Goal: Task Accomplishment & Management: Use online tool/utility

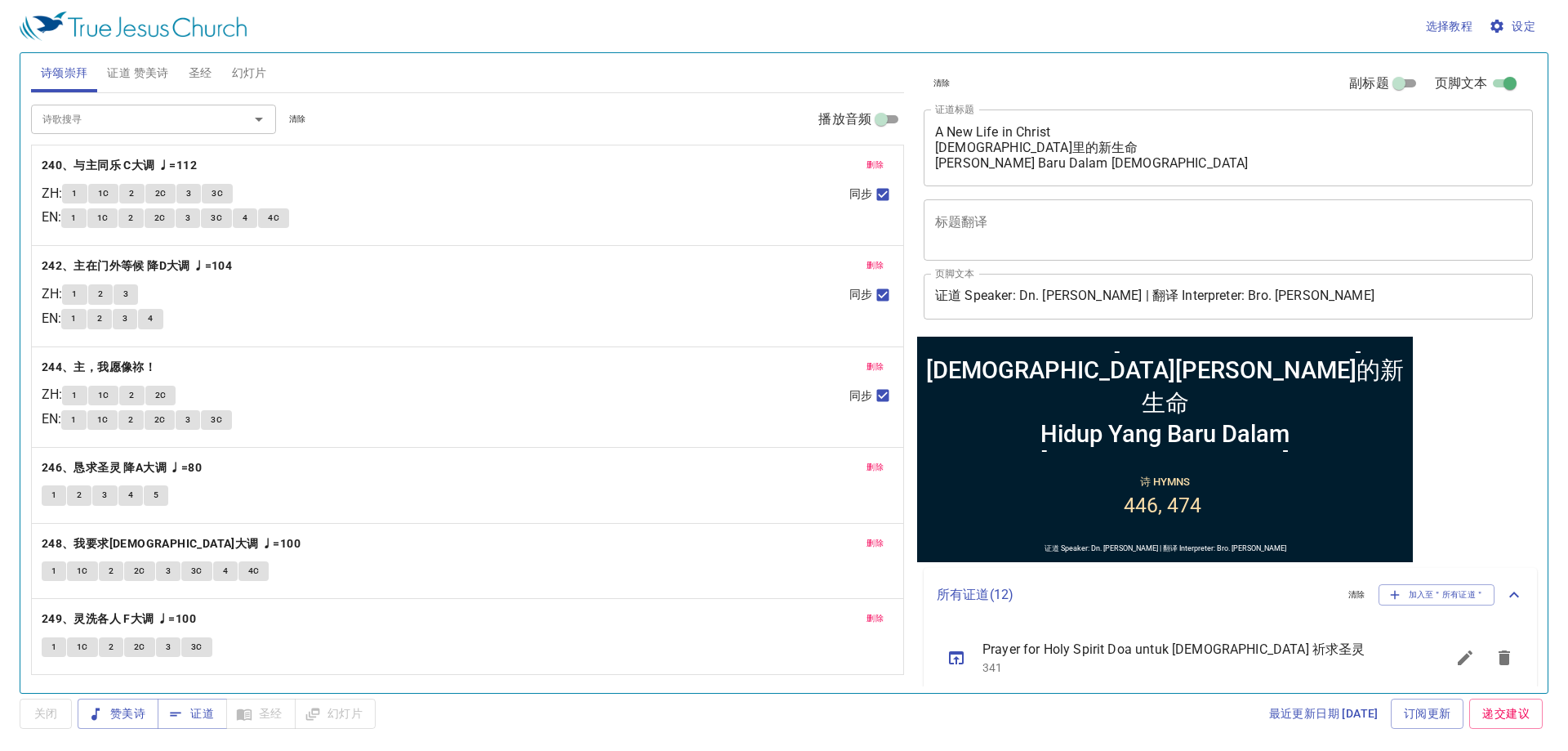
click at [240, 63] on span "幻灯片" at bounding box center [249, 73] width 35 height 21
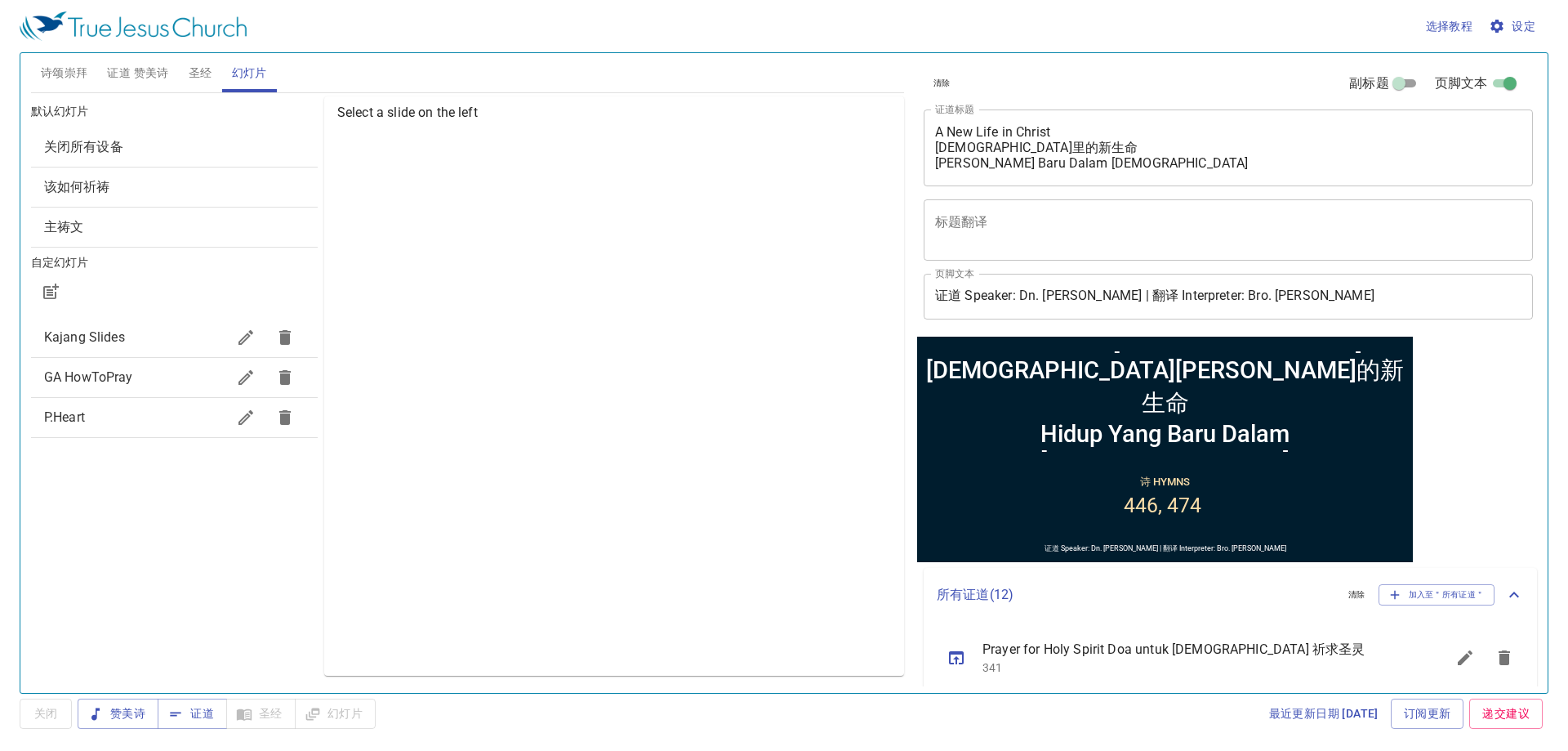
click at [142, 342] on span "Kajang Slides" at bounding box center [135, 337] width 182 height 20
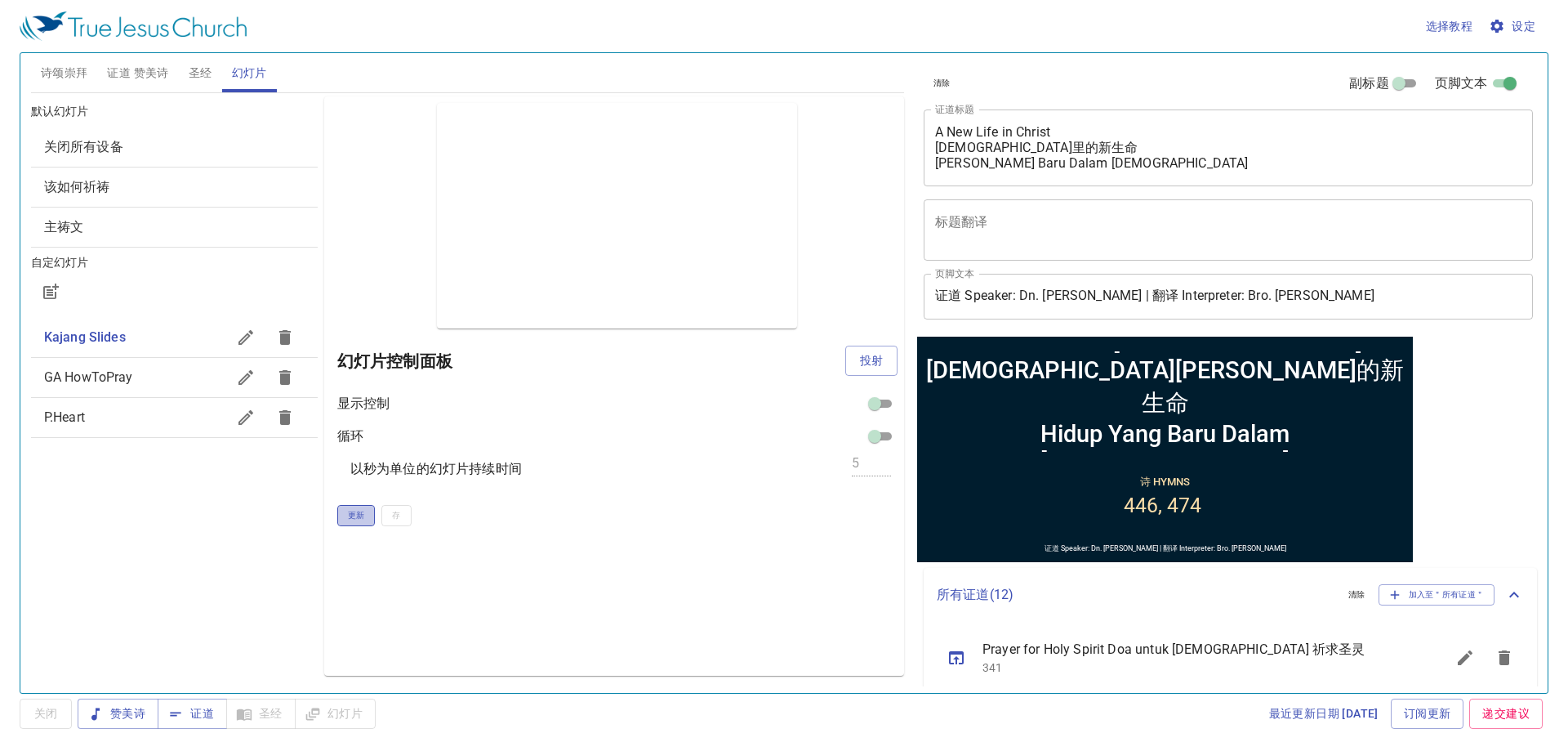
click at [350, 515] on span "更新" at bounding box center [356, 515] width 17 height 15
click at [881, 367] on span "投射" at bounding box center [872, 360] width 26 height 21
click at [348, 514] on span "更新" at bounding box center [356, 515] width 17 height 15
click at [998, 162] on textarea "A New Life in Christ 基督里的新生命 Hidup Yang Baru Dalam Kristus" at bounding box center [1228, 147] width 587 height 46
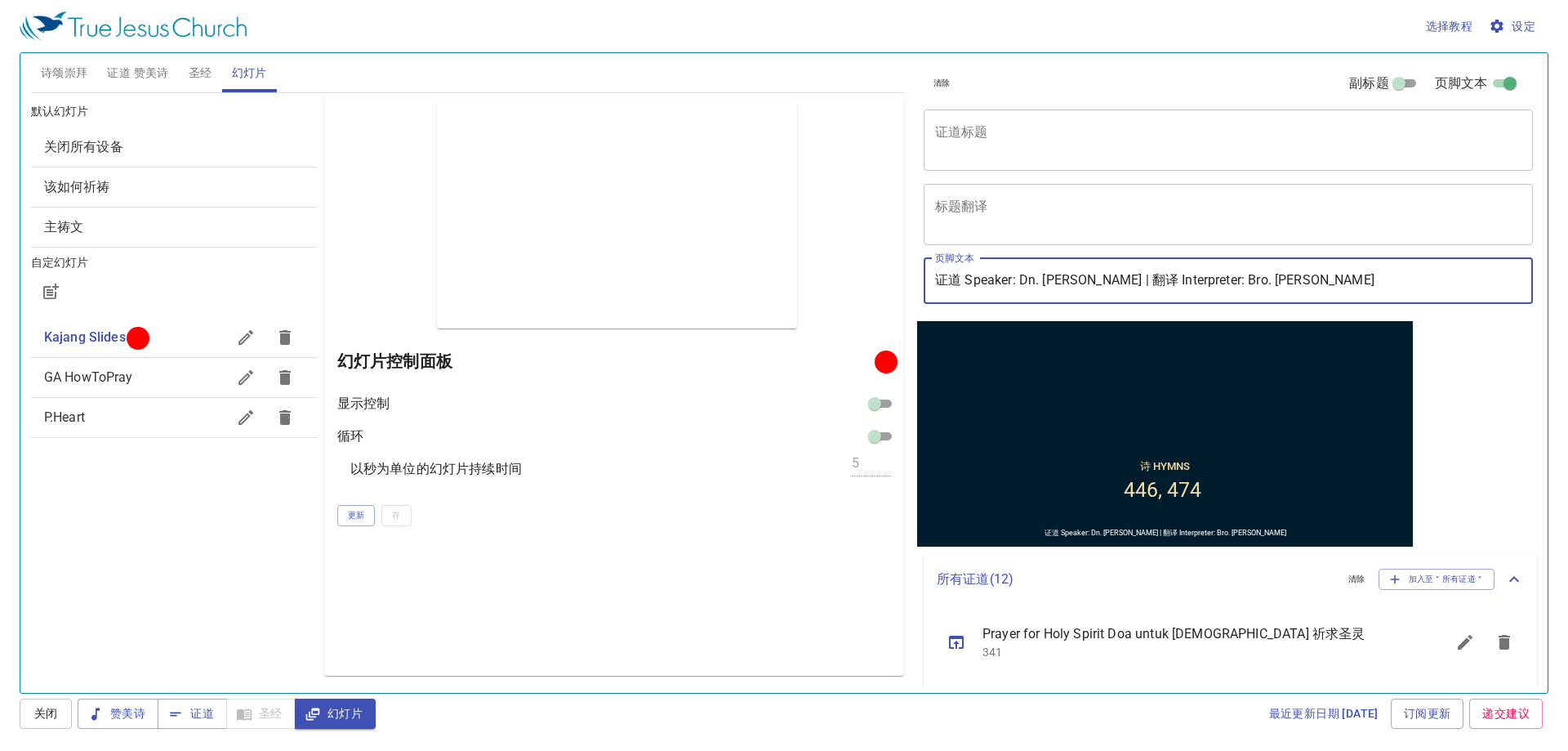
drag, startPoint x: 1023, startPoint y: 282, endPoint x: 1100, endPoint y: 276, distance: 77.2
click at [1100, 276] on input "证道 Speaker: Dn. Titus Hee | 翻译 Interpreter: Bro. Nicholas" at bounding box center [1229, 281] width 609 height 45
drag, startPoint x: 1218, startPoint y: 283, endPoint x: 1359, endPoint y: 265, distance: 142.1
click at [1359, 265] on input "证道 Speaker: Pr. Daniel Chin | 翻译 Interpreter: Bro. Nicholas" at bounding box center [1229, 281] width 609 height 45
type input "证道 Speaker: Pr. [PERSON_NAME] | 翻译 Interpreter: Bro. [PERSON_NAME]"
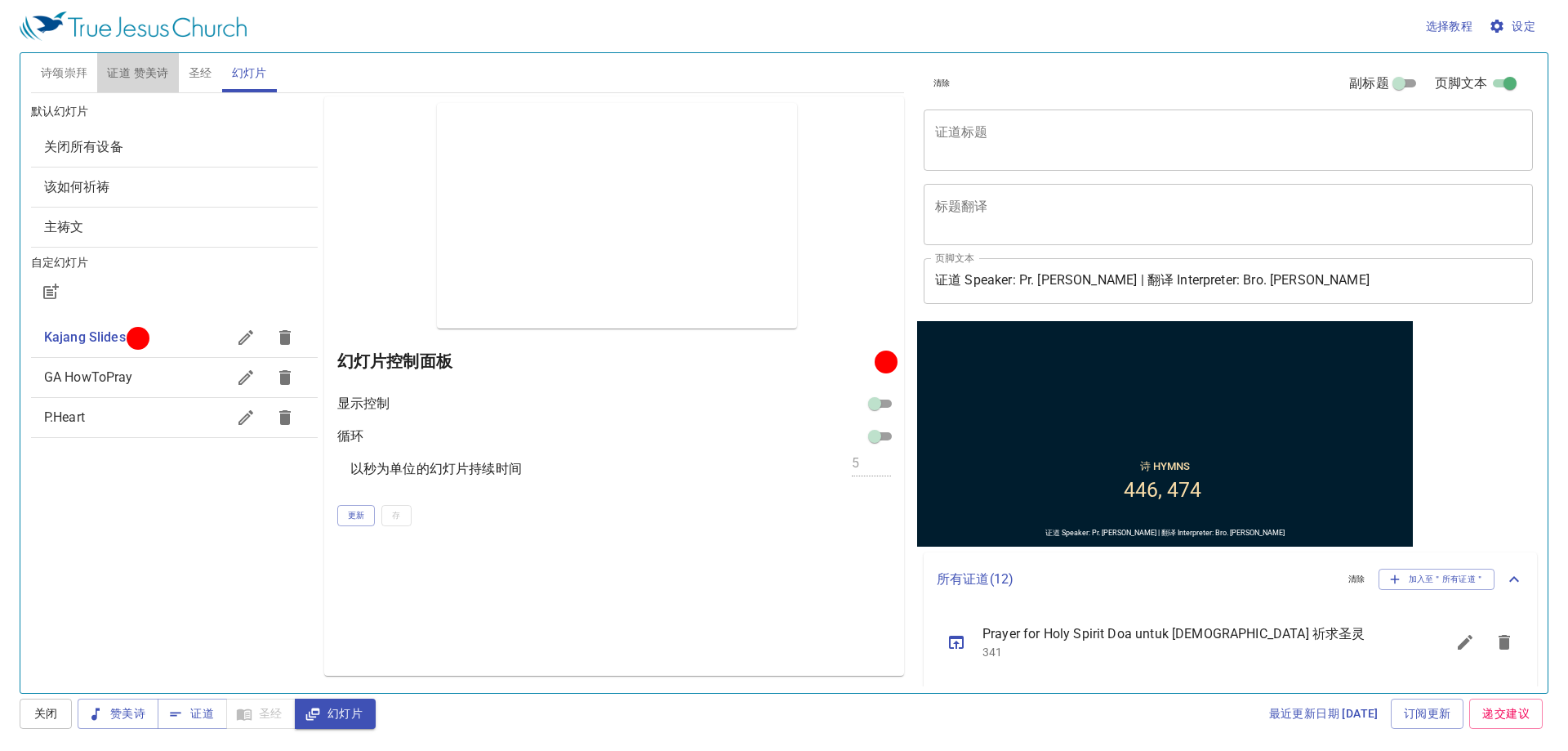
click at [147, 55] on button "证道 赞美诗" at bounding box center [137, 73] width 81 height 39
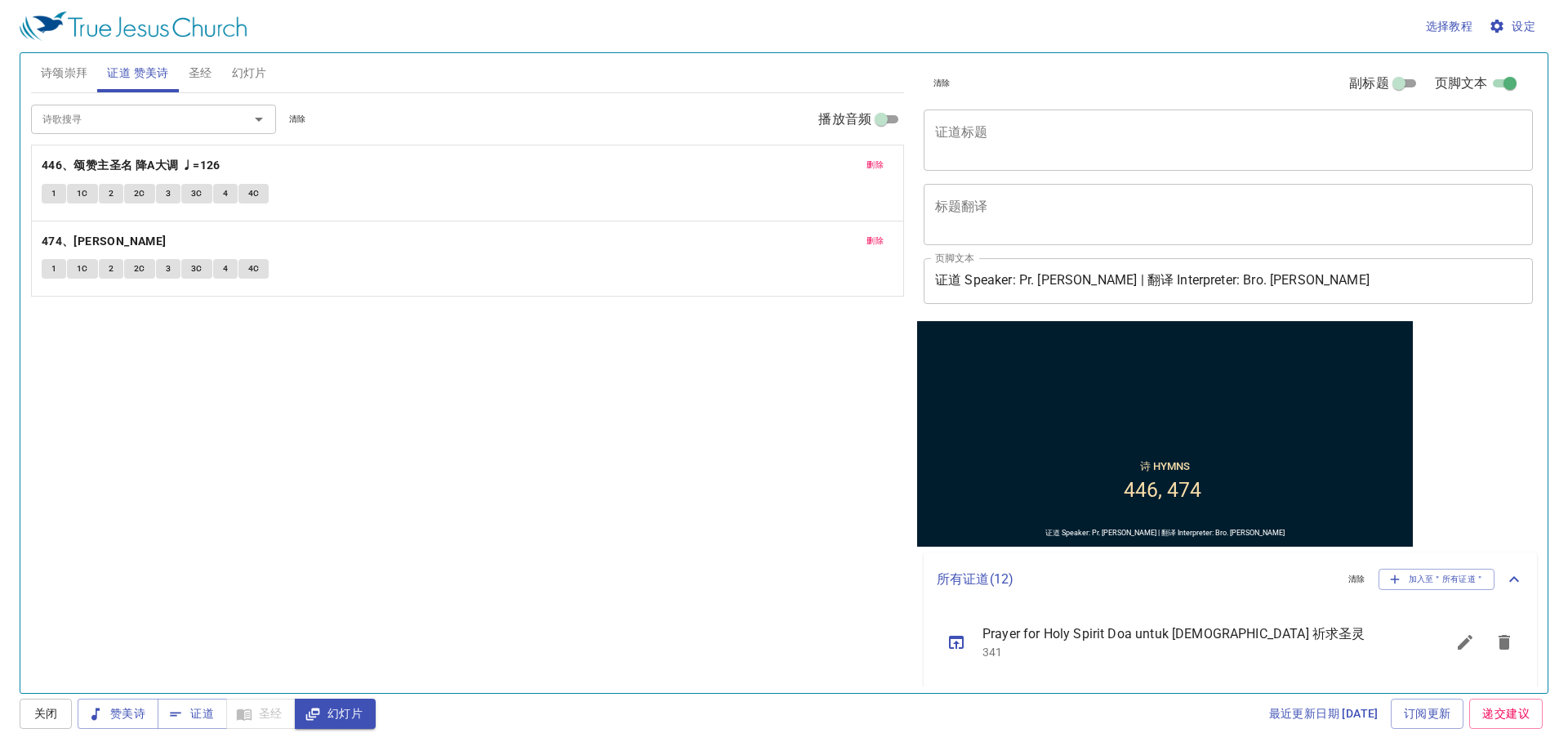
click at [867, 162] on span "删除" at bounding box center [875, 165] width 17 height 15
click at [867, 234] on span "删除" at bounding box center [875, 241] width 17 height 15
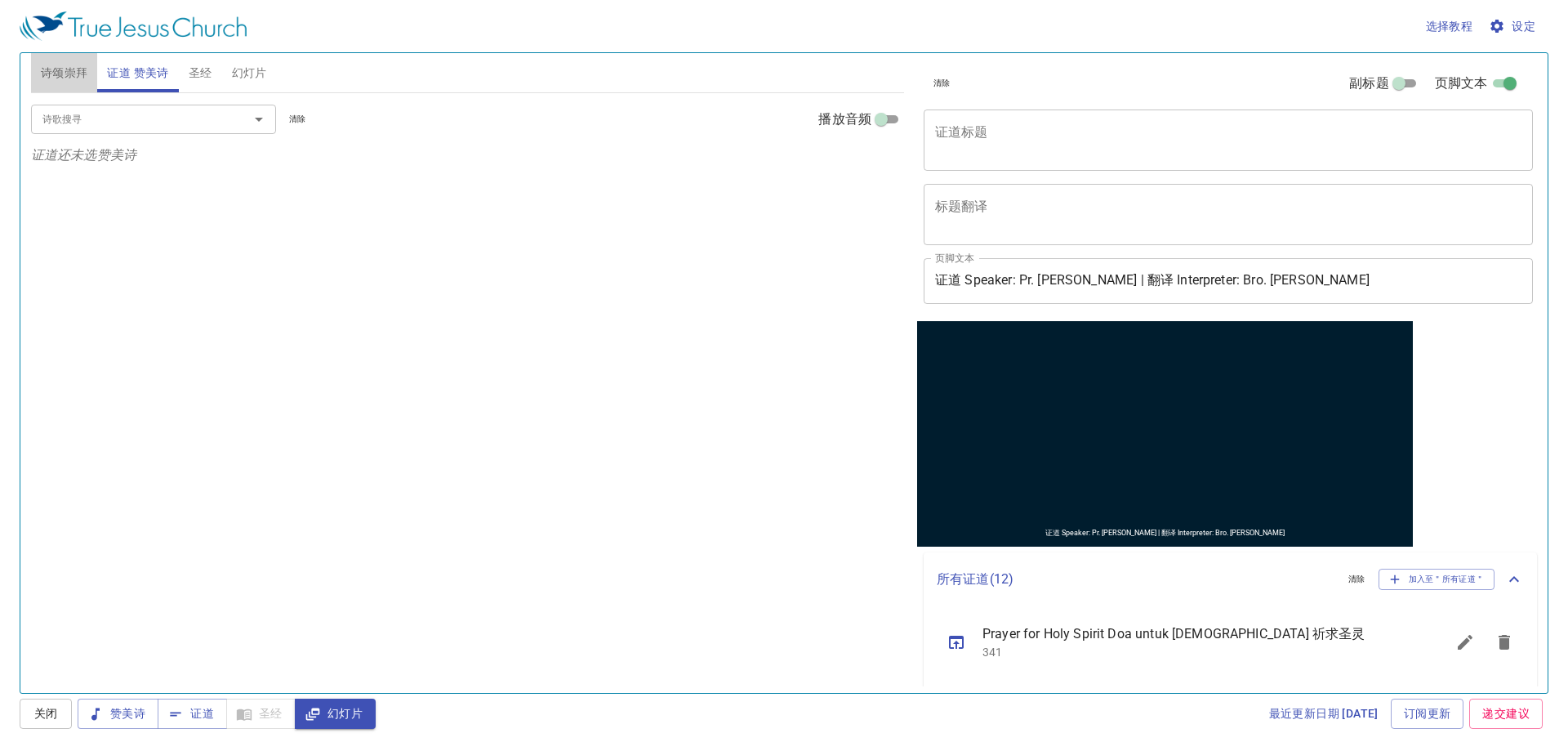
click at [64, 83] on span "诗颂崇拜" at bounding box center [64, 73] width 47 height 21
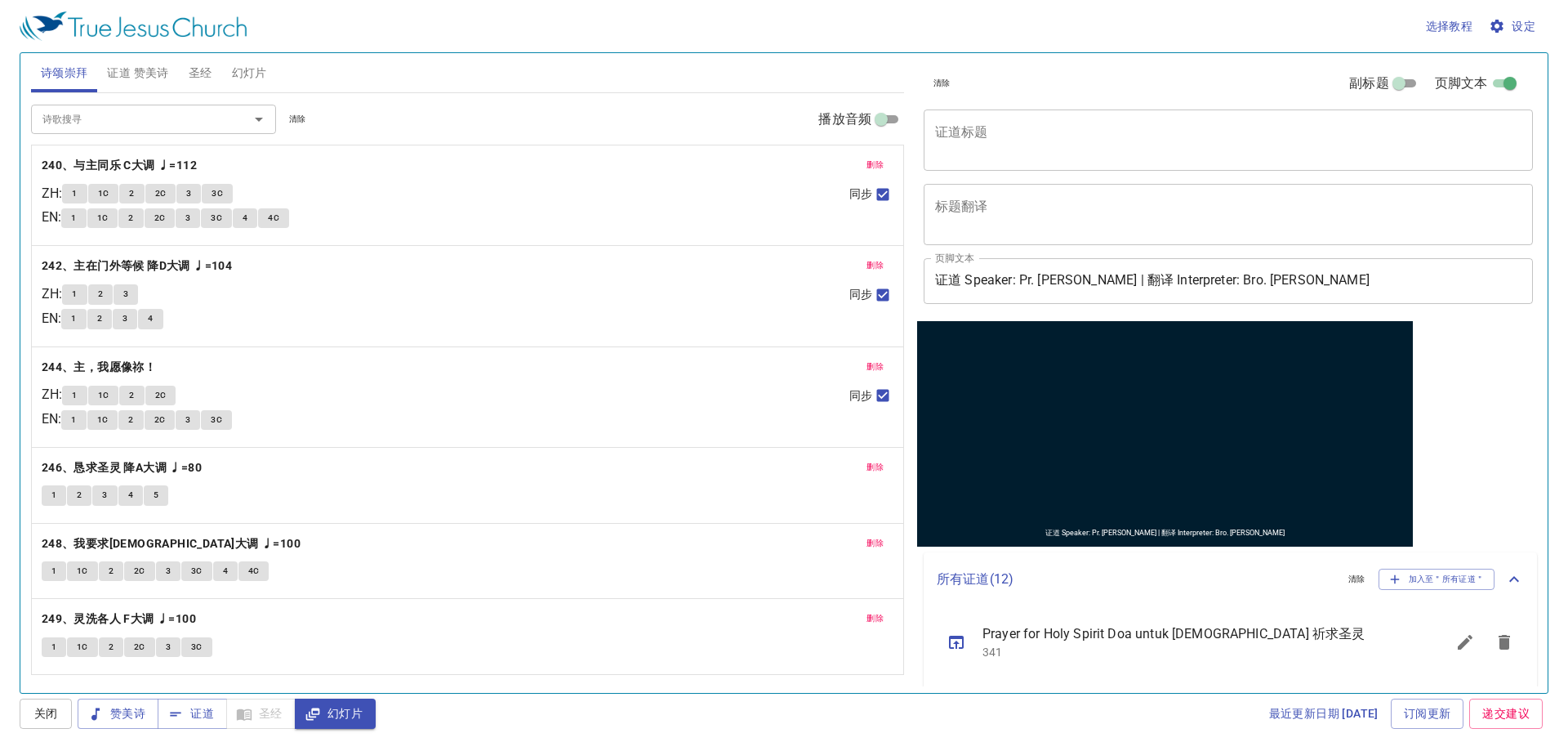
click at [879, 163] on span "删除" at bounding box center [875, 165] width 17 height 15
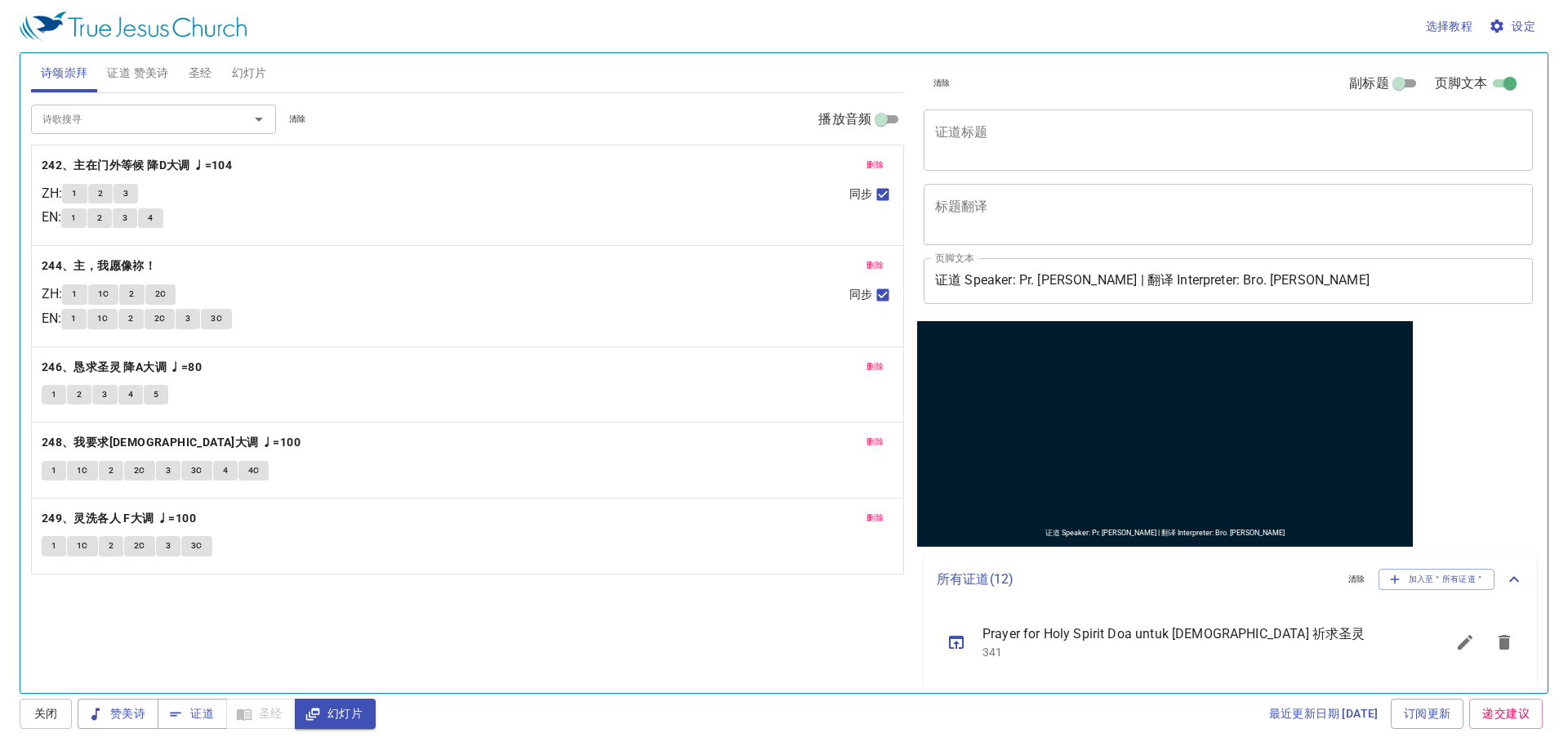
click at [879, 163] on span "删除" at bounding box center [875, 165] width 17 height 15
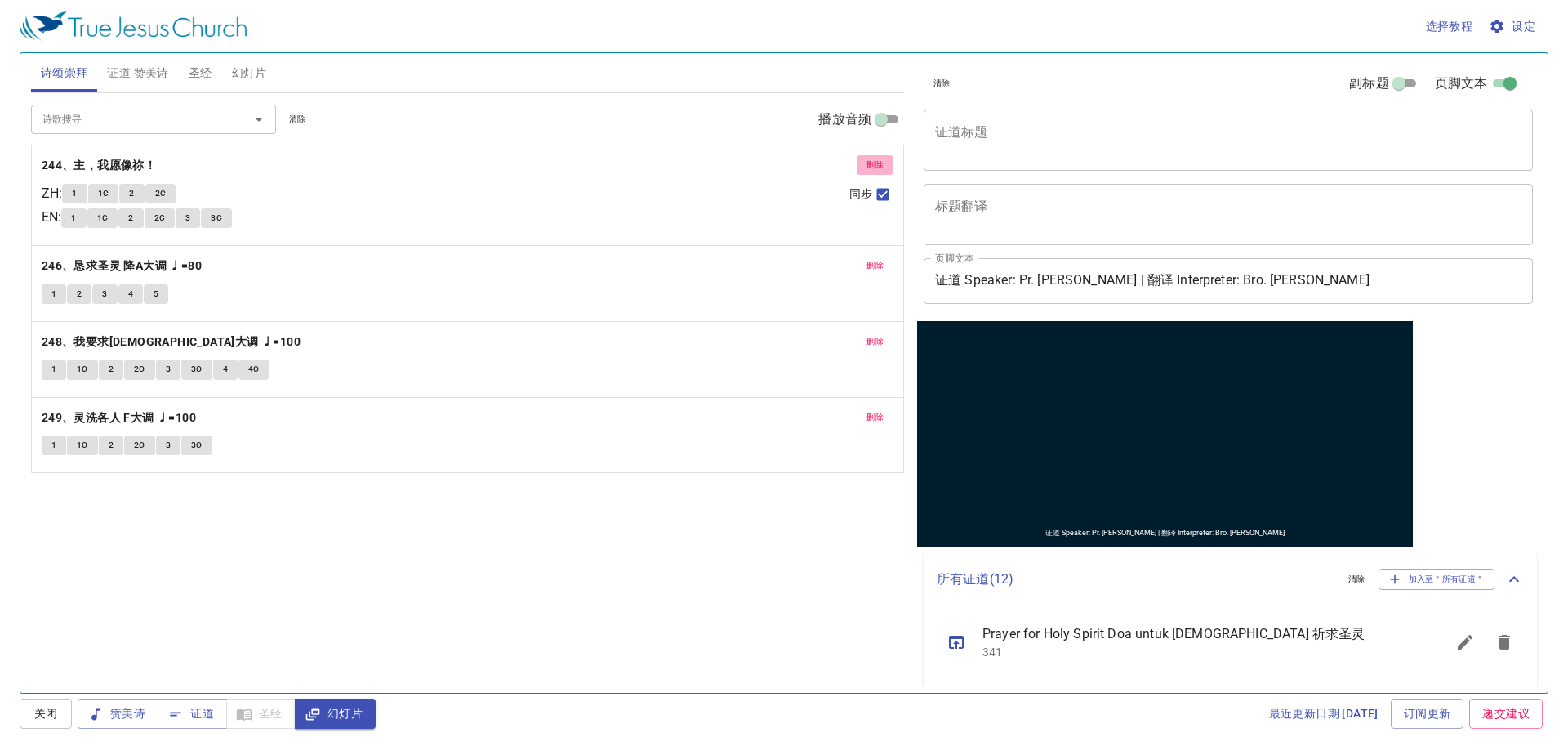
click at [879, 163] on span "删除" at bounding box center [875, 165] width 17 height 15
click at [879, 258] on span "删除" at bounding box center [875, 266] width 17 height 15
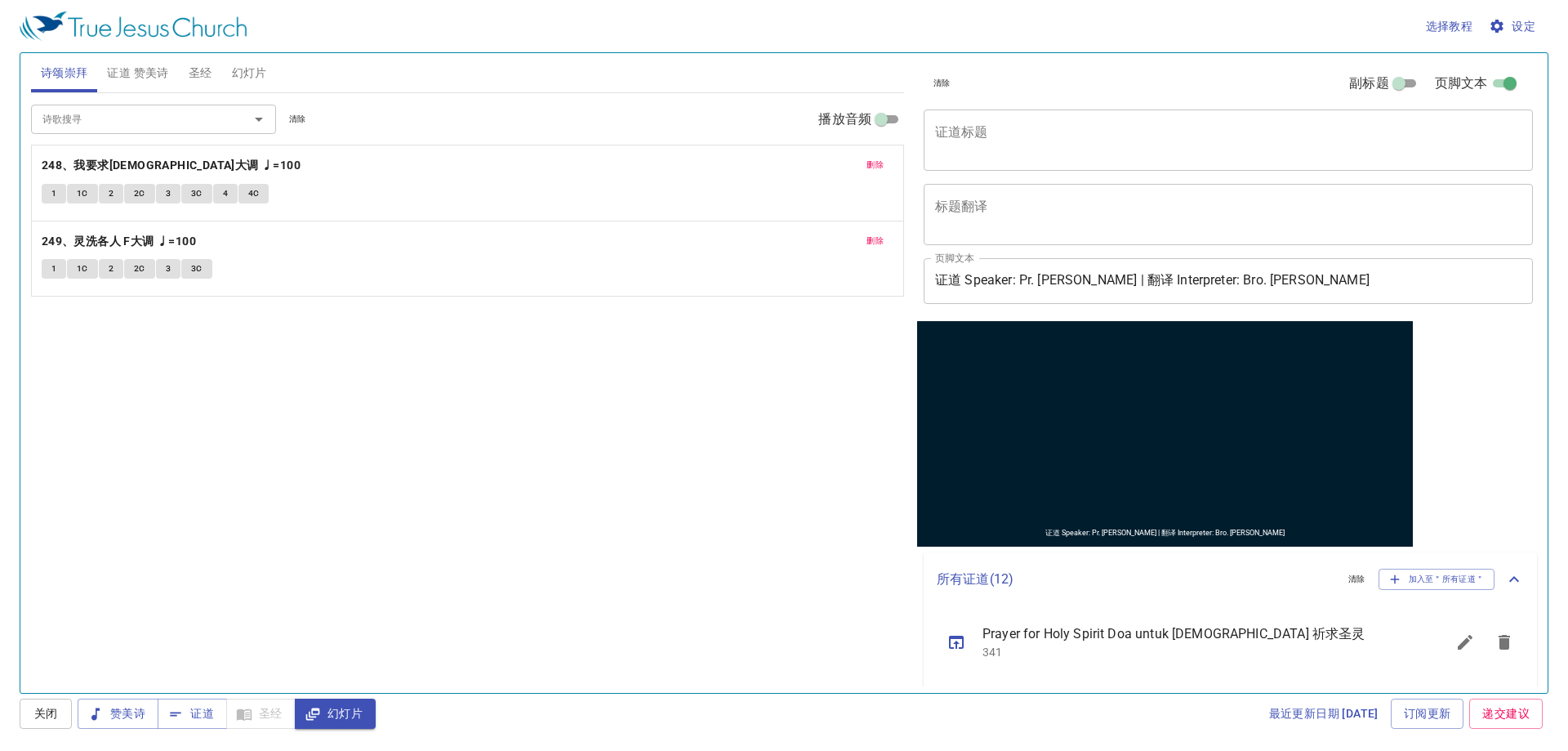
click at [879, 163] on span "删除" at bounding box center [875, 165] width 17 height 15
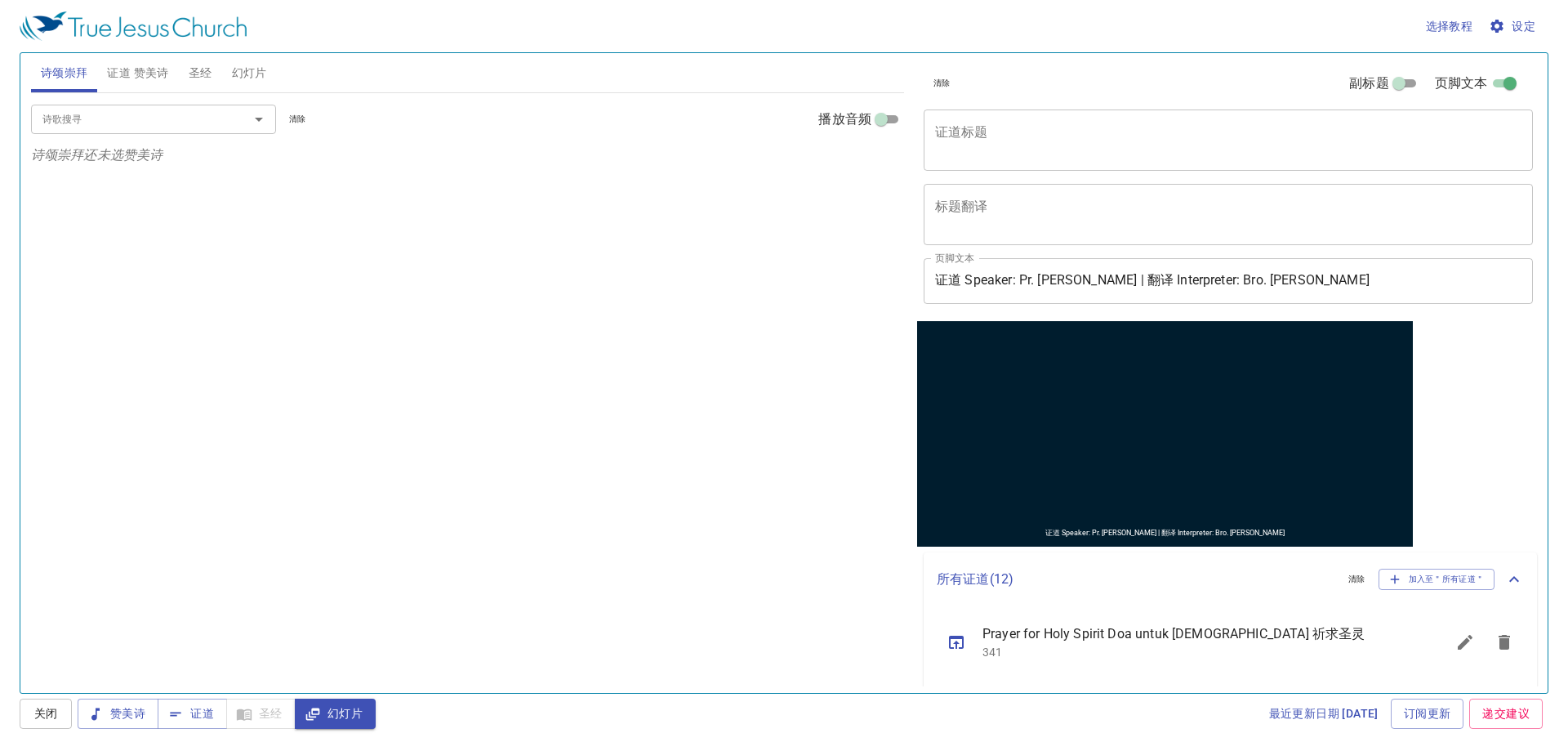
click at [620, 322] on div "诗歌搜寻 诗歌搜寻 清除 播放音频 诗颂崇拜还未选赞美诗" at bounding box center [467, 386] width 873 height 586
click at [162, 69] on span "证道 赞美诗" at bounding box center [138, 73] width 62 height 21
click at [197, 66] on span "圣经" at bounding box center [200, 73] width 24 height 21
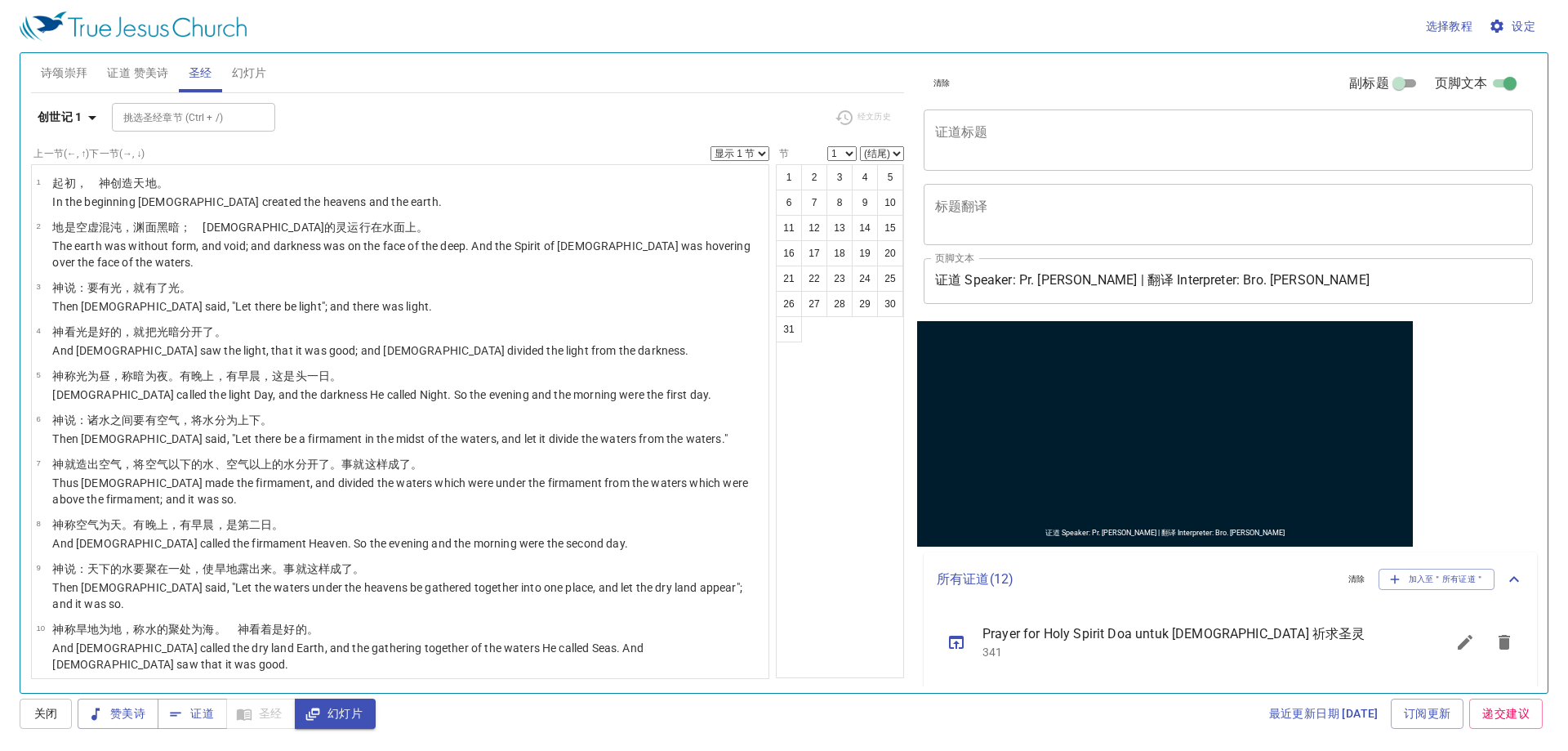
click at [245, 76] on span "幻灯片" at bounding box center [249, 73] width 35 height 21
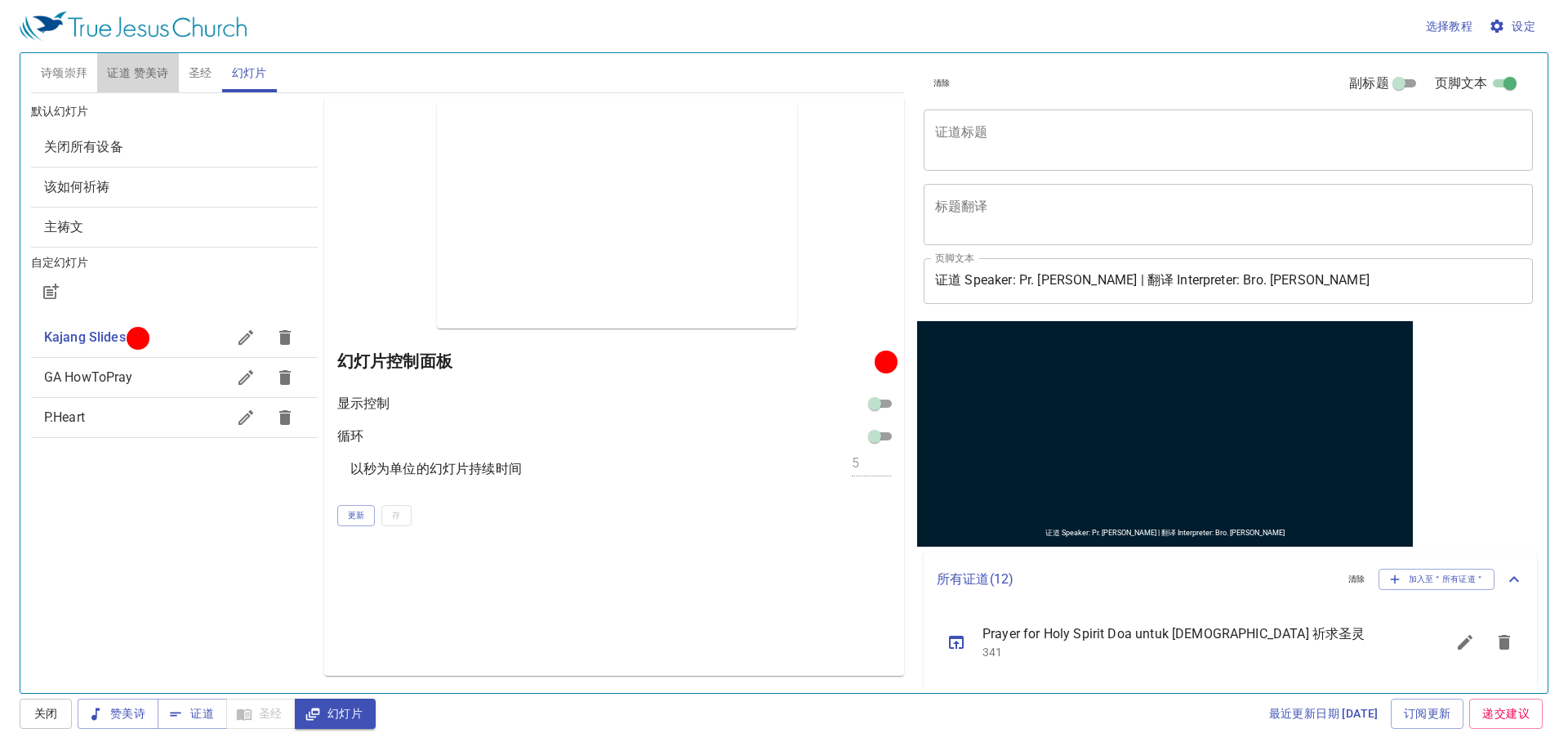
click at [143, 69] on span "证道 赞美诗" at bounding box center [138, 73] width 62 height 21
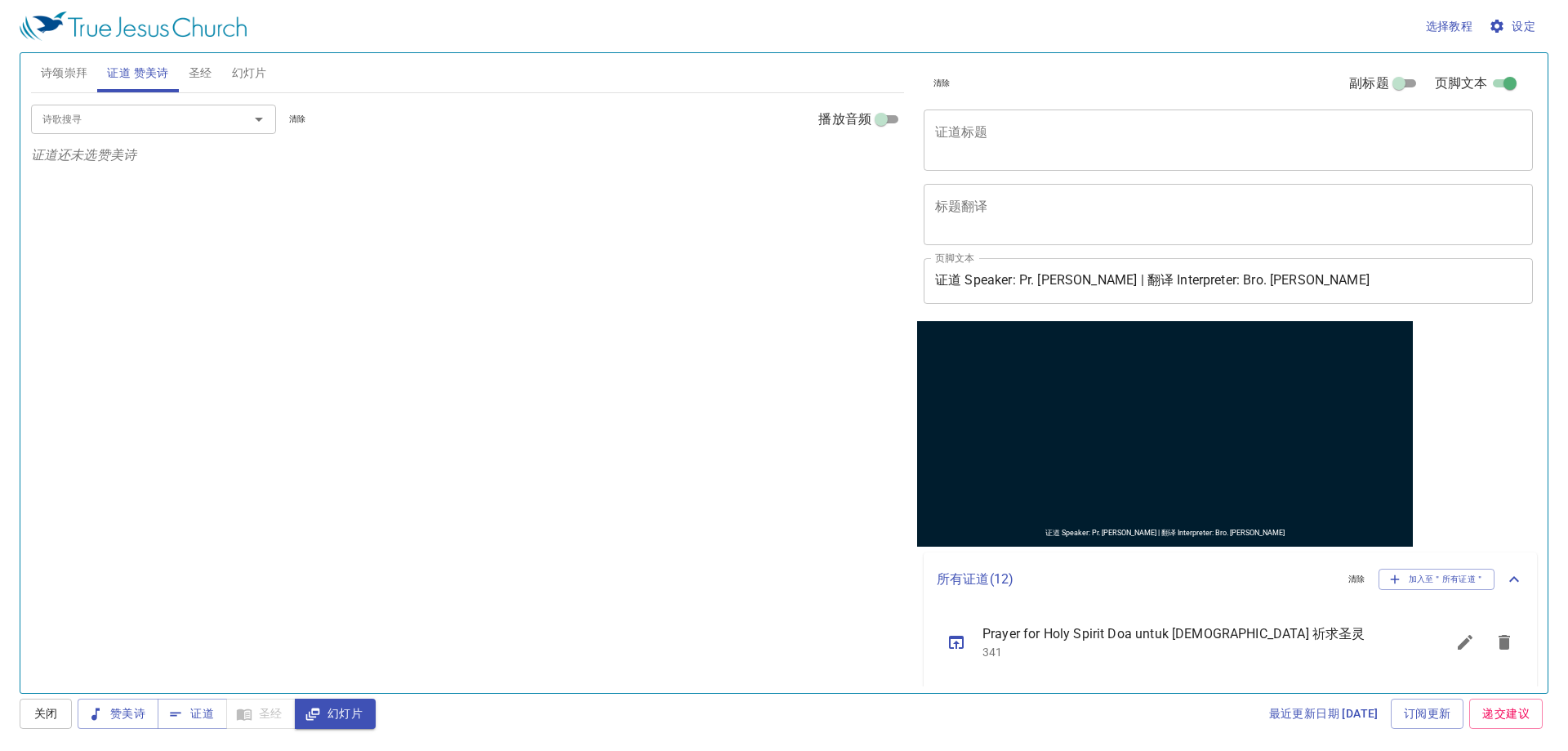
click at [740, 391] on div "诗歌搜寻 诗歌搜寻 清除 播放音频 证道还未选赞美诗" at bounding box center [467, 386] width 873 height 586
click at [64, 68] on span "诗颂崇拜" at bounding box center [64, 73] width 47 height 21
click at [1502, 24] on icon "button" at bounding box center [1497, 26] width 13 height 13
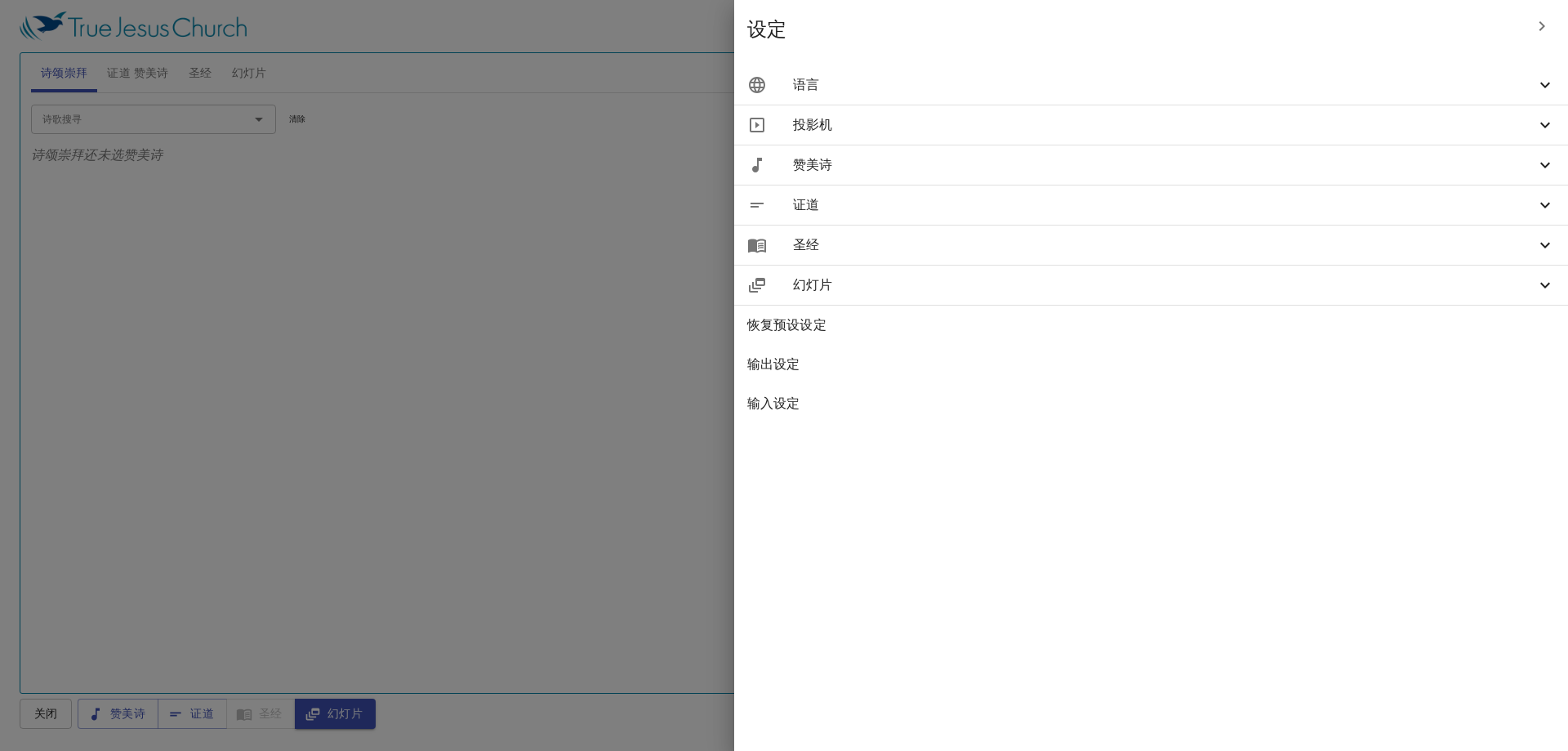
click at [1378, 76] on span "语言" at bounding box center [1164, 85] width 743 height 20
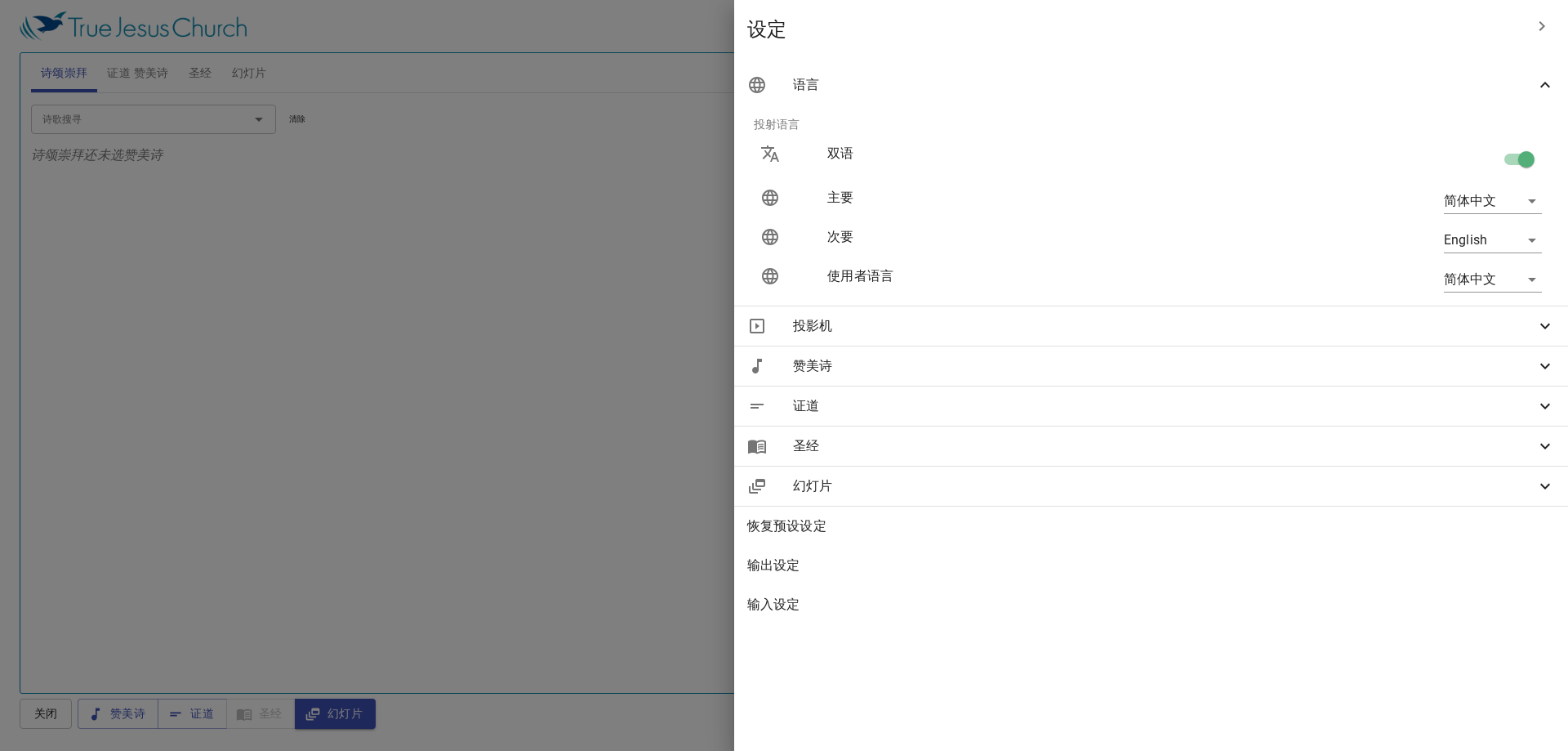
click at [606, 317] on div at bounding box center [784, 376] width 1568 height 751
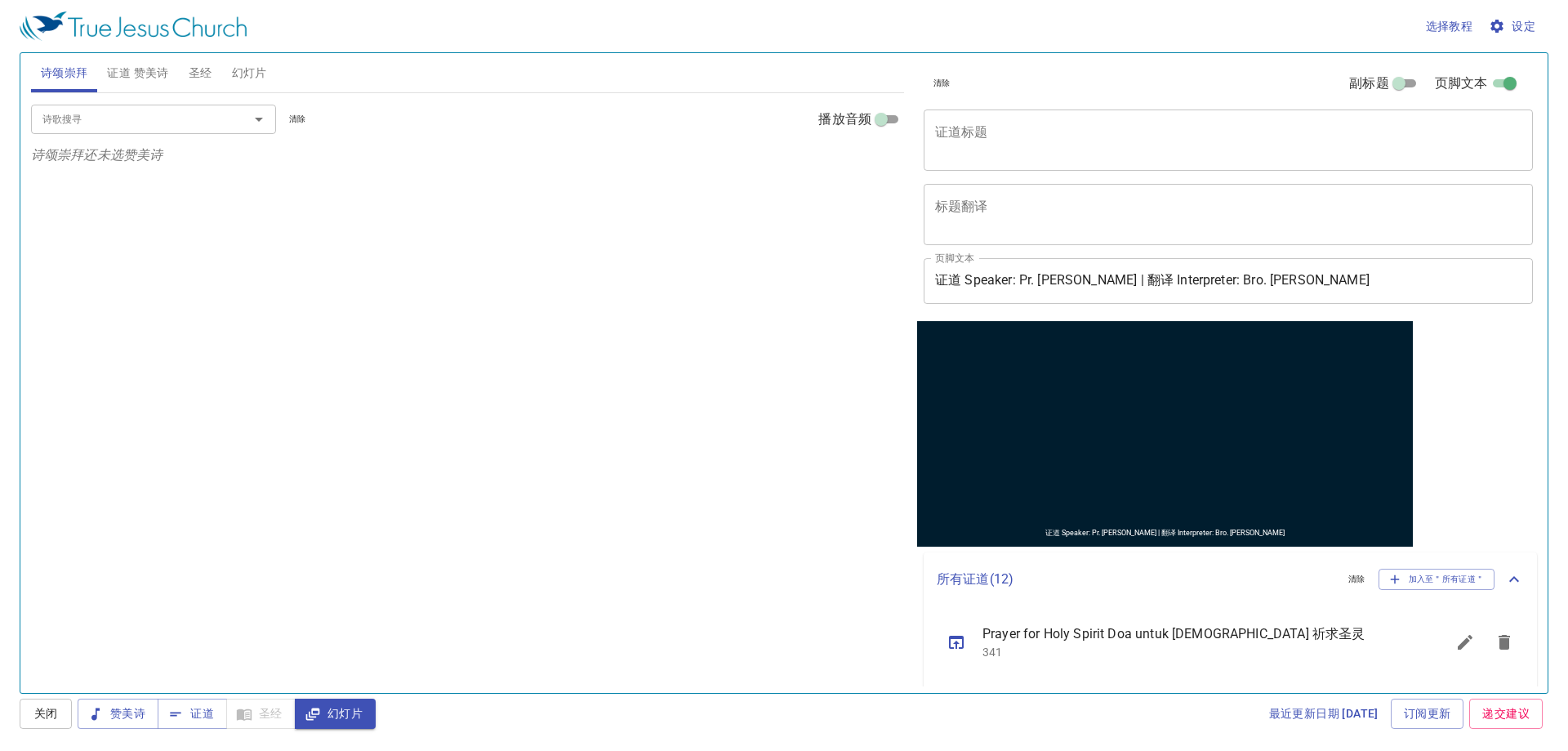
click at [133, 68] on span "证道 赞美诗" at bounding box center [138, 73] width 62 height 21
click at [73, 72] on span "诗颂崇拜" at bounding box center [64, 73] width 47 height 21
click at [137, 73] on span "证道 赞美诗" at bounding box center [138, 73] width 62 height 21
click at [231, 61] on button "幻灯片" at bounding box center [249, 73] width 54 height 39
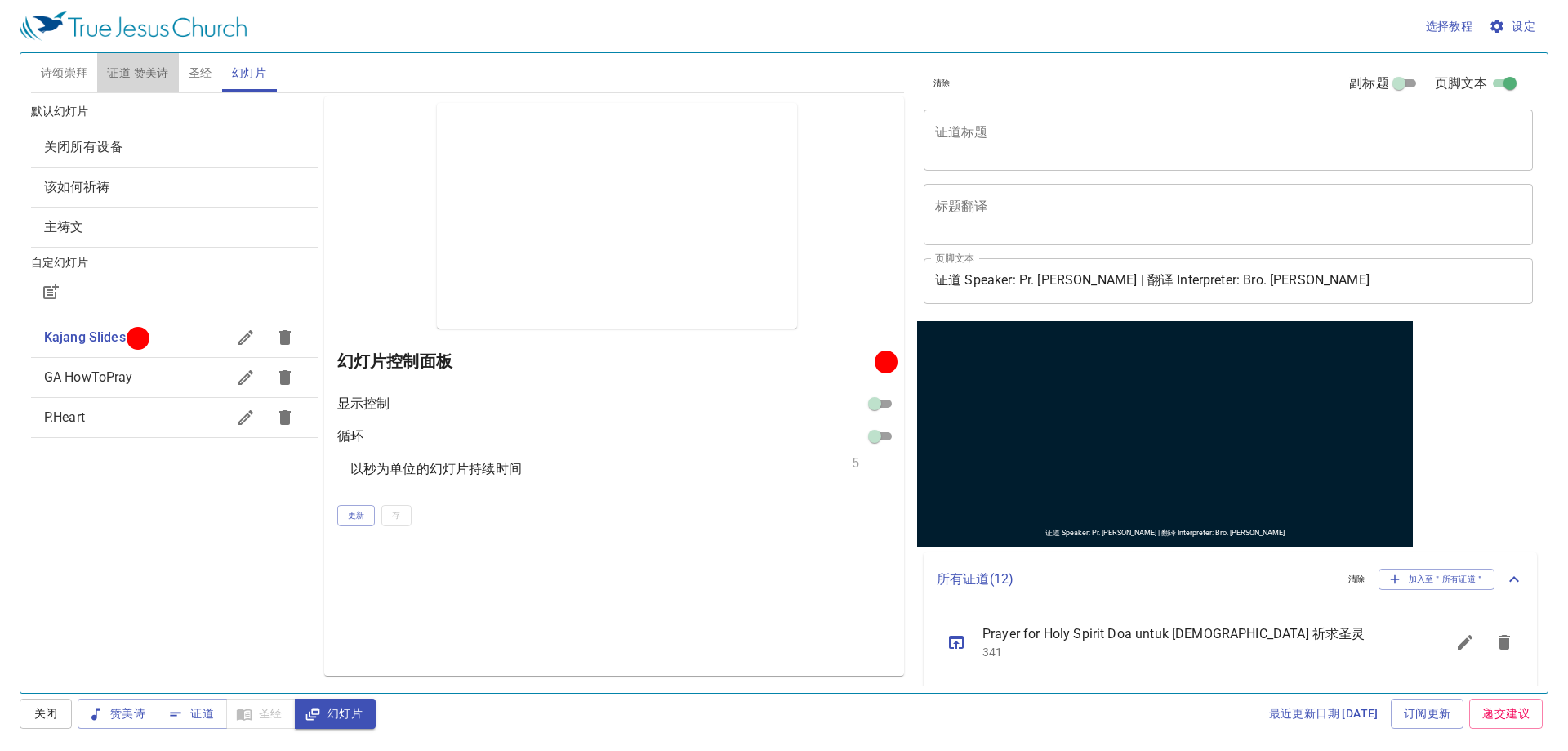
click at [169, 74] on span "证道 赞美诗" at bounding box center [138, 73] width 62 height 21
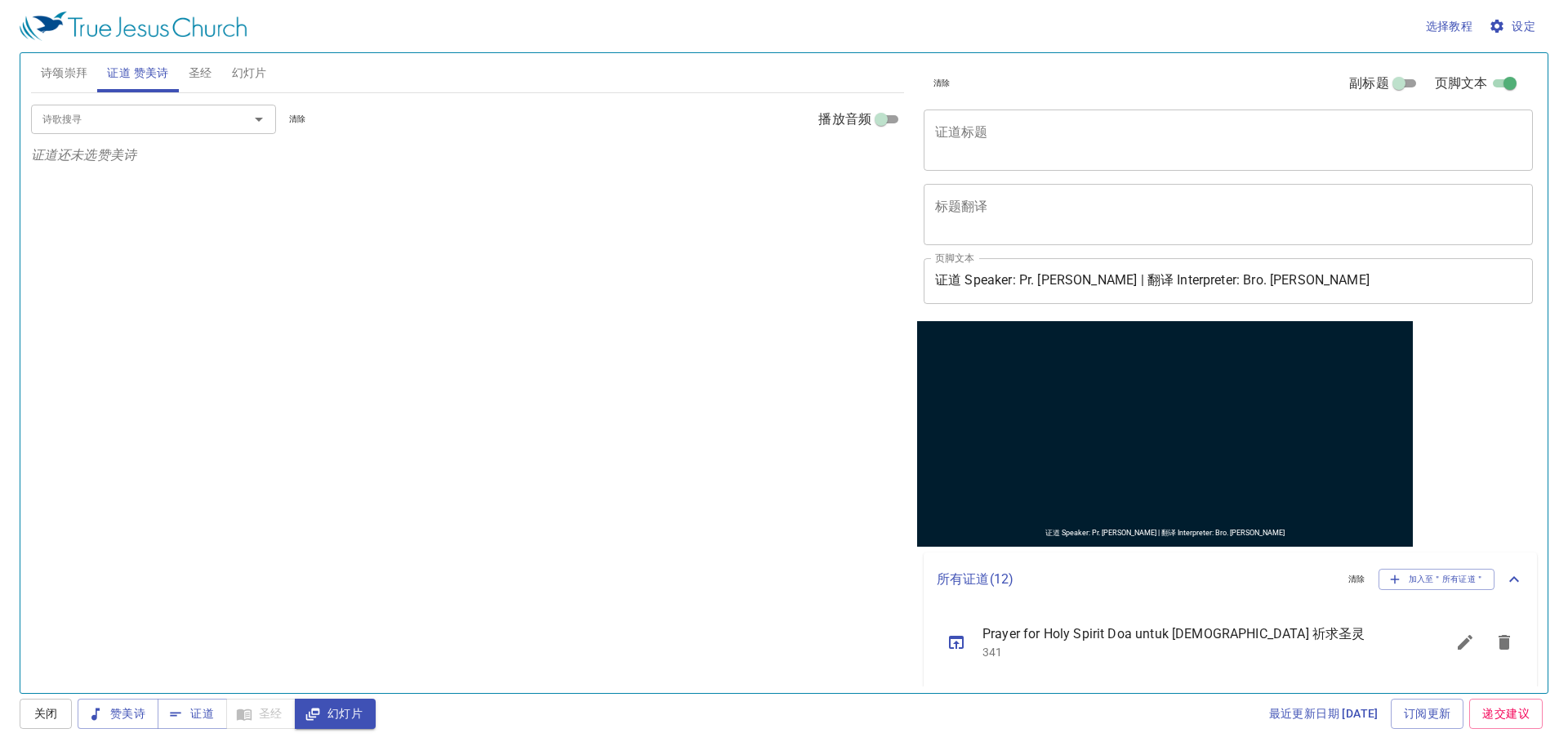
click at [200, 69] on span "圣经" at bounding box center [200, 73] width 24 height 21
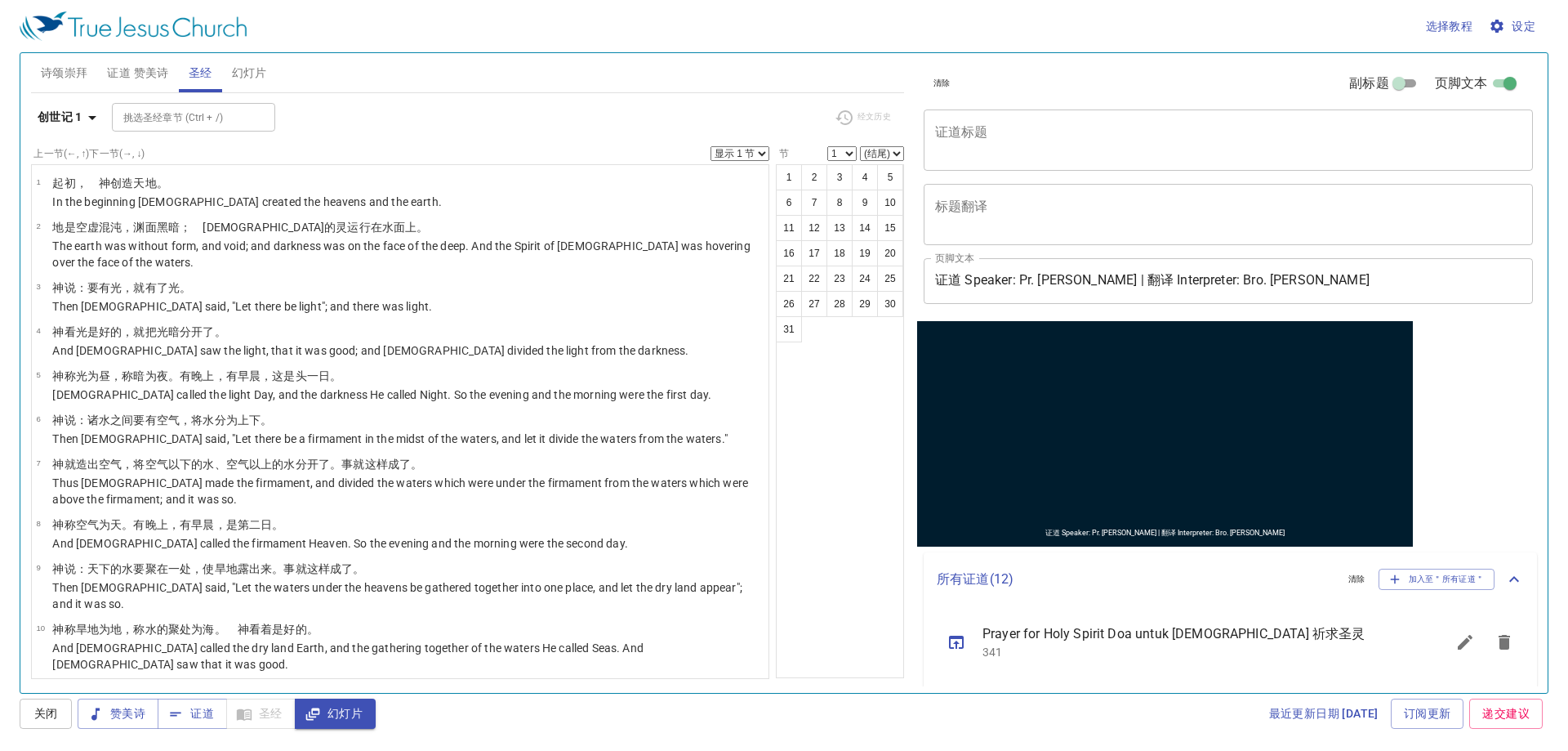
click at [258, 63] on span "幻灯片" at bounding box center [249, 73] width 35 height 21
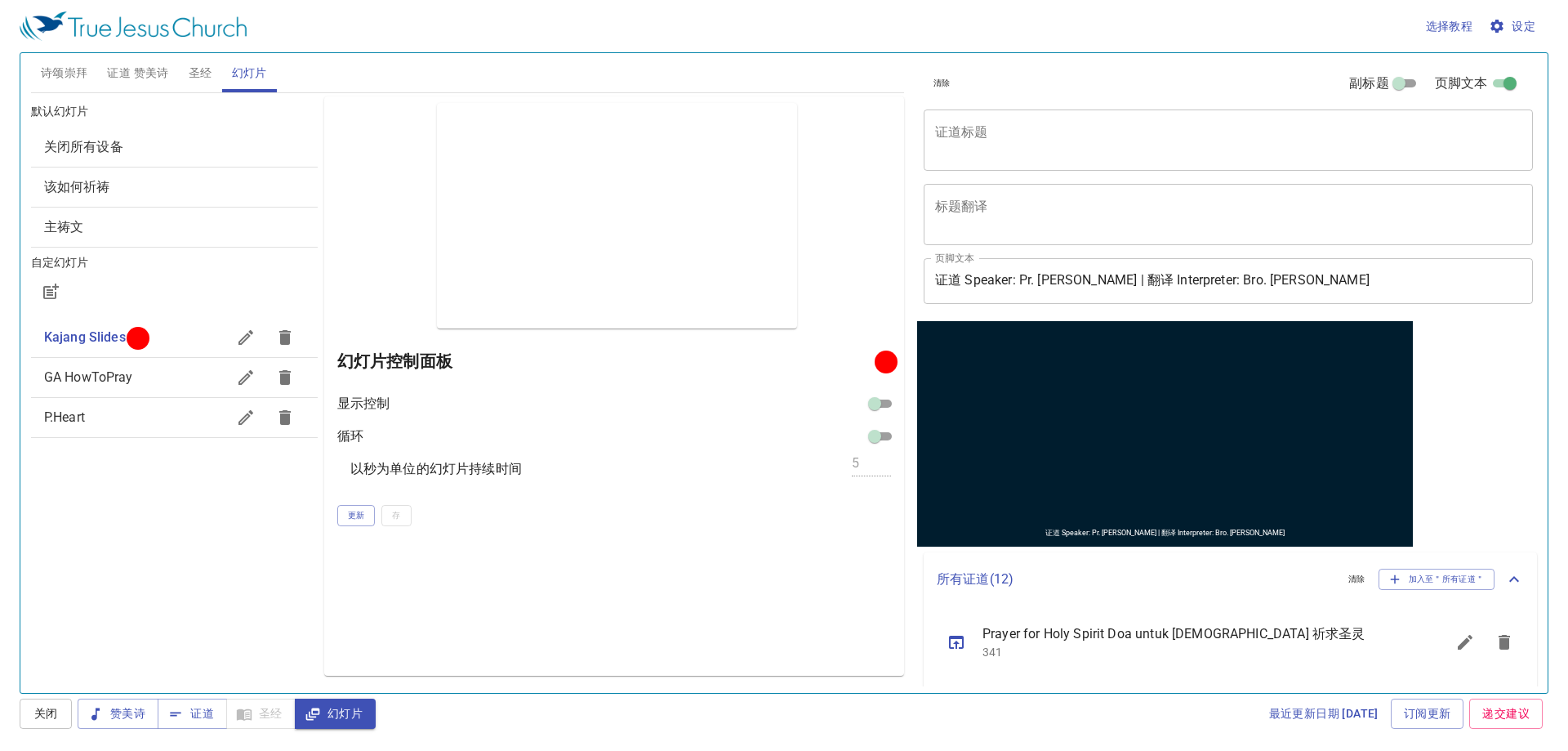
click at [70, 63] on span "诗颂崇拜" at bounding box center [64, 73] width 47 height 21
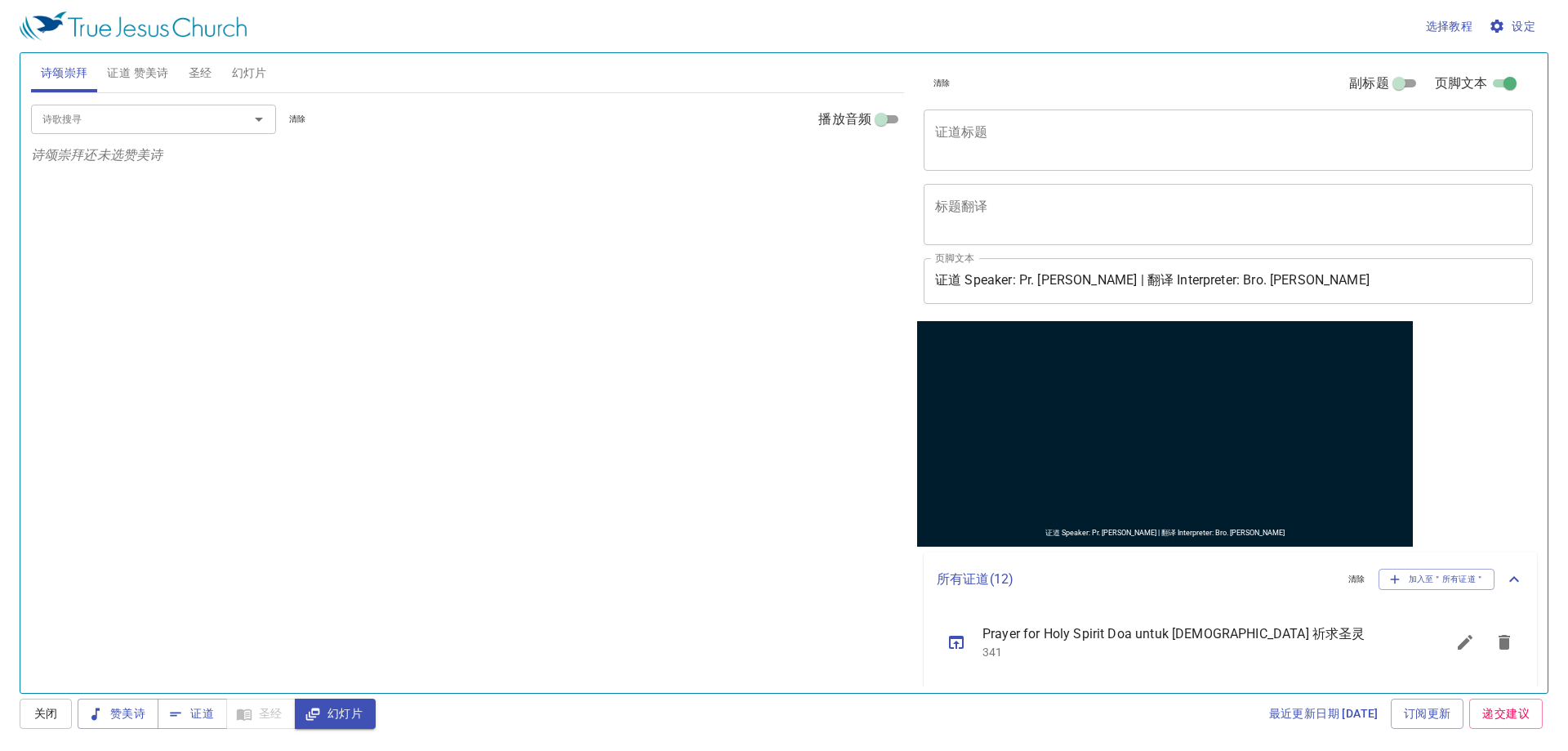
click at [148, 102] on div "诗歌搜寻 诗歌搜寻 清除 播放音频" at bounding box center [467, 120] width 873 height 53
click at [143, 112] on input "诗歌搜寻" at bounding box center [130, 119] width 187 height 19
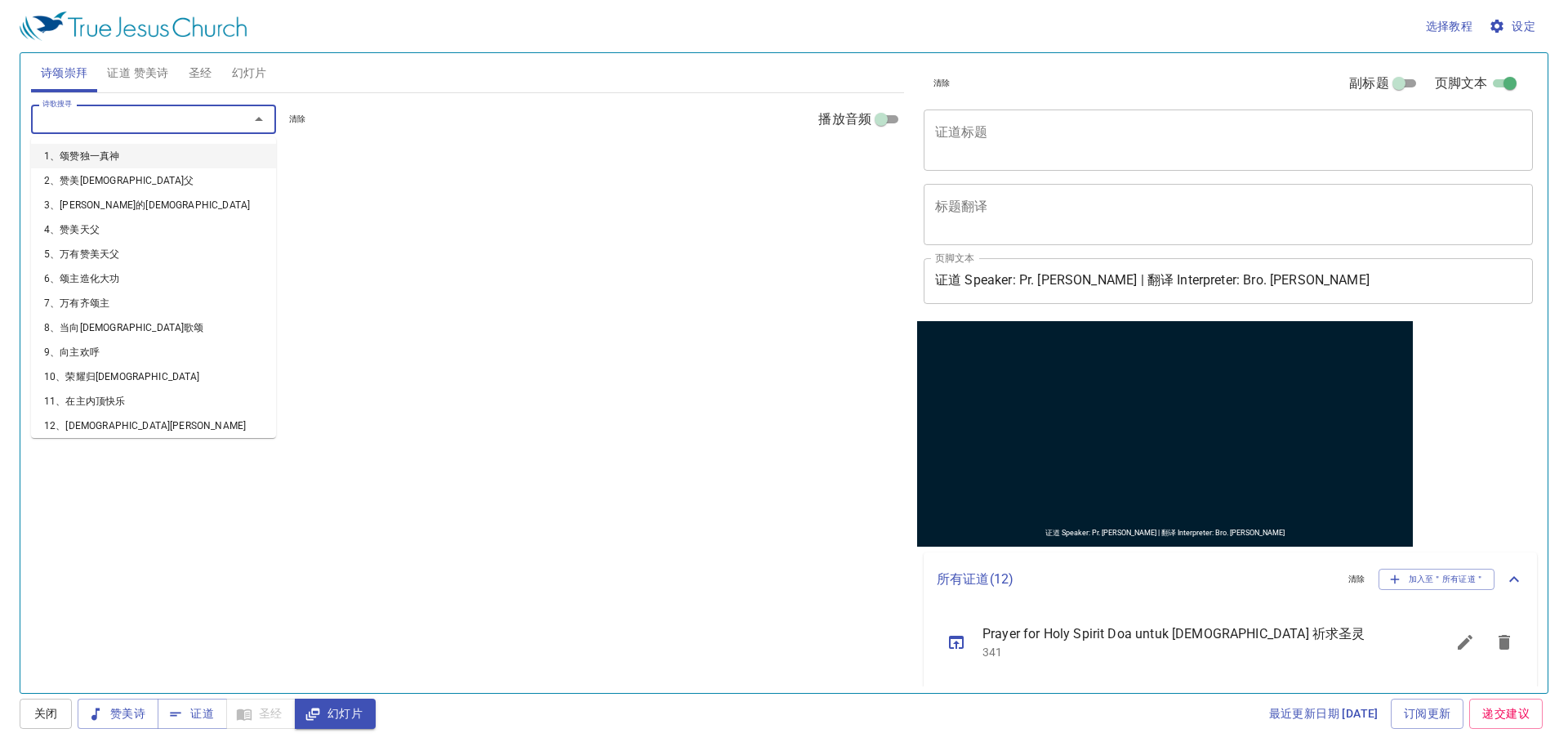
click at [151, 86] on button "证道 赞美诗" at bounding box center [137, 73] width 81 height 39
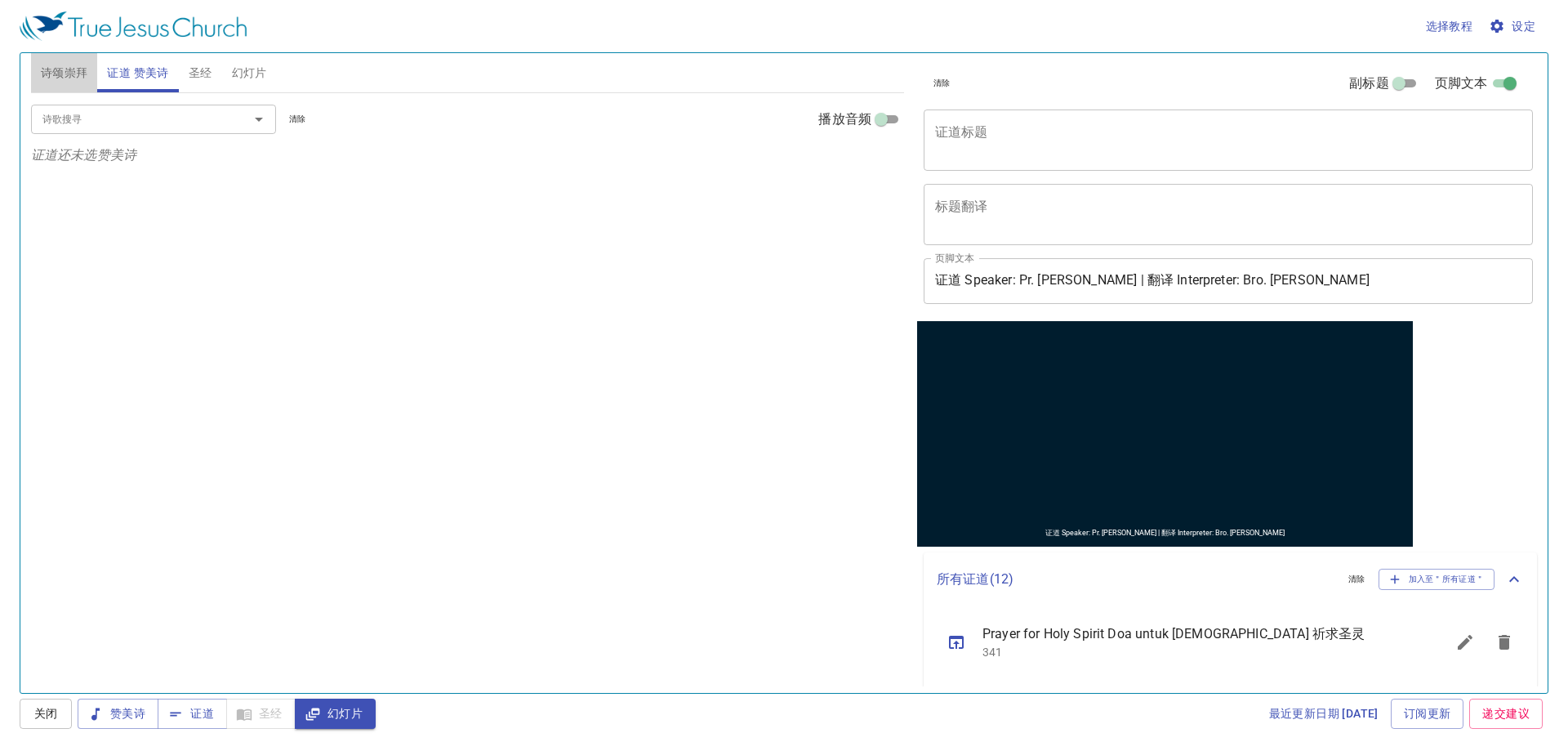
click at [75, 74] on span "诗颂崇拜" at bounding box center [64, 73] width 47 height 21
click at [139, 78] on span "证道 赞美诗" at bounding box center [138, 73] width 62 height 21
click at [15, 83] on div "选择教程 设定 诗颂崇拜 证道 赞美诗 圣经 幻灯片 诗歌搜寻 诗歌搜寻 清除 播放音频 诗颂崇拜还未选赞美诗 诗歌搜寻 诗歌搜寻 清除 播放音频 证道还未选…" at bounding box center [784, 376] width 1568 height 751
click at [117, 60] on button "证道 赞美诗" at bounding box center [137, 73] width 81 height 39
click at [76, 65] on span "诗颂崇拜" at bounding box center [64, 73] width 47 height 21
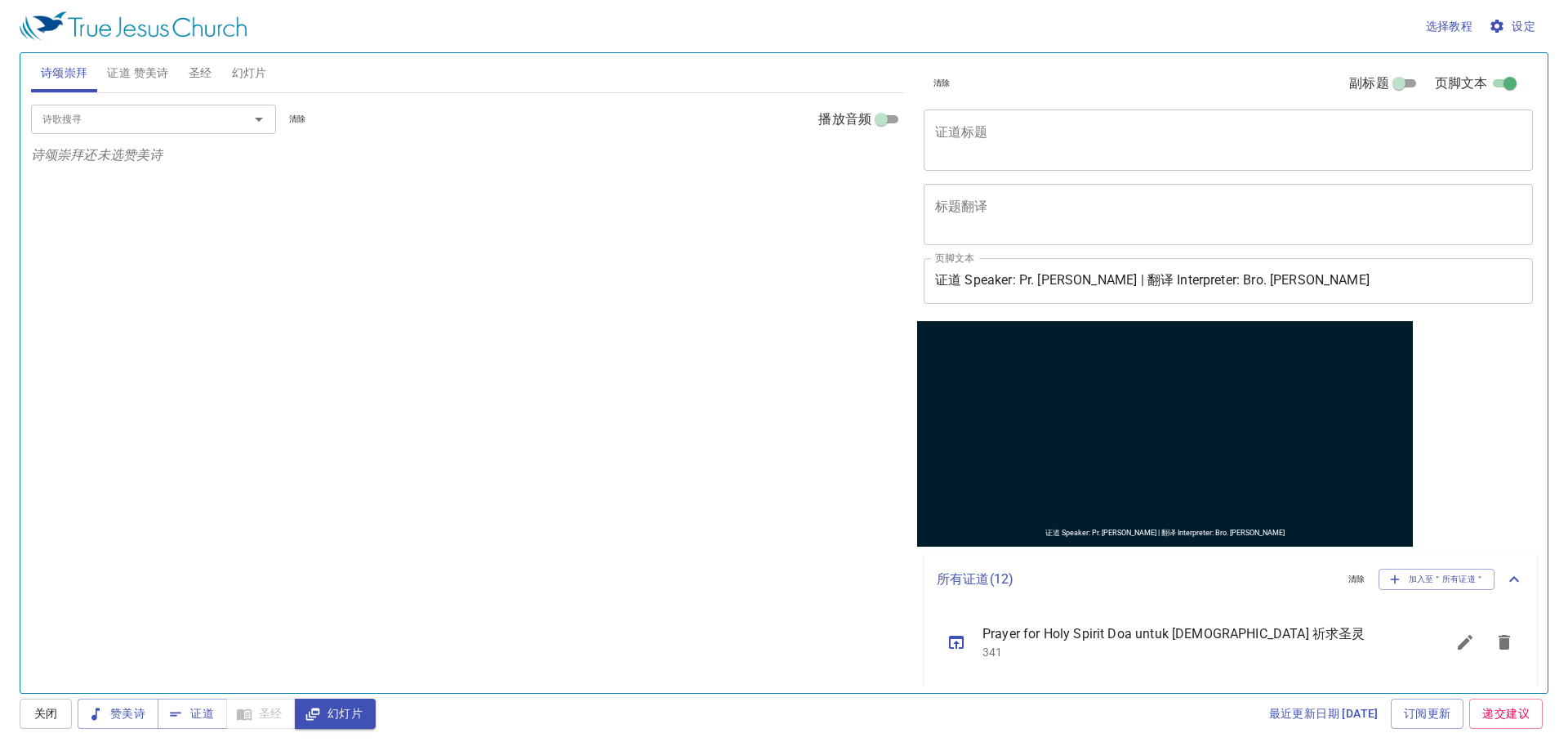
click at [159, 73] on span "证道 赞美诗" at bounding box center [138, 73] width 62 height 21
click at [0, 70] on div "选择教程 设定 诗颂崇拜 证道 赞美诗 圣经 幻灯片 诗歌搜寻 诗歌搜寻 清除 播放音频 诗颂崇拜还未选赞美诗 诗歌搜寻 诗歌搜寻 清除 播放音频 证道还未选…" at bounding box center [784, 376] width 1568 height 751
click at [43, 61] on button "诗颂崇拜" at bounding box center [64, 73] width 67 height 39
click at [137, 64] on span "证道 赞美诗" at bounding box center [138, 73] width 62 height 21
click at [70, 67] on span "诗颂崇拜" at bounding box center [64, 73] width 47 height 21
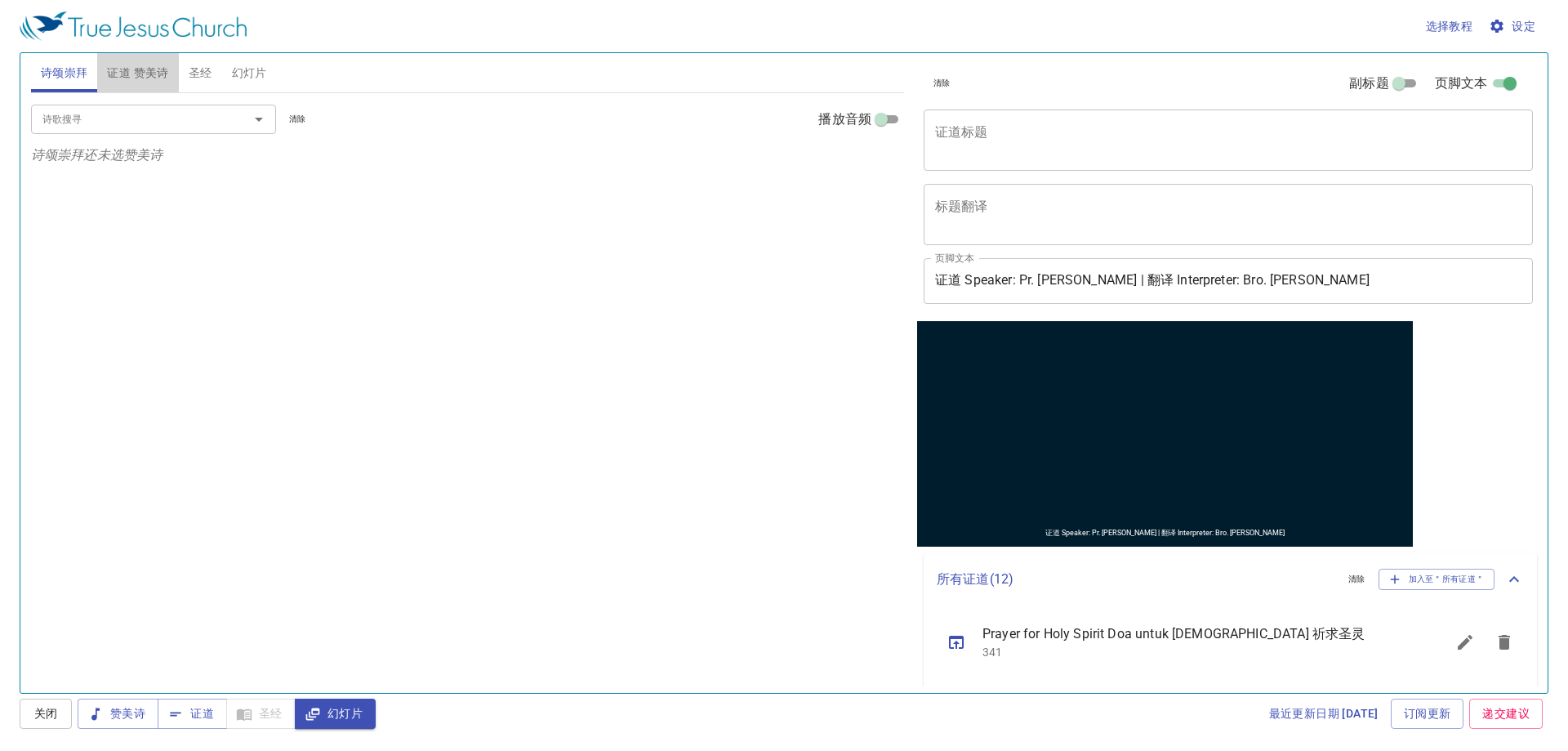
click at [109, 70] on span "证道 赞美诗" at bounding box center [138, 73] width 62 height 21
drag, startPoint x: 47, startPoint y: 63, endPoint x: 179, endPoint y: 69, distance: 132.1
click at [82, 65] on span "诗颂崇拜" at bounding box center [64, 73] width 47 height 21
drag, startPoint x: 179, startPoint y: 69, endPoint x: 147, endPoint y: 77, distance: 33.0
click at [171, 70] on div "诗颂崇拜 证道 赞美诗 圣经 幻灯片" at bounding box center [467, 73] width 873 height 39
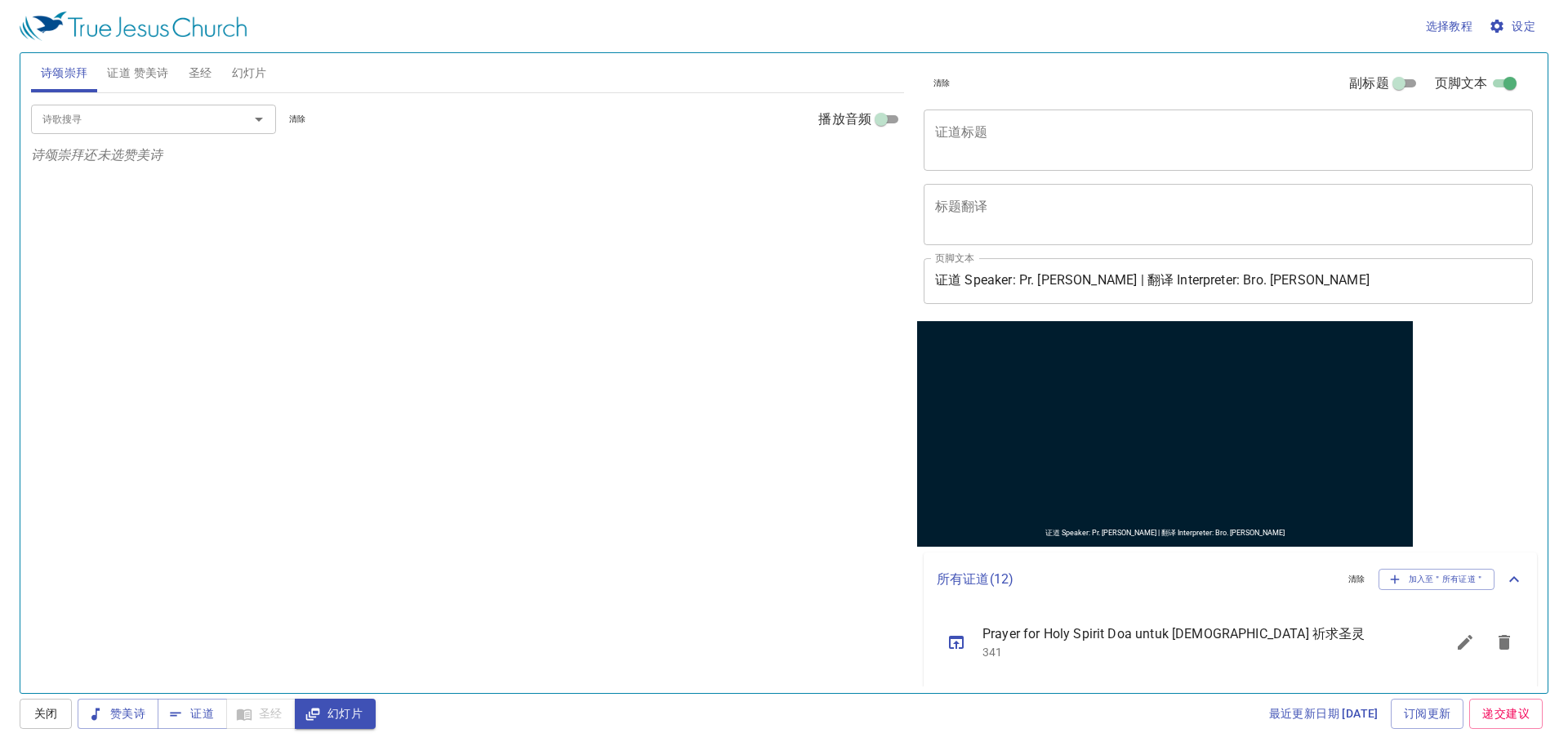
click at [100, 87] on button "证道 赞美诗" at bounding box center [137, 73] width 81 height 39
drag, startPoint x: 146, startPoint y: 86, endPoint x: 34, endPoint y: 77, distance: 112.4
click at [144, 85] on button "证道 赞美诗" at bounding box center [137, 73] width 81 height 39
drag, startPoint x: 34, startPoint y: 77, endPoint x: 187, endPoint y: 79, distance: 153.0
click at [70, 78] on button "诗颂崇拜" at bounding box center [64, 73] width 67 height 39
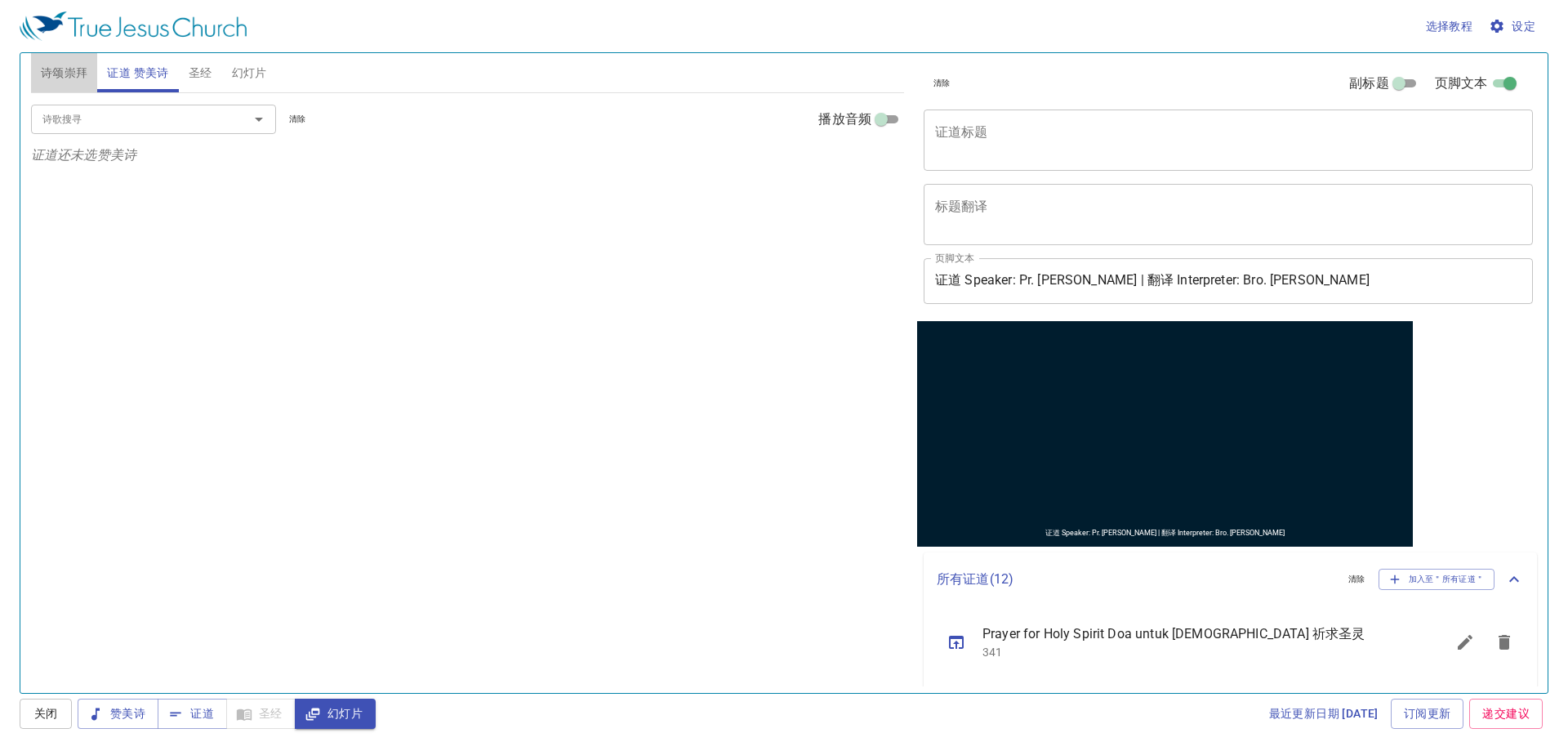
drag, startPoint x: 187, startPoint y: 79, endPoint x: 90, endPoint y: 76, distance: 97.0
click at [150, 76] on div "诗颂崇拜 证道 赞美诗 圣经 幻灯片" at bounding box center [467, 73] width 873 height 39
drag, startPoint x: 51, startPoint y: 81, endPoint x: 131, endPoint y: 78, distance: 80.1
click at [72, 78] on span "诗颂崇拜" at bounding box center [64, 73] width 47 height 21
drag, startPoint x: 131, startPoint y: 78, endPoint x: 76, endPoint y: 78, distance: 55.0
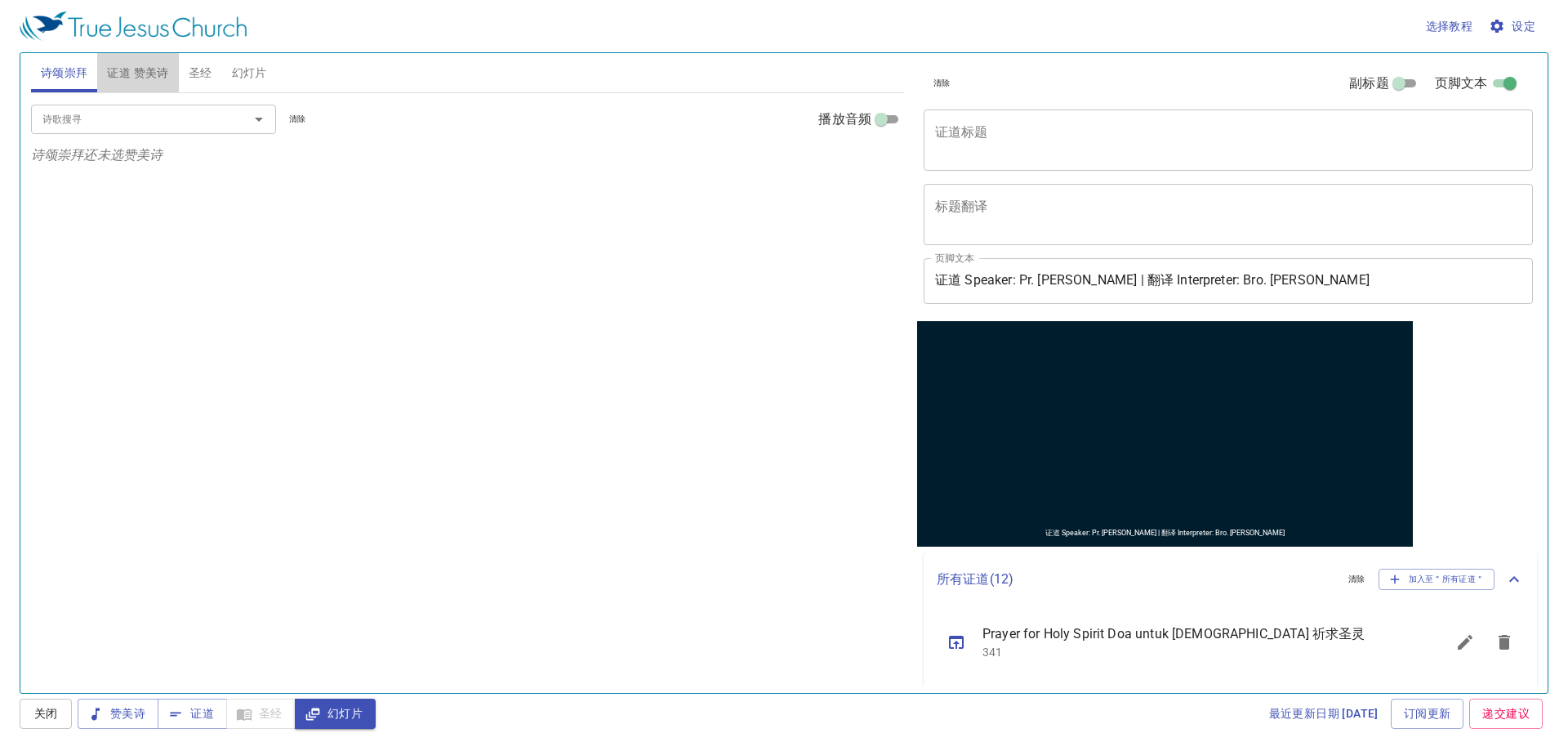
click at [86, 73] on div "诗颂崇拜 证道 赞美诗 圣经 幻灯片" at bounding box center [467, 73] width 873 height 39
drag, startPoint x: 76, startPoint y: 78, endPoint x: 119, endPoint y: 75, distance: 43.1
click at [119, 75] on div "诗颂崇拜 证道 赞美诗 圣经 幻灯片" at bounding box center [467, 73] width 873 height 39
drag, startPoint x: 114, startPoint y: 71, endPoint x: 86, endPoint y: 69, distance: 28.1
click at [73, 66] on div "诗颂崇拜 证道 赞美诗 圣经 幻灯片" at bounding box center [467, 73] width 873 height 39
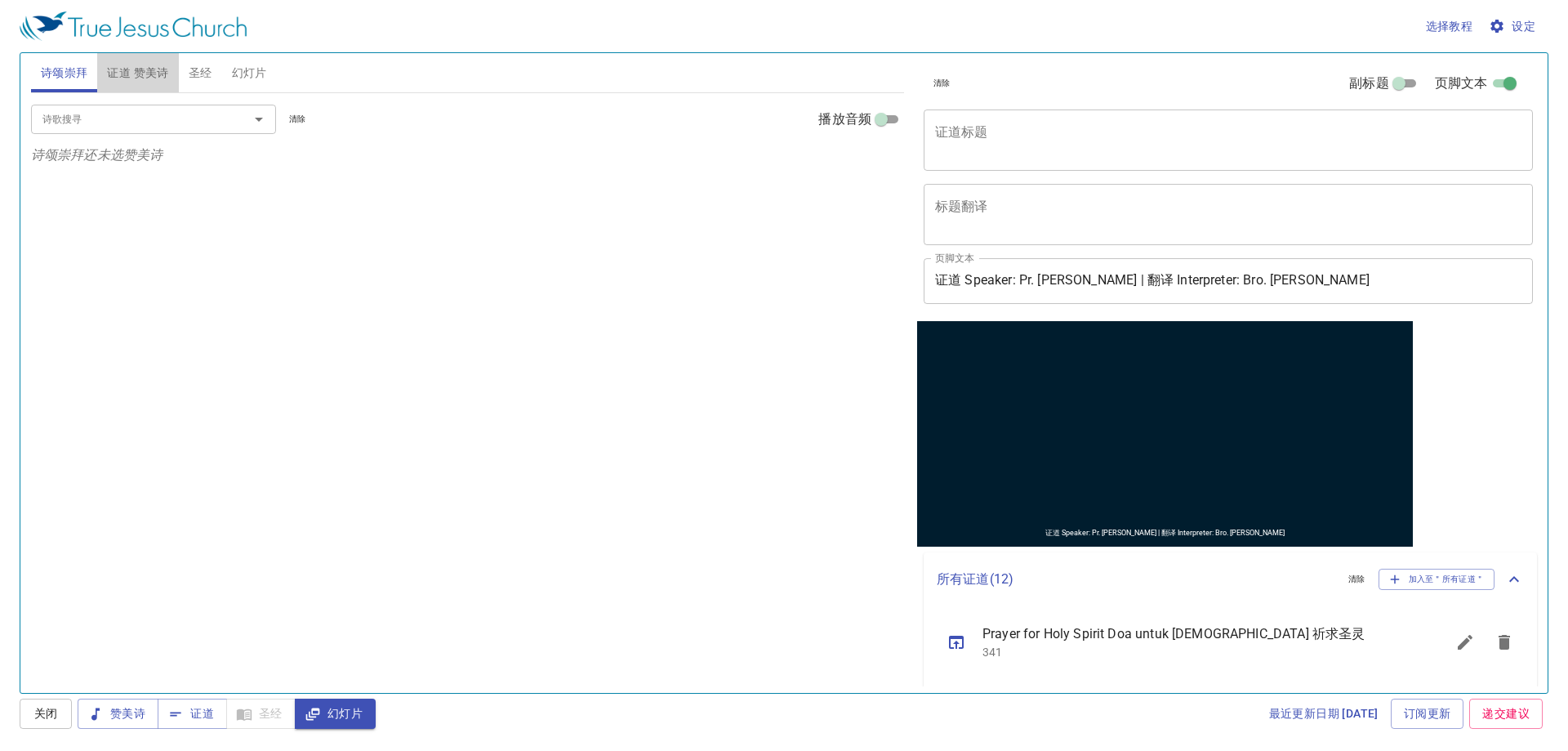
click at [100, 62] on button "证道 赞美诗" at bounding box center [137, 73] width 81 height 39
click at [94, 62] on button "诗颂崇拜" at bounding box center [64, 73] width 67 height 39
drag, startPoint x: 102, startPoint y: 63, endPoint x: 65, endPoint y: 59, distance: 37.2
click at [73, 60] on div "诗颂崇拜 证道 赞美诗 圣经 幻灯片" at bounding box center [467, 73] width 873 height 39
drag, startPoint x: 65, startPoint y: 59, endPoint x: 146, endPoint y: 65, distance: 81.2
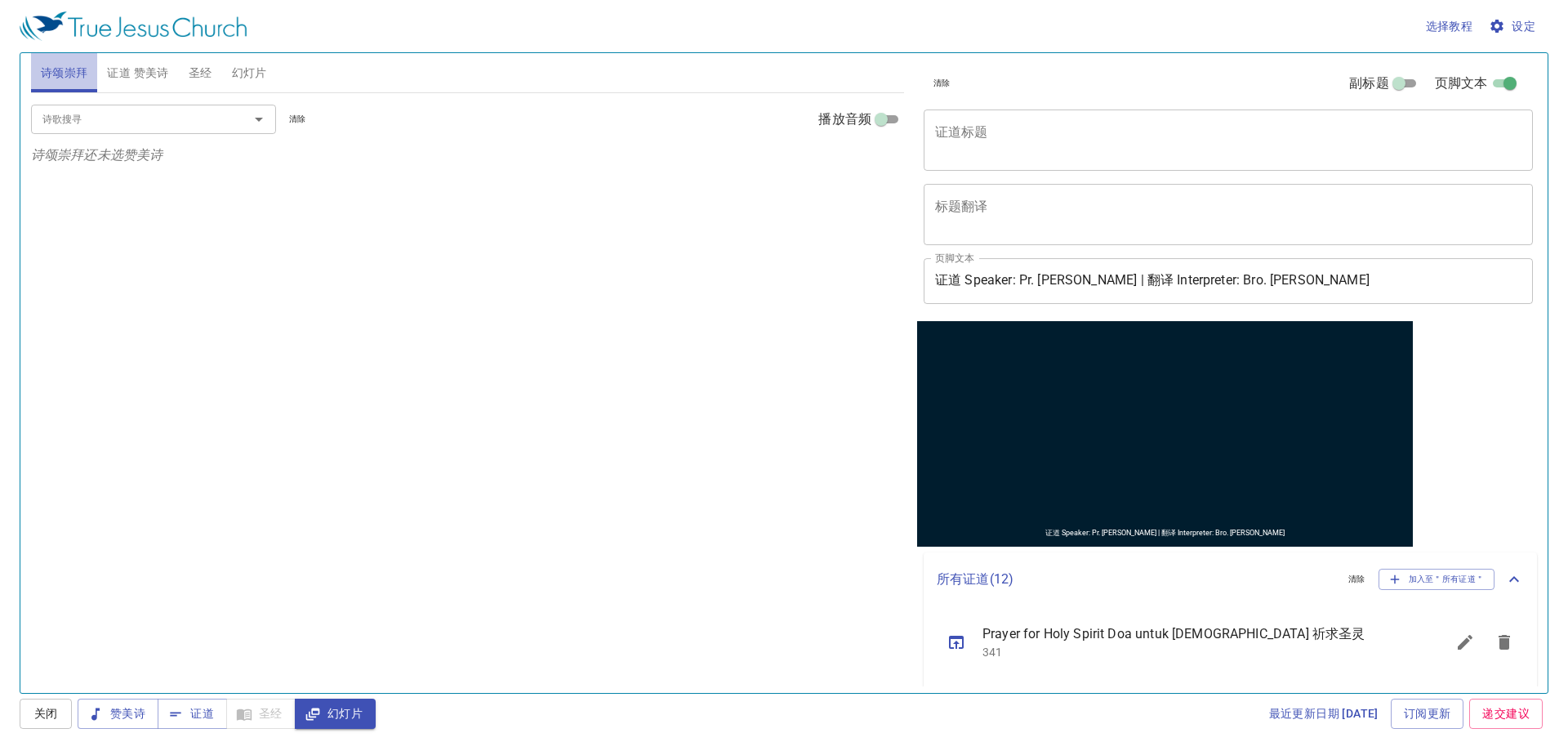
click at [116, 62] on div "诗颂崇拜 证道 赞美诗 圣经 幻灯片" at bounding box center [467, 73] width 873 height 39
drag, startPoint x: 146, startPoint y: 65, endPoint x: 98, endPoint y: 63, distance: 48.0
click at [102, 63] on button "证道 赞美诗" at bounding box center [137, 73] width 81 height 39
drag, startPoint x: 91, startPoint y: 64, endPoint x: 120, endPoint y: 62, distance: 29.1
click at [117, 63] on div "诗颂崇拜 证道 赞美诗 圣经 幻灯片" at bounding box center [467, 73] width 873 height 39
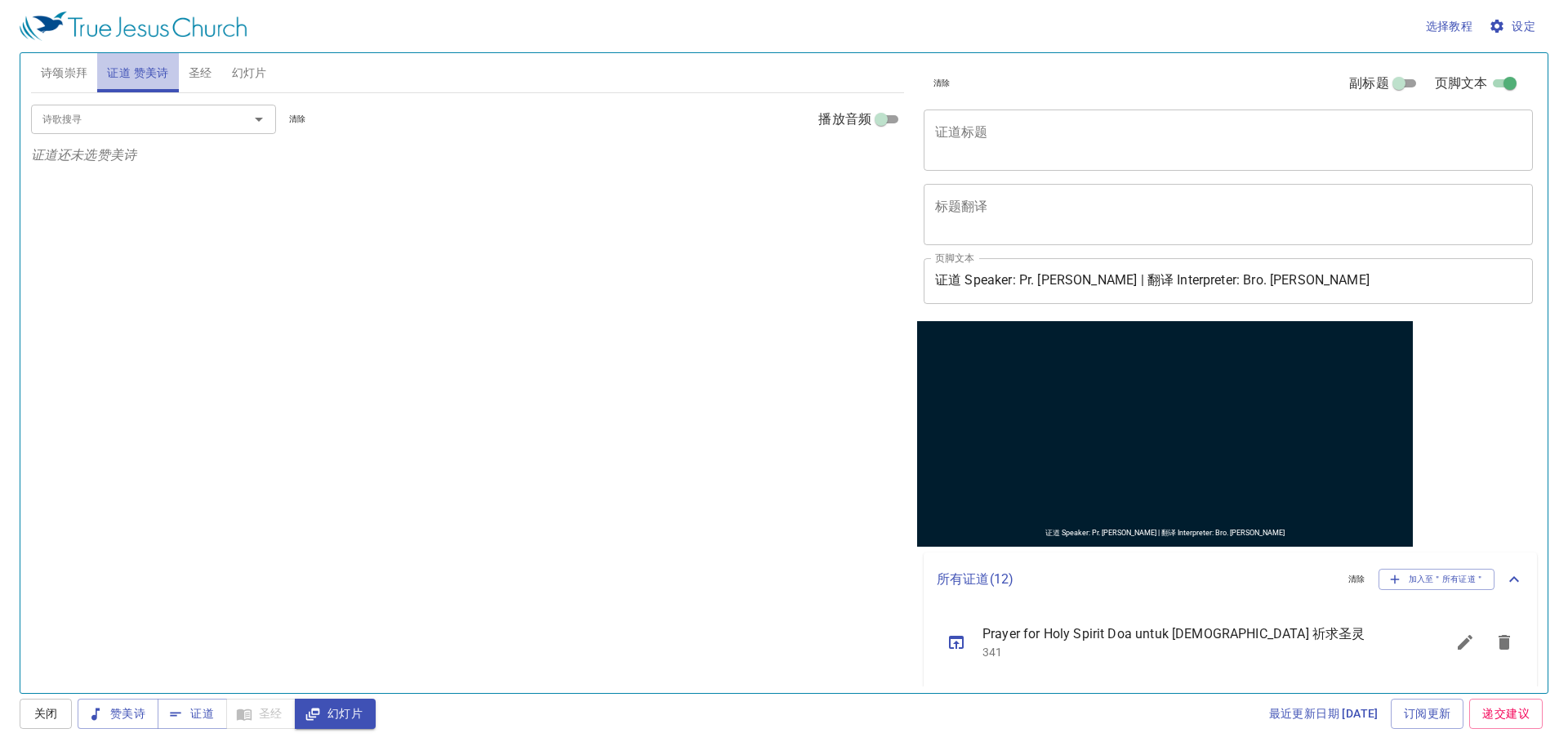
drag, startPoint x: 120, startPoint y: 62, endPoint x: 102, endPoint y: 61, distance: 18.0
click at [100, 61] on button "证道 赞美诗" at bounding box center [137, 73] width 81 height 39
click at [102, 62] on button "证道 赞美诗" at bounding box center [137, 73] width 81 height 39
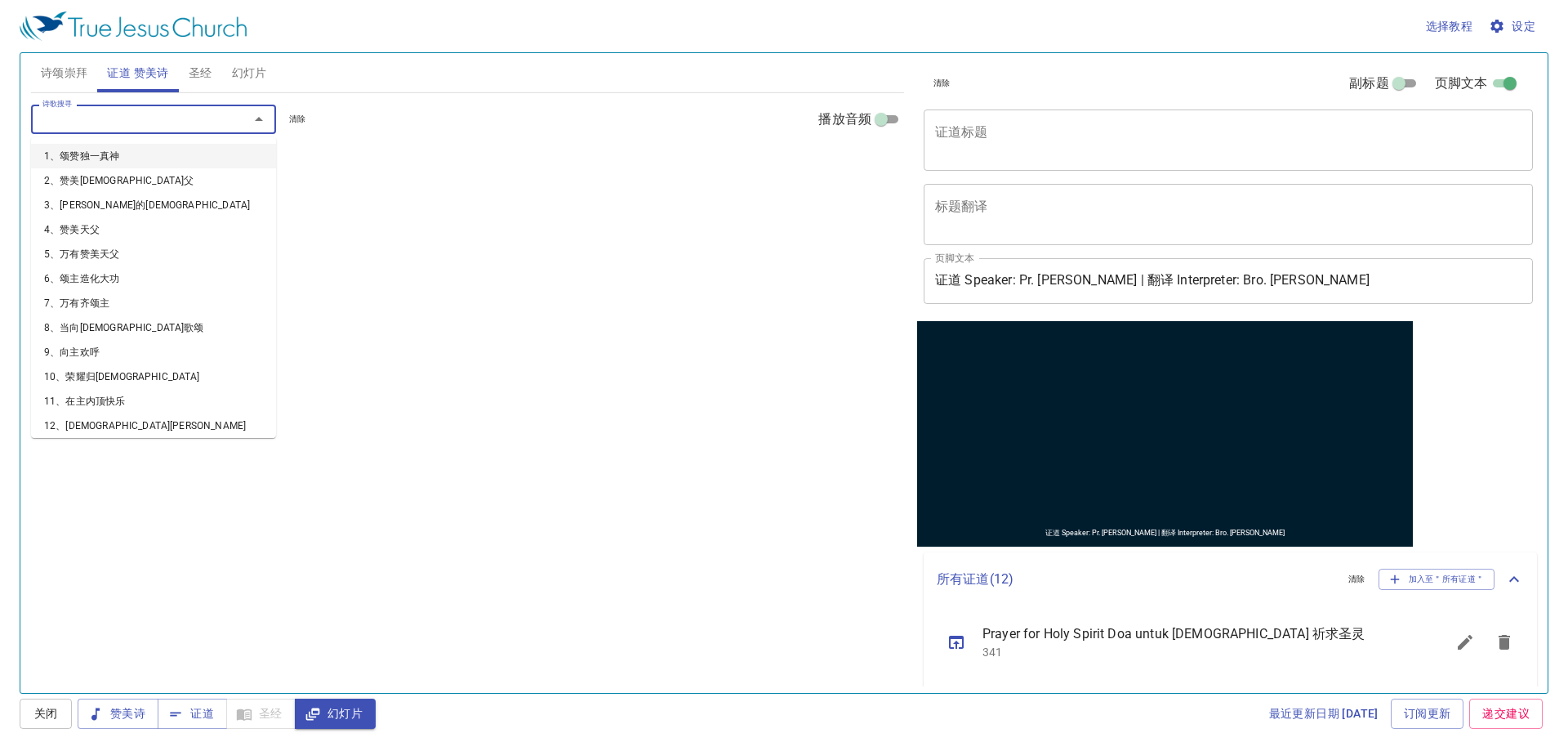
click at [89, 126] on input "诗歌搜寻" at bounding box center [130, 119] width 187 height 19
click at [67, 74] on span "诗颂崇拜" at bounding box center [64, 73] width 47 height 21
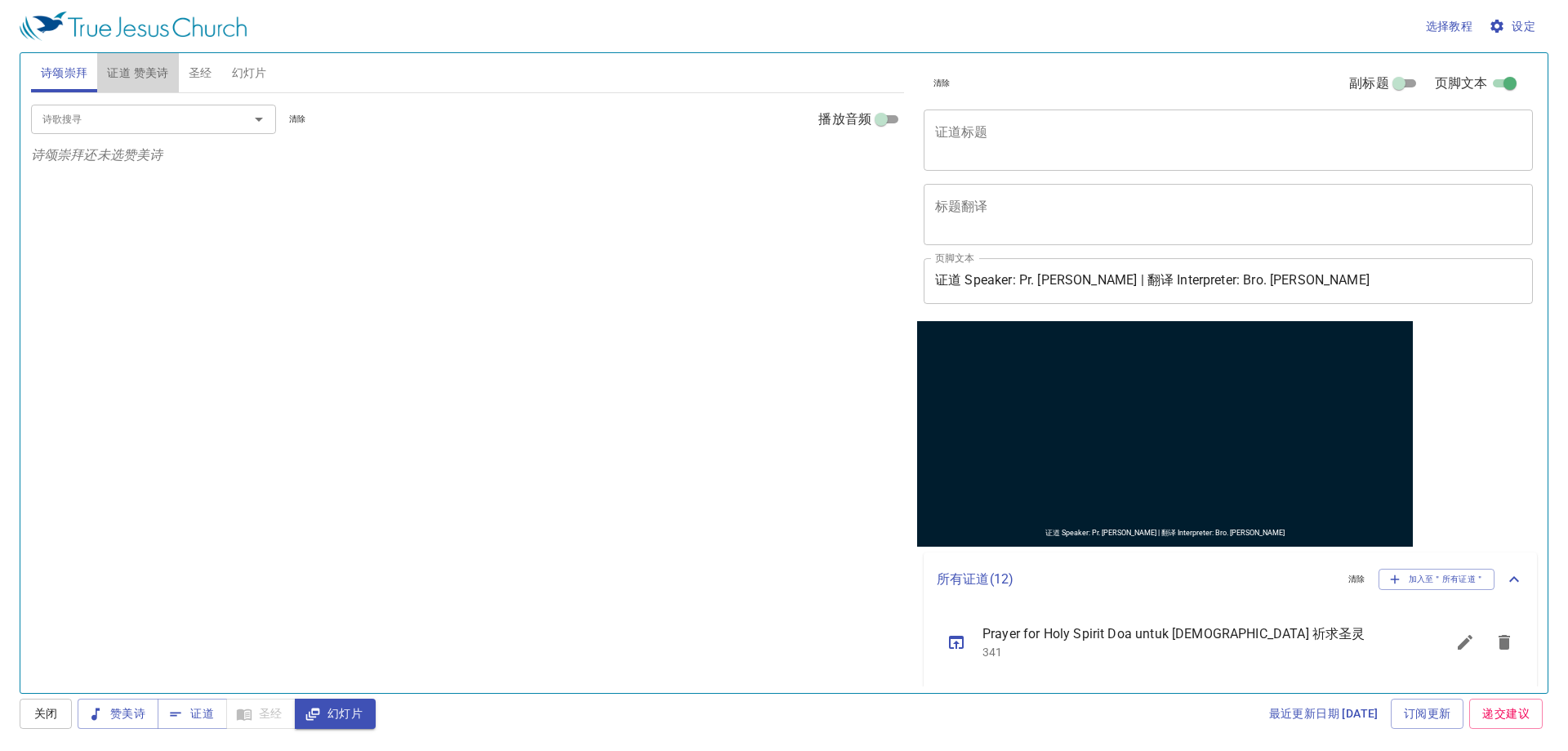
click at [110, 63] on span "证道 赞美诗" at bounding box center [138, 73] width 62 height 21
drag, startPoint x: 107, startPoint y: 68, endPoint x: 114, endPoint y: 53, distance: 16.6
click at [112, 60] on button "证道 赞美诗" at bounding box center [137, 73] width 81 height 39
click at [219, 71] on button "圣经" at bounding box center [200, 73] width 44 height 39
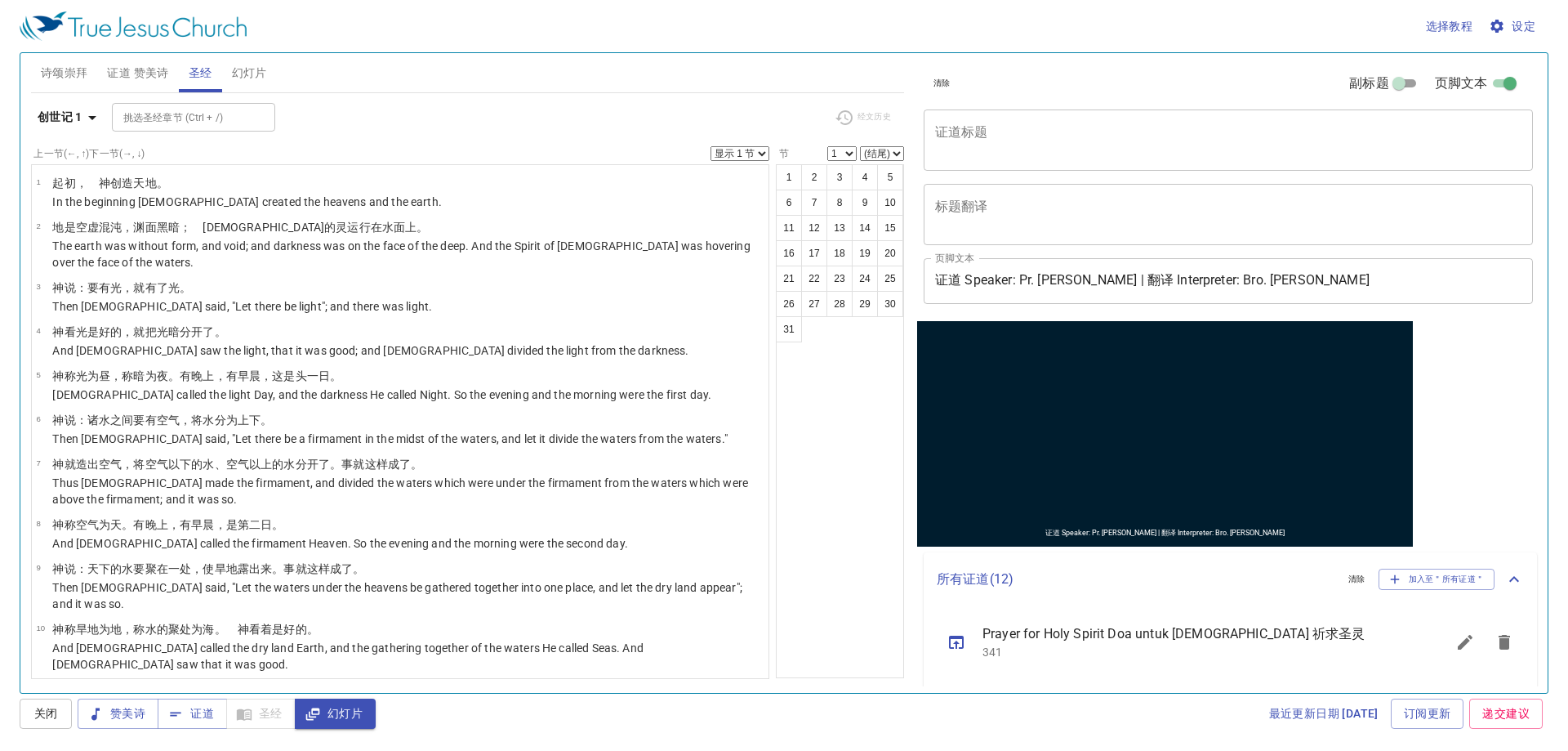
click at [144, 72] on span "证道 赞美诗" at bounding box center [138, 73] width 62 height 21
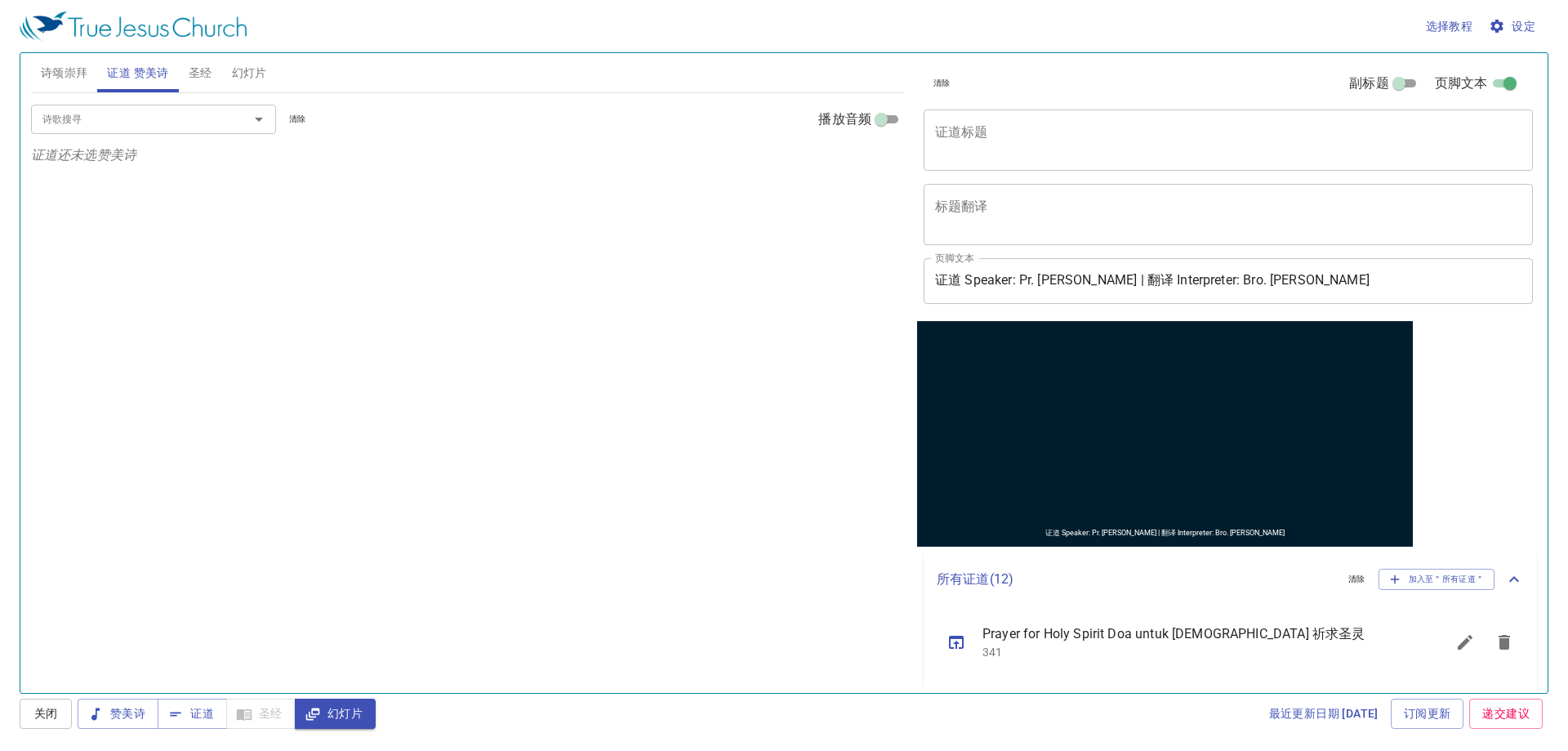
click at [33, 71] on button "诗颂崇拜" at bounding box center [64, 73] width 67 height 39
drag, startPoint x: 119, startPoint y: 80, endPoint x: 160, endPoint y: 57, distance: 47.0
click at [121, 79] on span "证道 赞美诗" at bounding box center [138, 73] width 62 height 21
click at [227, 73] on button "幻灯片" at bounding box center [249, 73] width 54 height 39
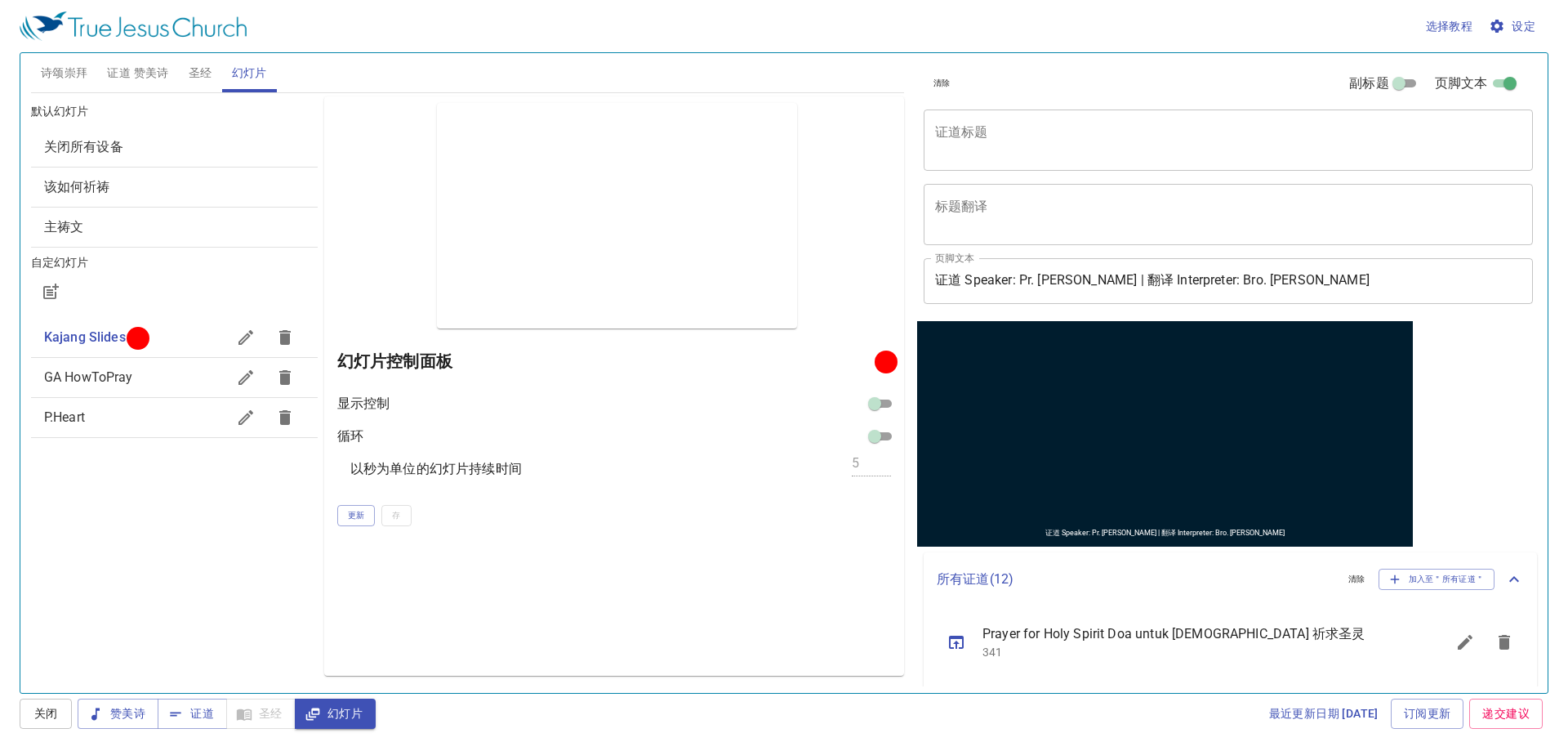
drag, startPoint x: 222, startPoint y: 75, endPoint x: 209, endPoint y: 80, distance: 13.9
click at [220, 75] on div "诗颂崇拜 证道 赞美诗 圣经 幻灯片" at bounding box center [467, 73] width 873 height 39
click at [206, 82] on span "圣经" at bounding box center [200, 73] width 24 height 21
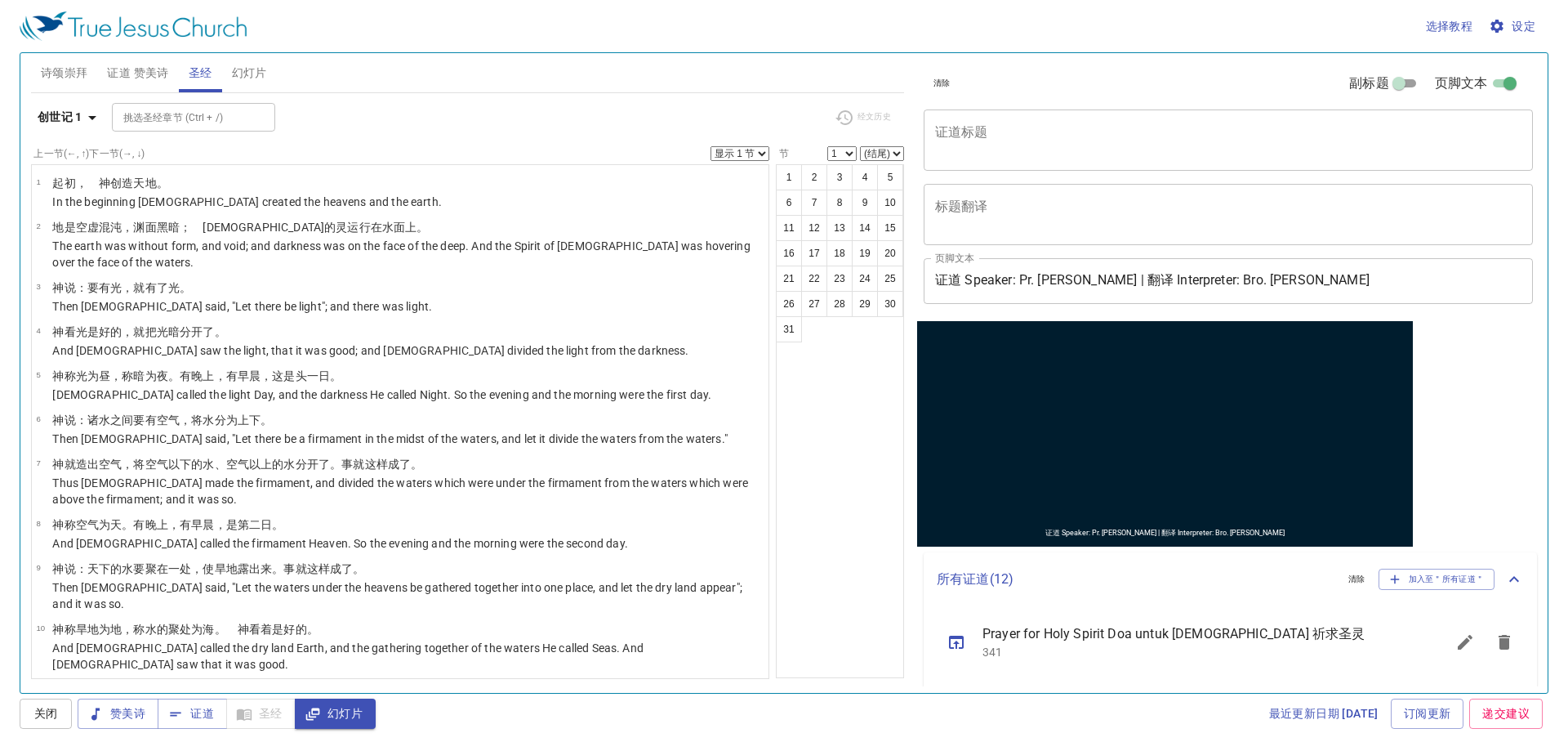
click at [43, 70] on span "诗颂崇拜" at bounding box center [64, 73] width 47 height 21
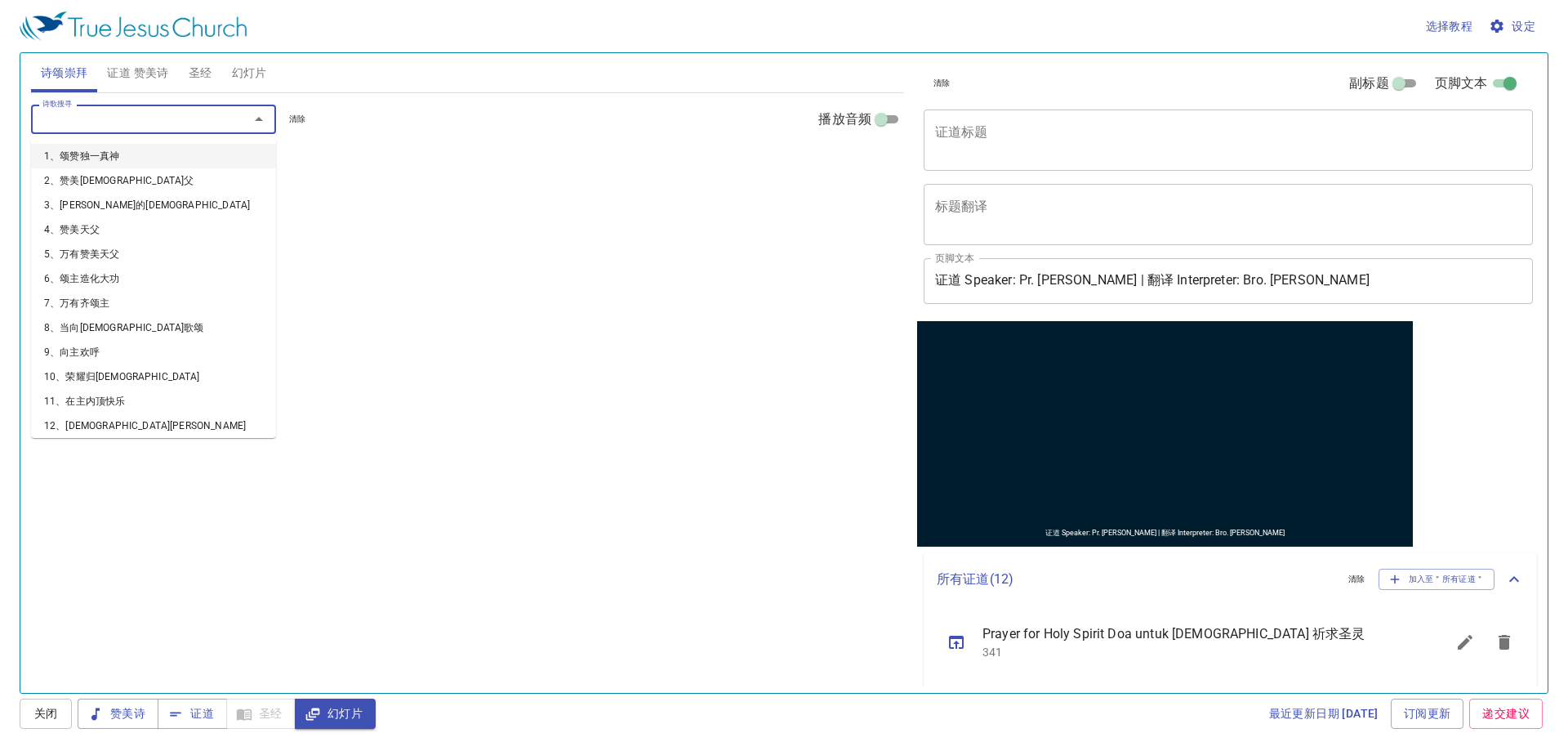
click at [100, 117] on input "诗歌搜寻" at bounding box center [130, 119] width 187 height 19
click at [123, 53] on div "诗颂崇拜 证道 赞美诗 圣经 幻灯片 诗歌搜寻 诗歌搜寻 清除 播放音频 诗颂崇拜还未选赞美诗 诗歌搜寻 诗歌搜寻 清除 播放音频 证道还未选赞美诗 创世记 …" at bounding box center [784, 373] width 1529 height 641
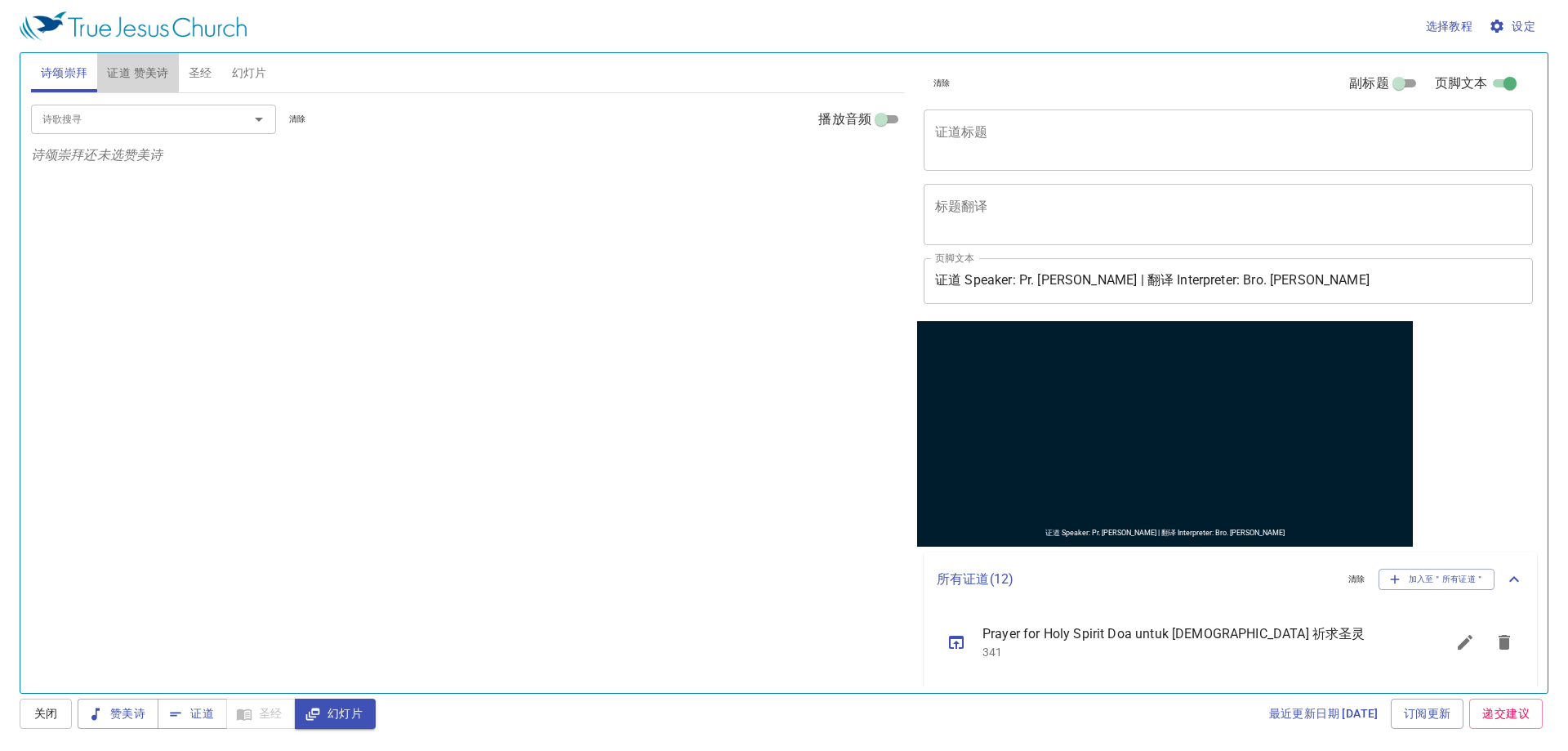
click at [113, 70] on span "证道 赞美诗" at bounding box center [138, 73] width 62 height 21
click at [65, 63] on span "诗颂崇拜" at bounding box center [64, 73] width 47 height 21
click at [111, 70] on span "证道 赞美诗" at bounding box center [138, 73] width 62 height 21
click at [61, 101] on div "诗歌搜寻 诗歌搜寻 清除 播放音频" at bounding box center [467, 120] width 873 height 53
click at [78, 78] on span "诗颂崇拜" at bounding box center [64, 73] width 47 height 21
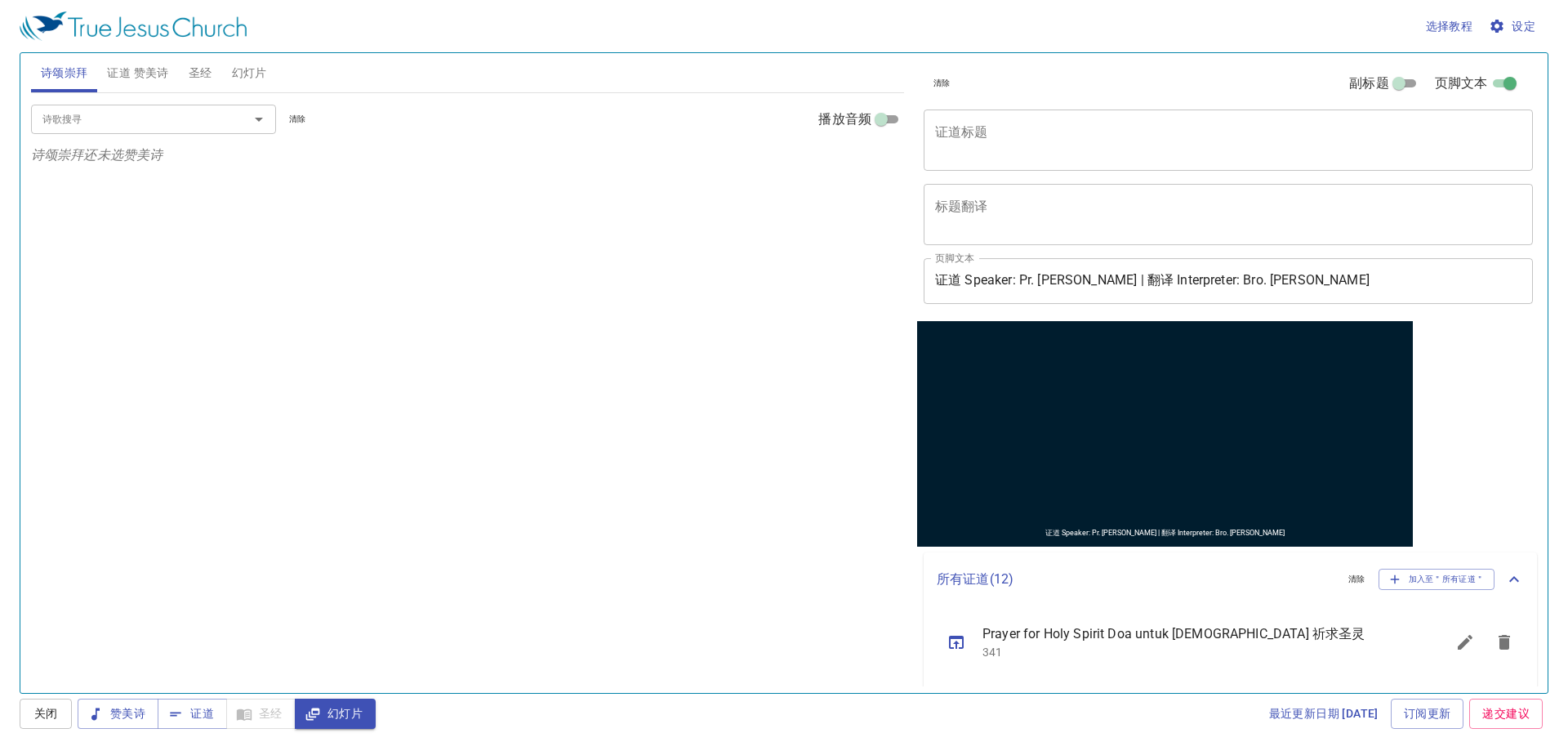
click at [108, 86] on button "证道 赞美诗" at bounding box center [137, 73] width 81 height 39
click at [75, 100] on div "诗歌搜寻 诗歌搜寻 清除 播放音频" at bounding box center [467, 120] width 873 height 53
click at [91, 77] on button "诗颂崇拜" at bounding box center [64, 73] width 67 height 39
click at [164, 74] on span "证道 赞美诗" at bounding box center [138, 73] width 62 height 21
click at [65, 76] on span "诗颂崇拜" at bounding box center [64, 73] width 47 height 21
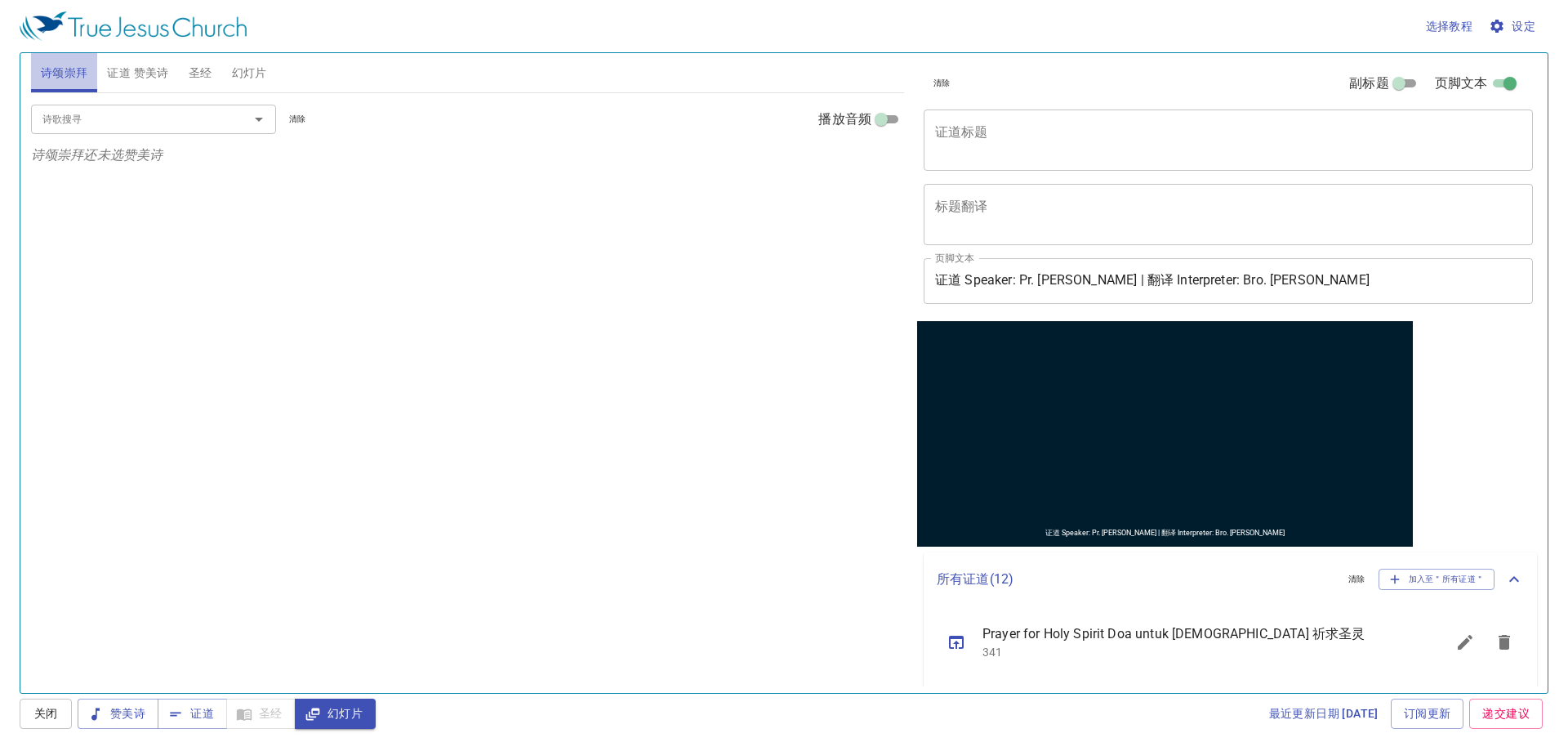
click at [66, 76] on span "诗颂崇拜" at bounding box center [64, 73] width 47 height 21
drag, startPoint x: 121, startPoint y: 81, endPoint x: 112, endPoint y: 79, distance: 9.2
click at [116, 82] on span "证道 赞美诗" at bounding box center [138, 73] width 62 height 21
click at [70, 73] on span "诗颂崇拜" at bounding box center [64, 73] width 47 height 21
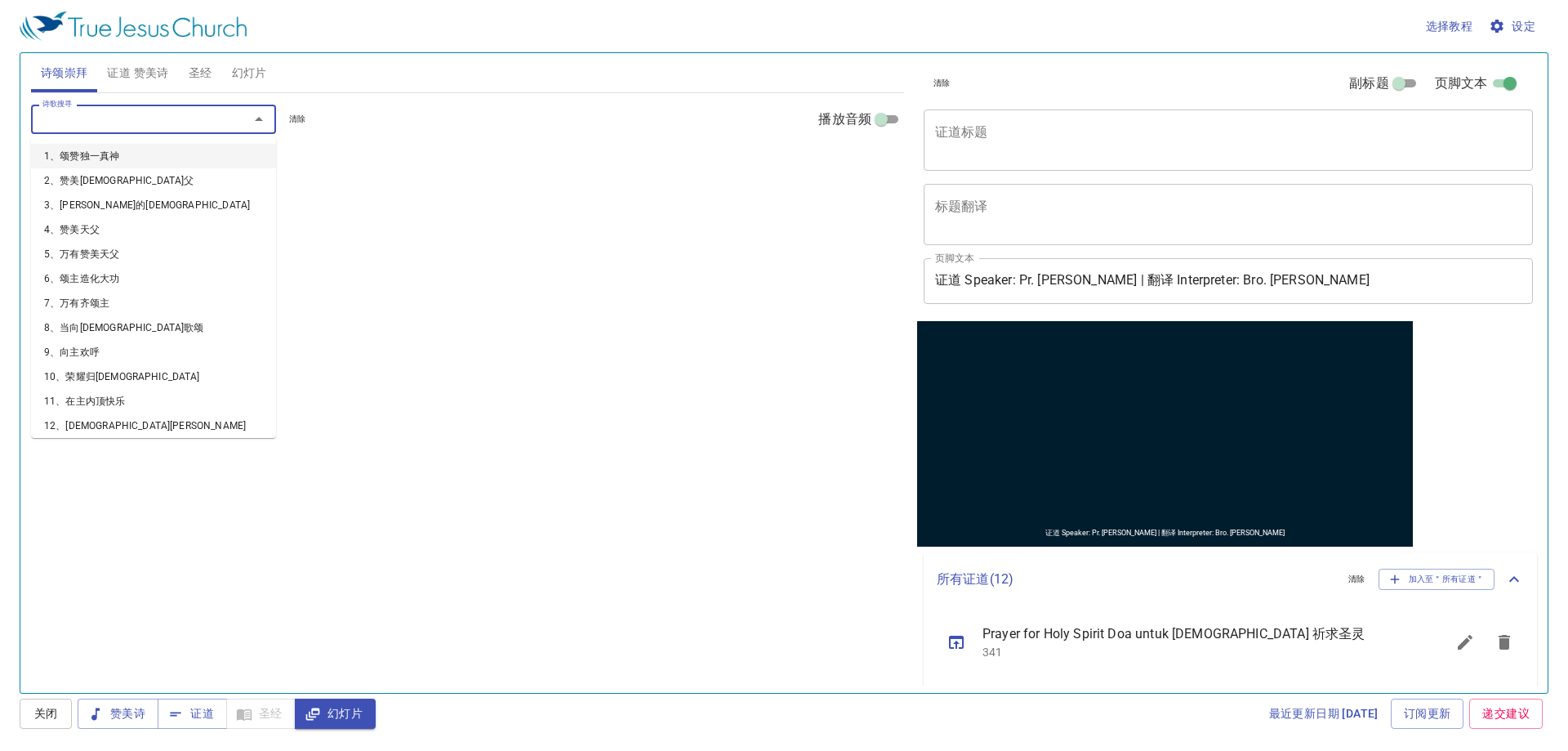
click at [85, 117] on input "诗歌搜寻" at bounding box center [130, 119] width 187 height 19
click at [83, 83] on span "诗颂崇拜" at bounding box center [64, 73] width 47 height 21
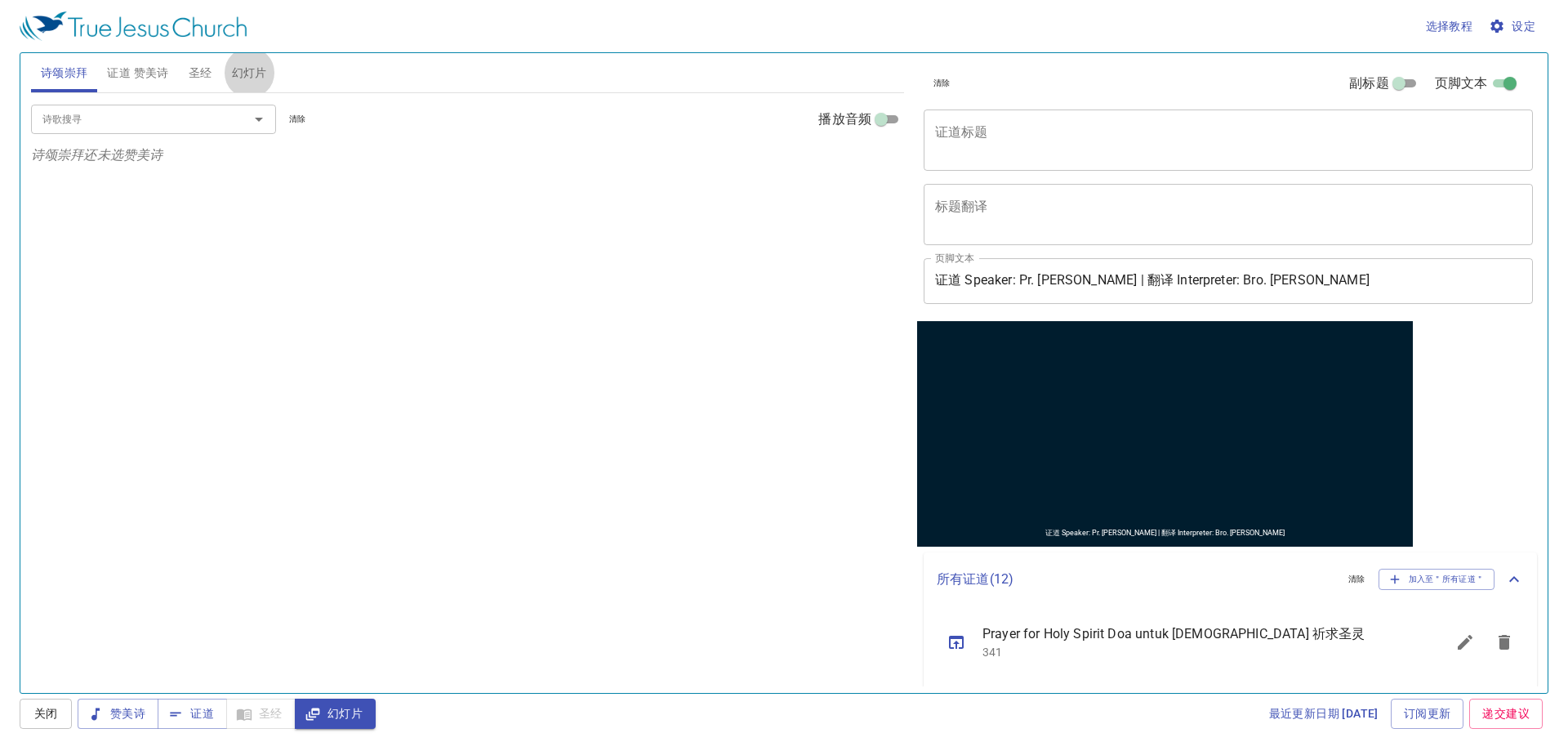
click at [330, 449] on div "诗歌搜寻 诗歌搜寻 清除 播放音频 诗颂崇拜还未选赞美诗" at bounding box center [467, 386] width 873 height 586
click at [181, 123] on input "诗歌搜寻" at bounding box center [130, 119] width 187 height 19
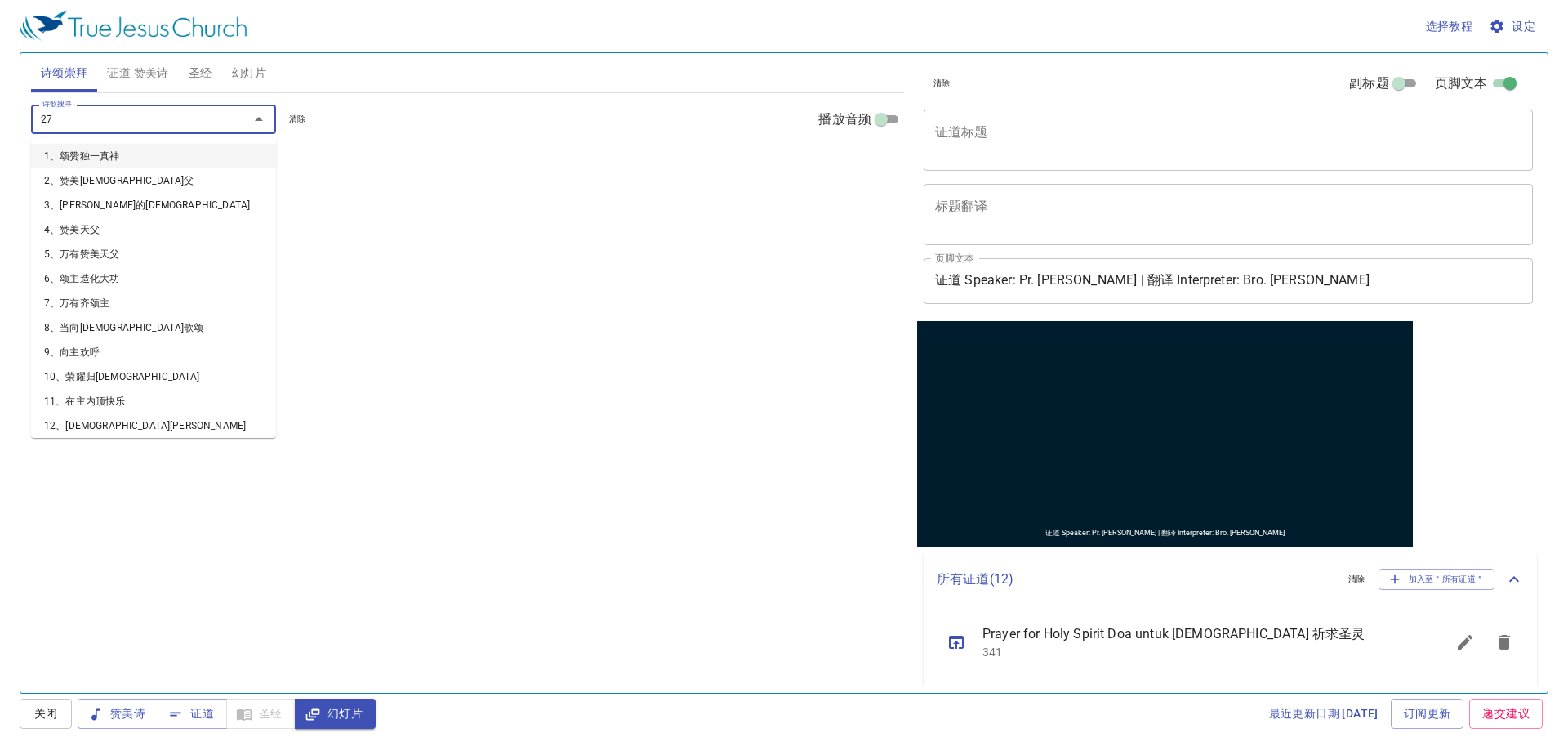
type input "273"
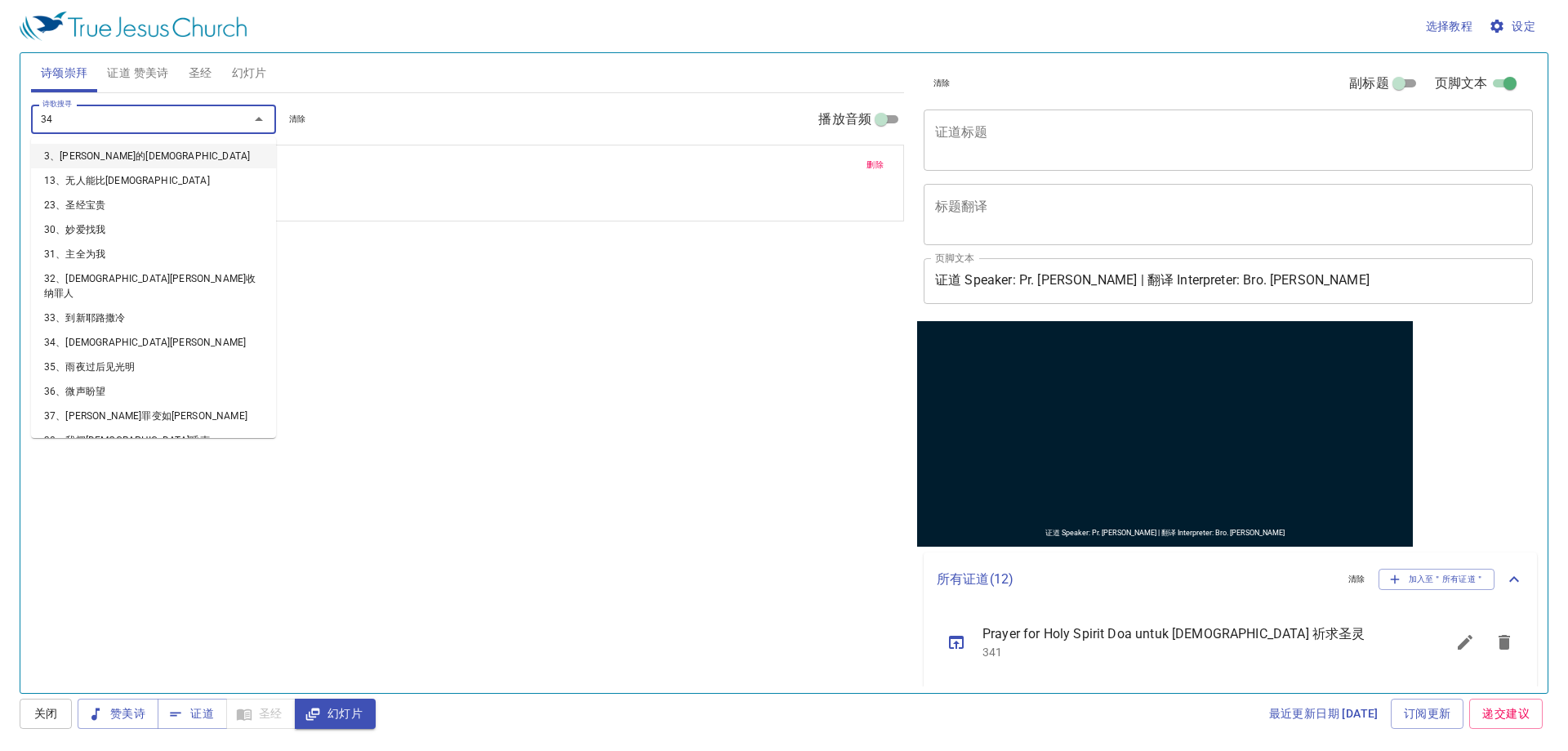
type input "348"
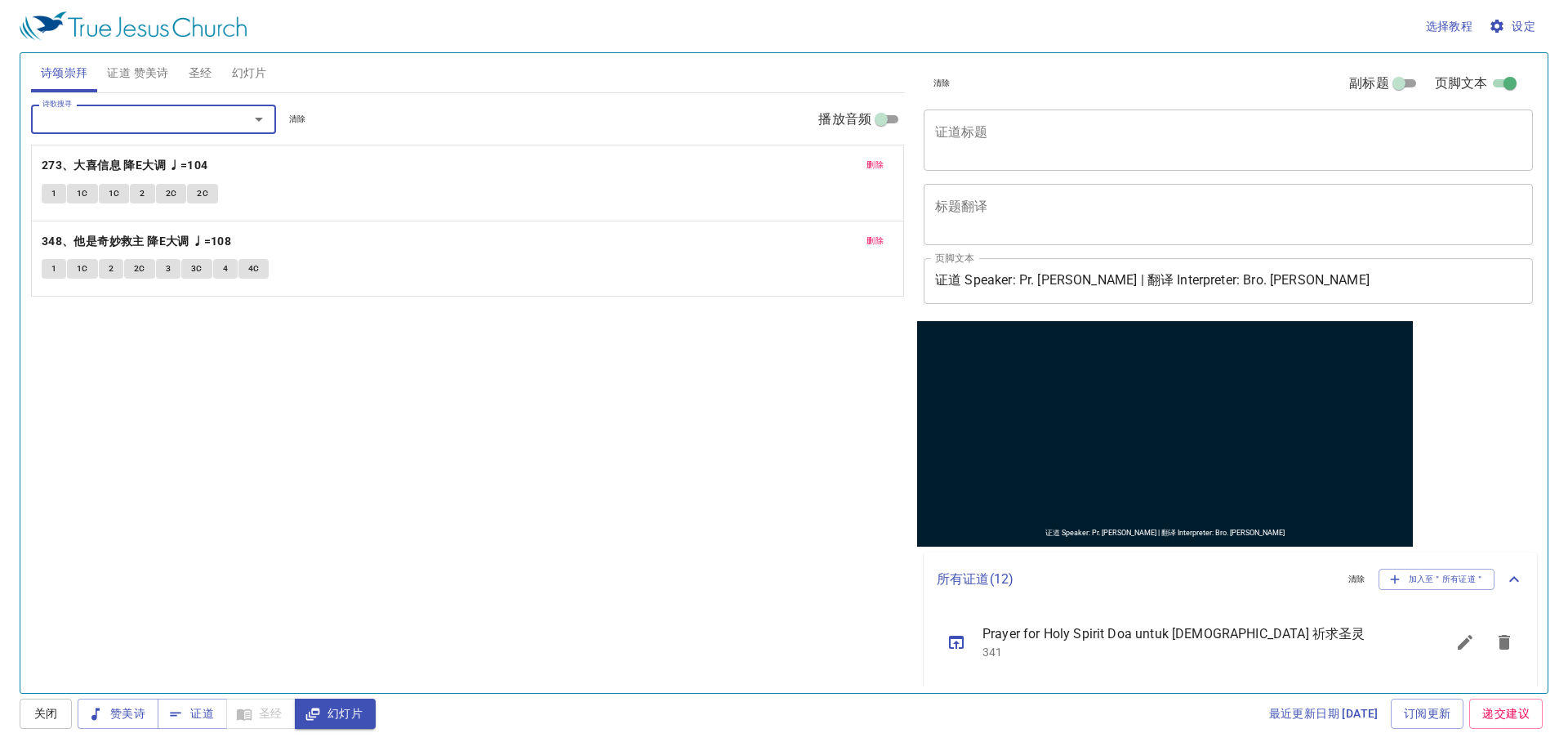
type input "7"
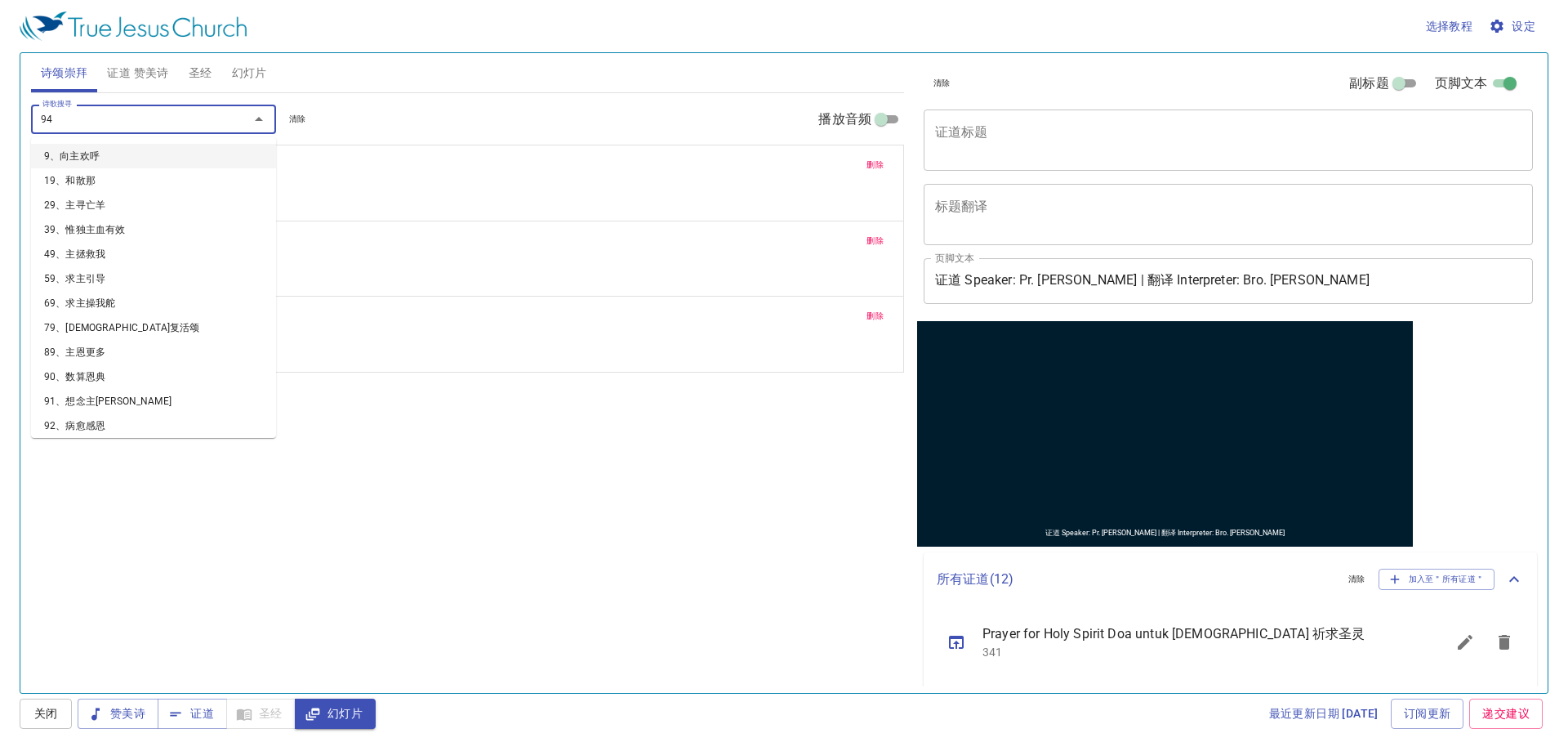
type input "94、主恩长存"
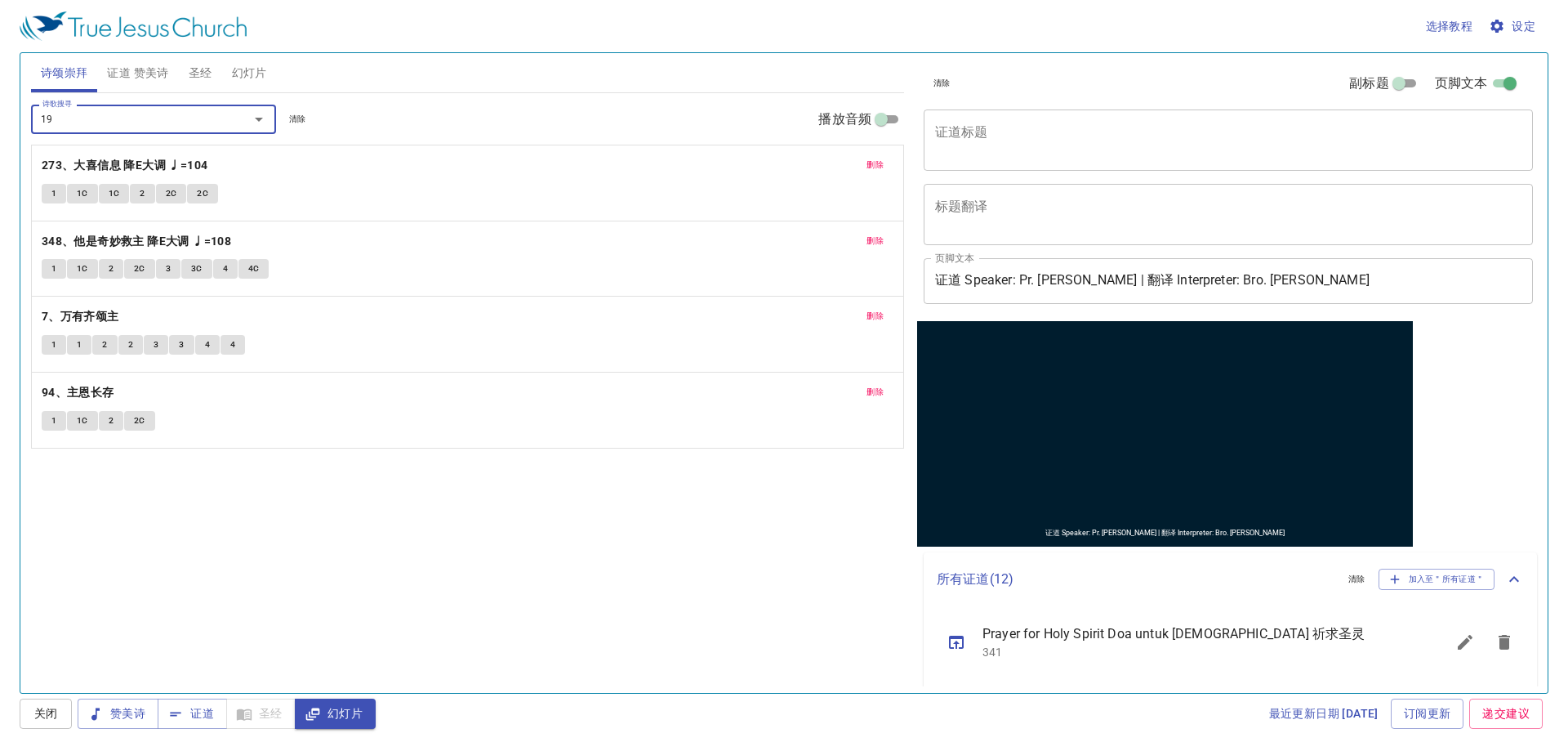
type input "195"
click at [128, 58] on button "证道 赞美诗" at bounding box center [137, 73] width 81 height 39
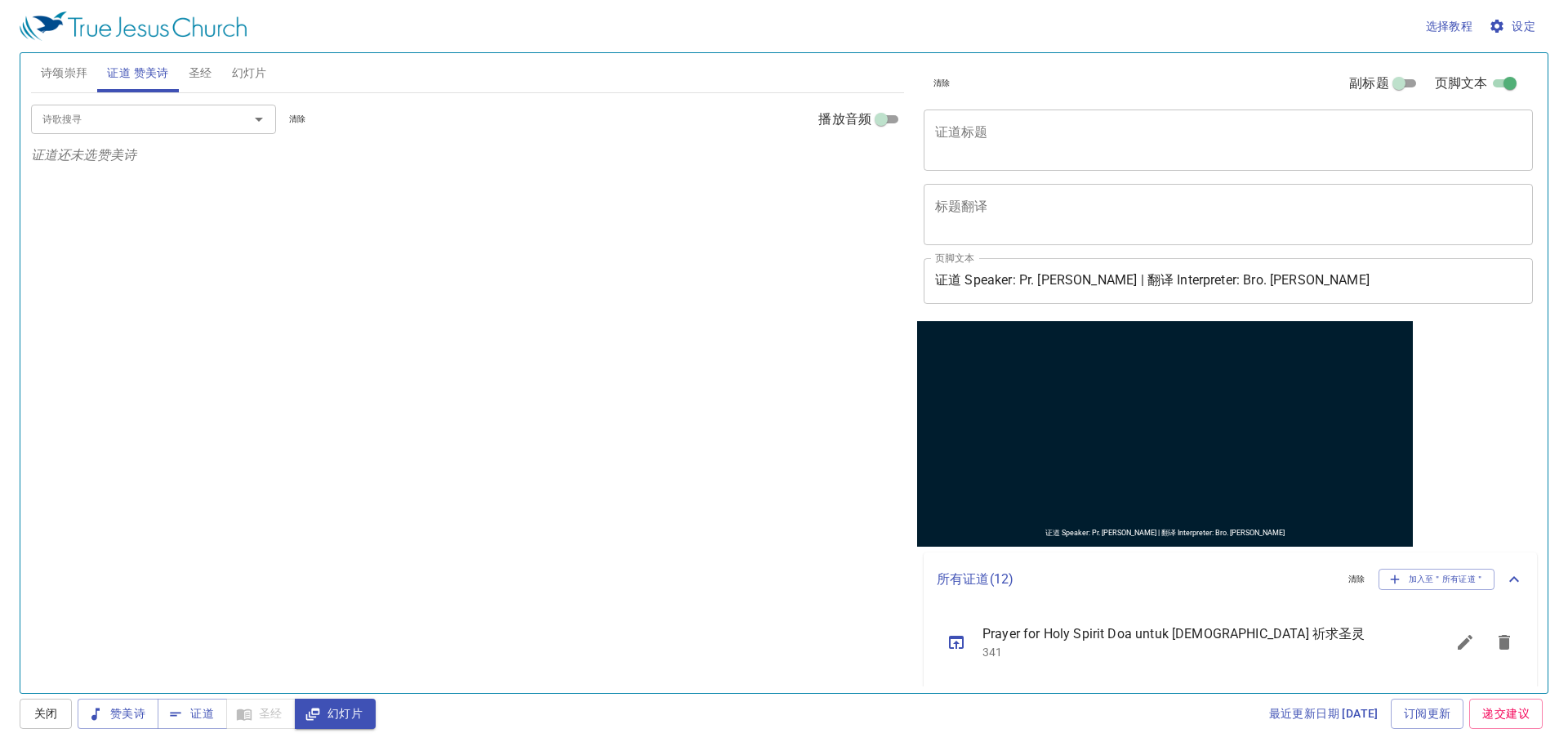
click at [983, 118] on div "x 证道标题" at bounding box center [1229, 141] width 609 height 62
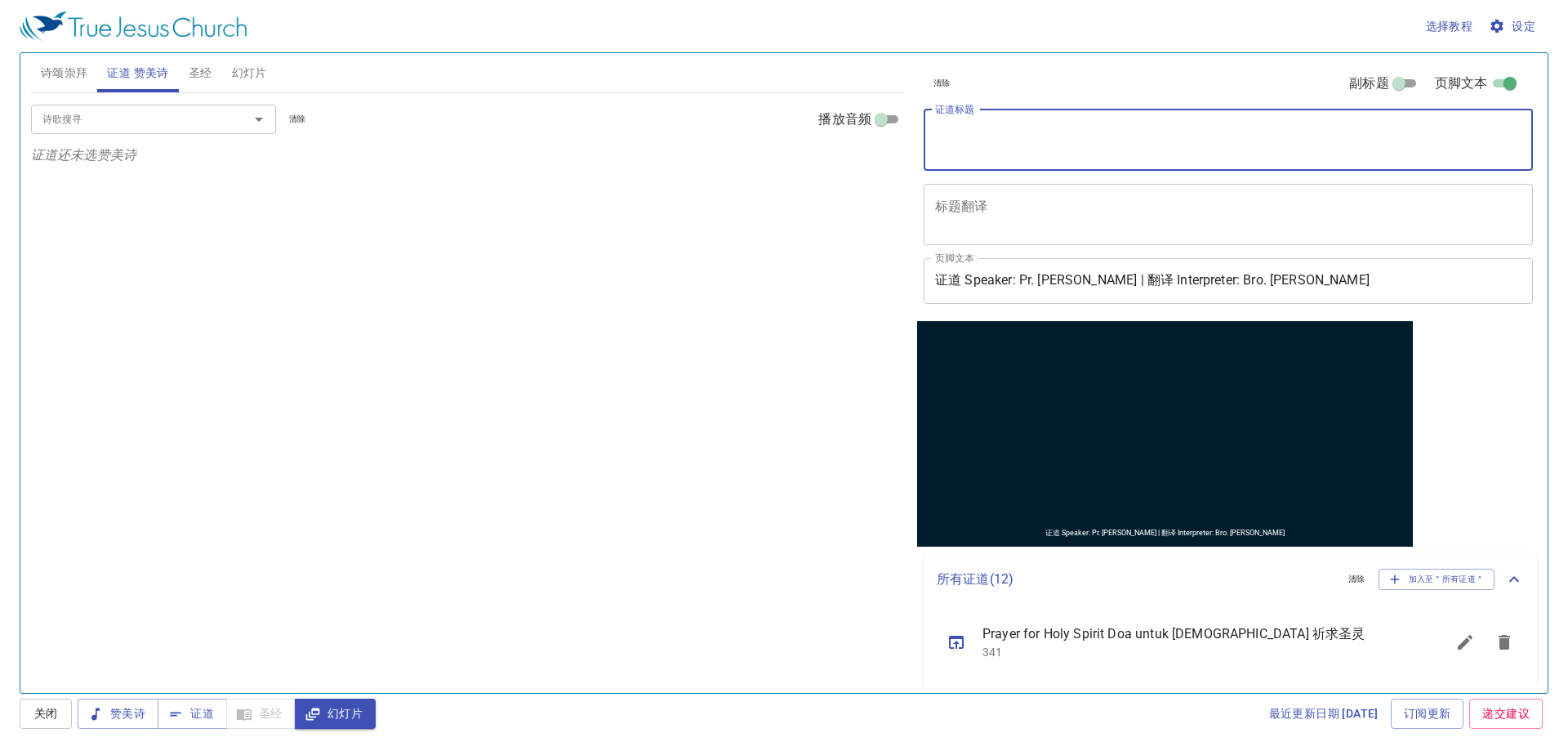
click at [979, 124] on textarea "证道标题" at bounding box center [1228, 140] width 587 height 31
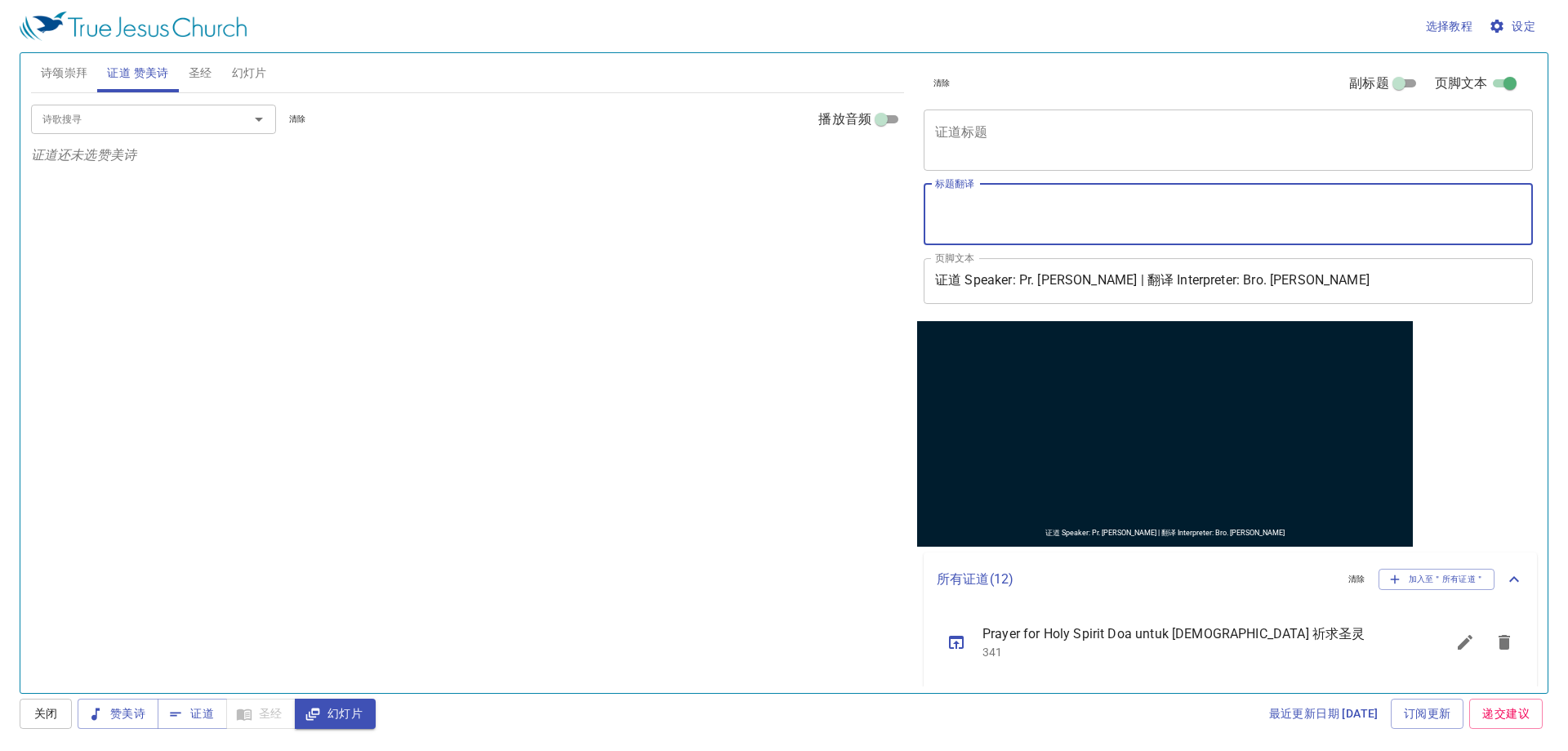
click at [971, 229] on textarea "标题翻译" at bounding box center [1228, 214] width 587 height 31
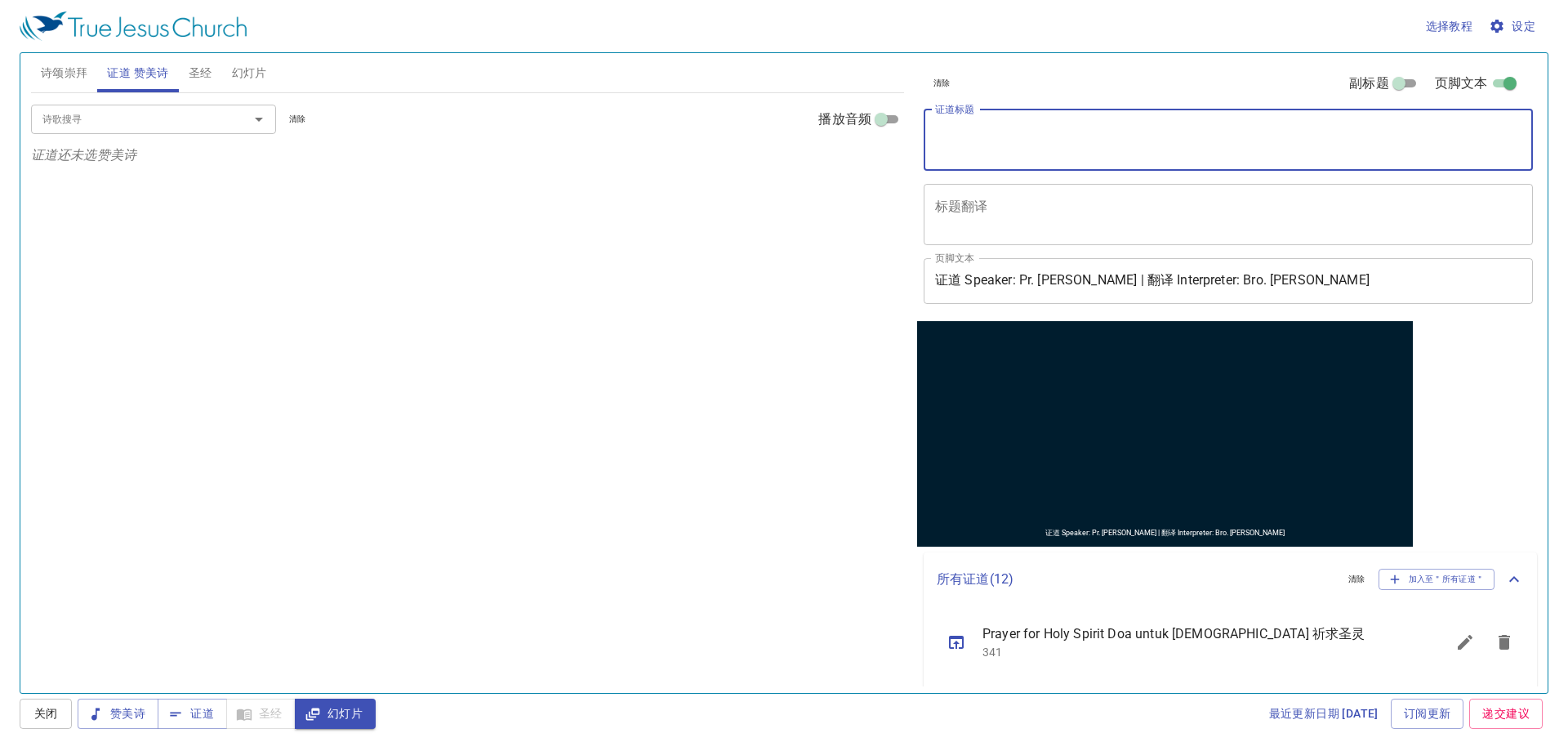
click at [971, 133] on textarea "证道标题" at bounding box center [1228, 140] width 587 height 31
click at [969, 211] on textarea "标题翻译" at bounding box center [1228, 214] width 587 height 31
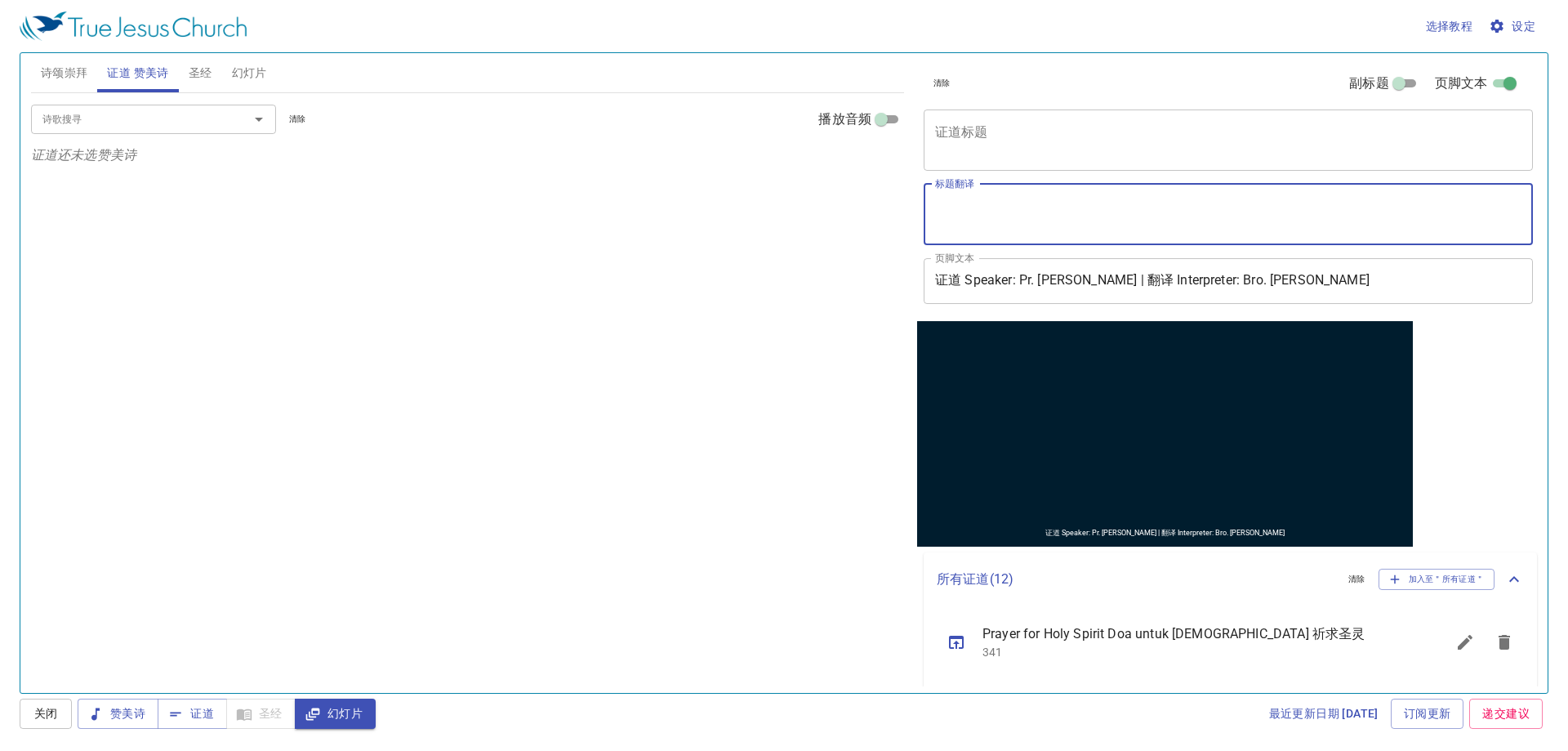
click at [972, 159] on div "x 证道标题" at bounding box center [1229, 141] width 609 height 62
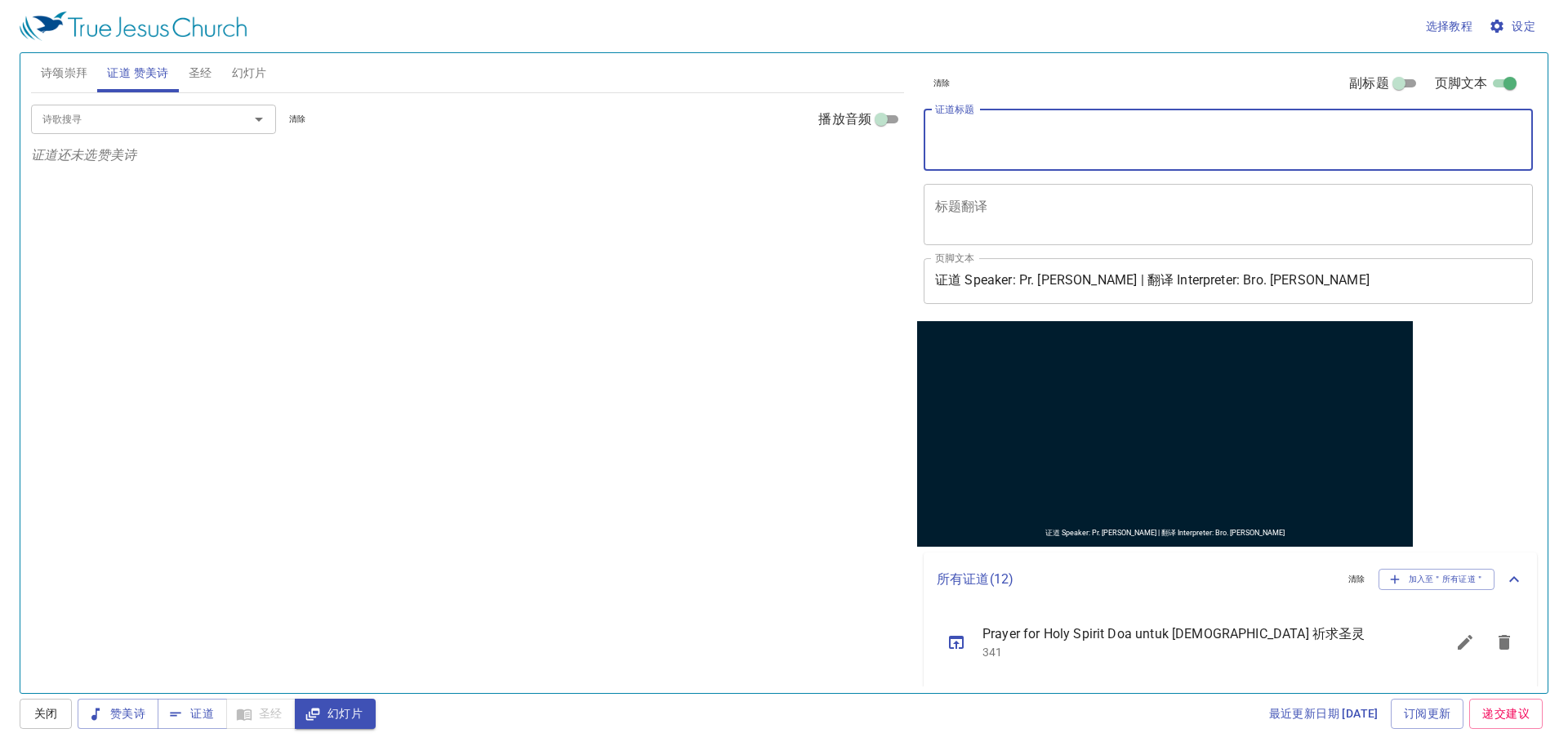
click at [953, 224] on textarea "标题翻译" at bounding box center [1228, 214] width 587 height 31
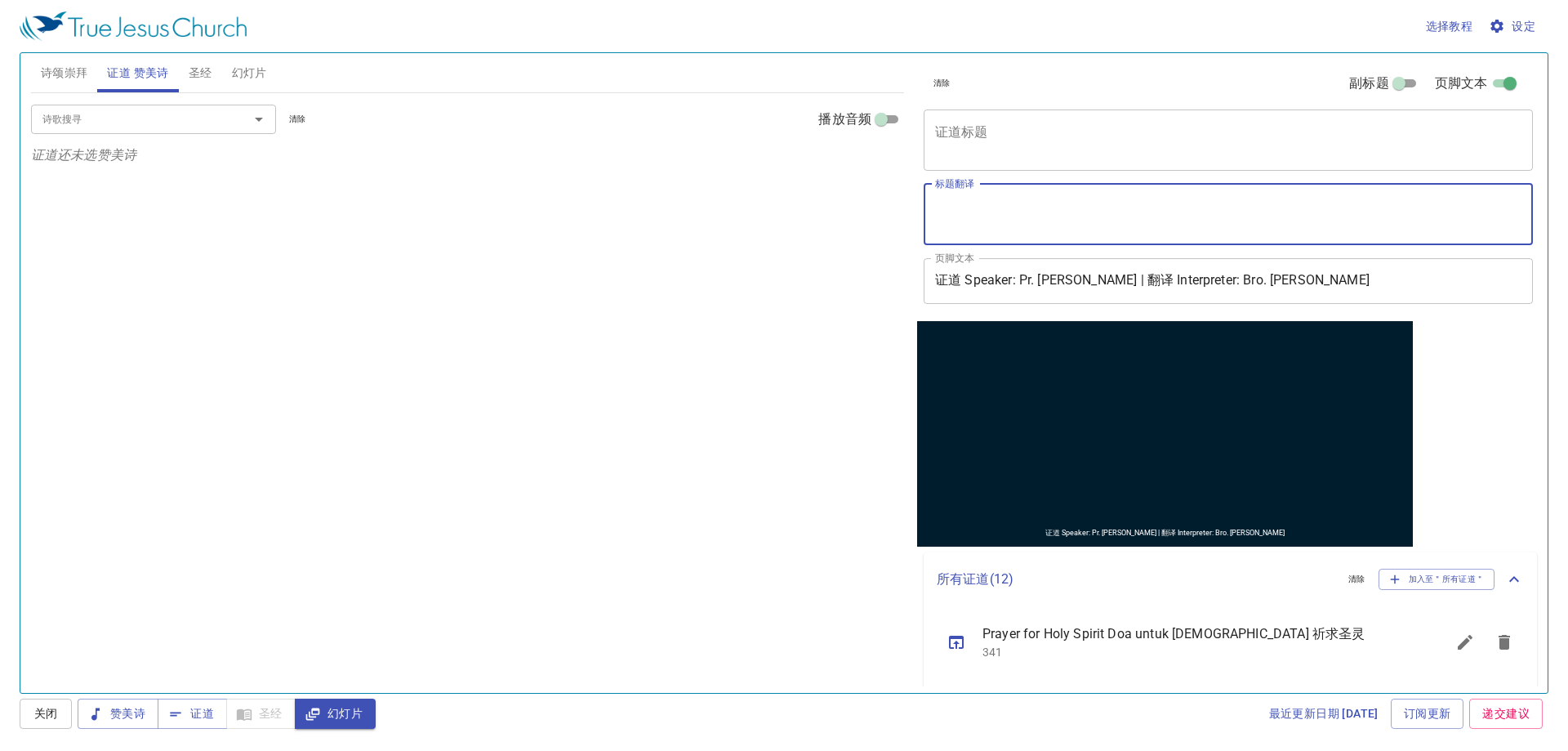
click at [984, 120] on div "x 证道标题" at bounding box center [1229, 141] width 609 height 62
click at [974, 213] on textarea "标题翻译" at bounding box center [1228, 214] width 587 height 31
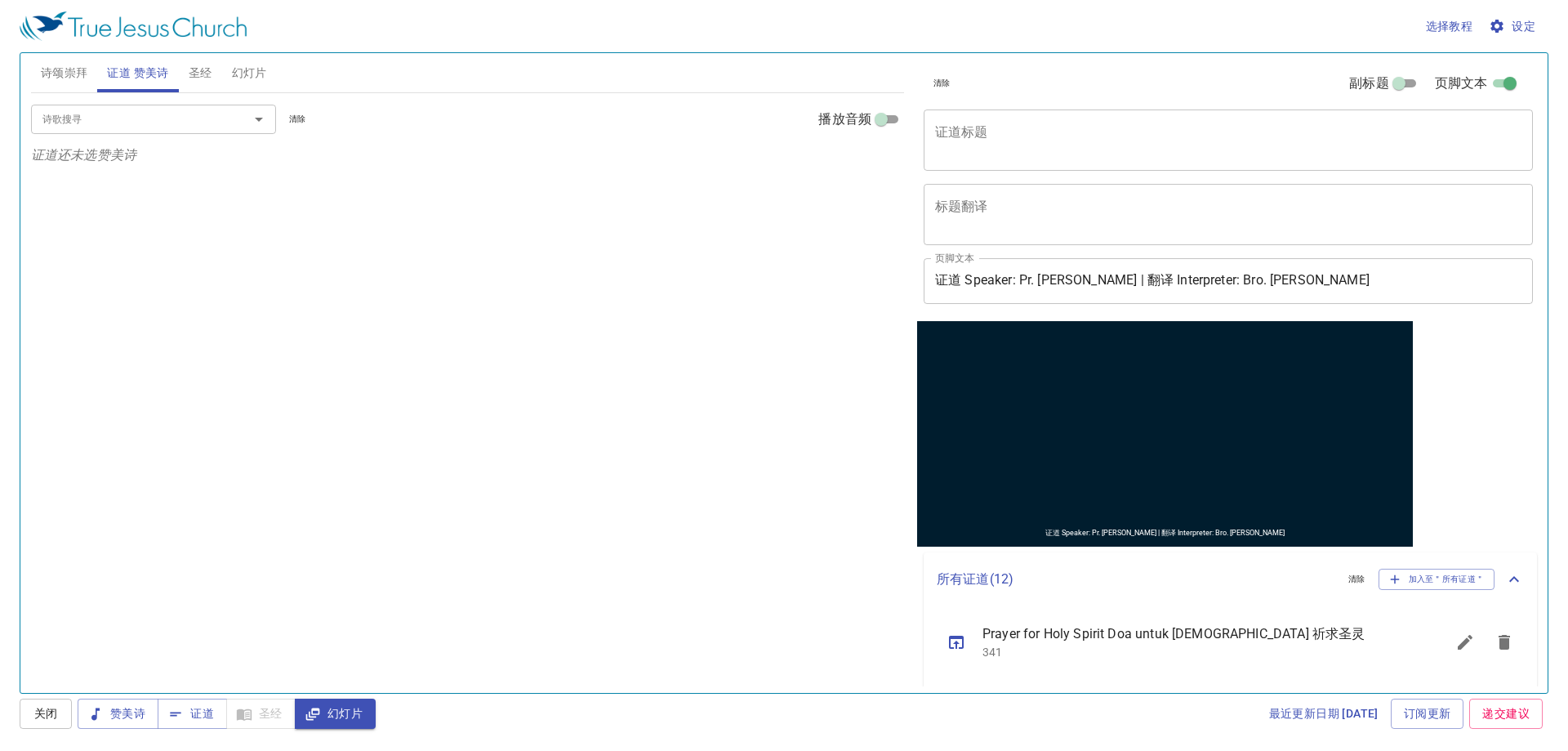
click at [1007, 160] on div "x 证道标题" at bounding box center [1229, 141] width 609 height 62
drag, startPoint x: 939, startPoint y: 109, endPoint x: 992, endPoint y: 118, distance: 53.8
click at [992, 118] on div "x 证道标题" at bounding box center [1229, 141] width 609 height 62
drag, startPoint x: 939, startPoint y: 120, endPoint x: 1001, endPoint y: 130, distance: 62.8
click at [1001, 130] on div "x 证道标题" at bounding box center [1229, 141] width 609 height 62
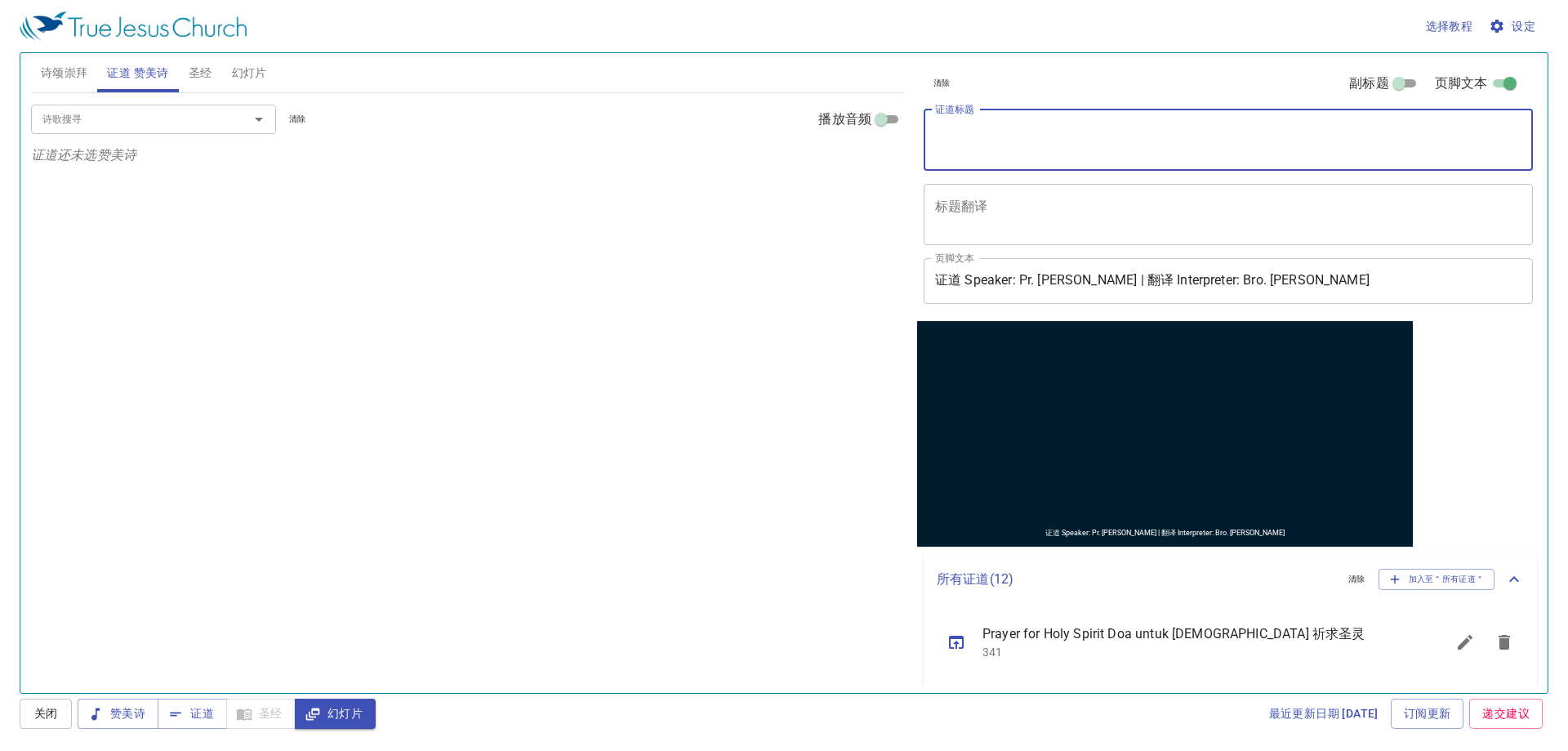
click at [949, 107] on div "清除 副标题 页脚文本 证道标题 x 证道标题 标题翻译 x 标题翻译 副标题 x 副标题 副标题翻译 x 副标题翻译 页脚文本 证道 Speaker: Pr…" at bounding box center [1228, 187] width 620 height 268
drag, startPoint x: 939, startPoint y: 130, endPoint x: 983, endPoint y: 128, distance: 44.0
click at [983, 128] on textarea "证道标题" at bounding box center [1228, 140] width 587 height 31
click at [938, 108] on div "清除 副标题 页脚文本 证道标题 x 证道标题 标题翻译 x 标题翻译 副标题 x 副标题 副标题翻译 x 副标题翻译 页脚文本 证道 Speaker: Pr…" at bounding box center [1228, 187] width 620 height 268
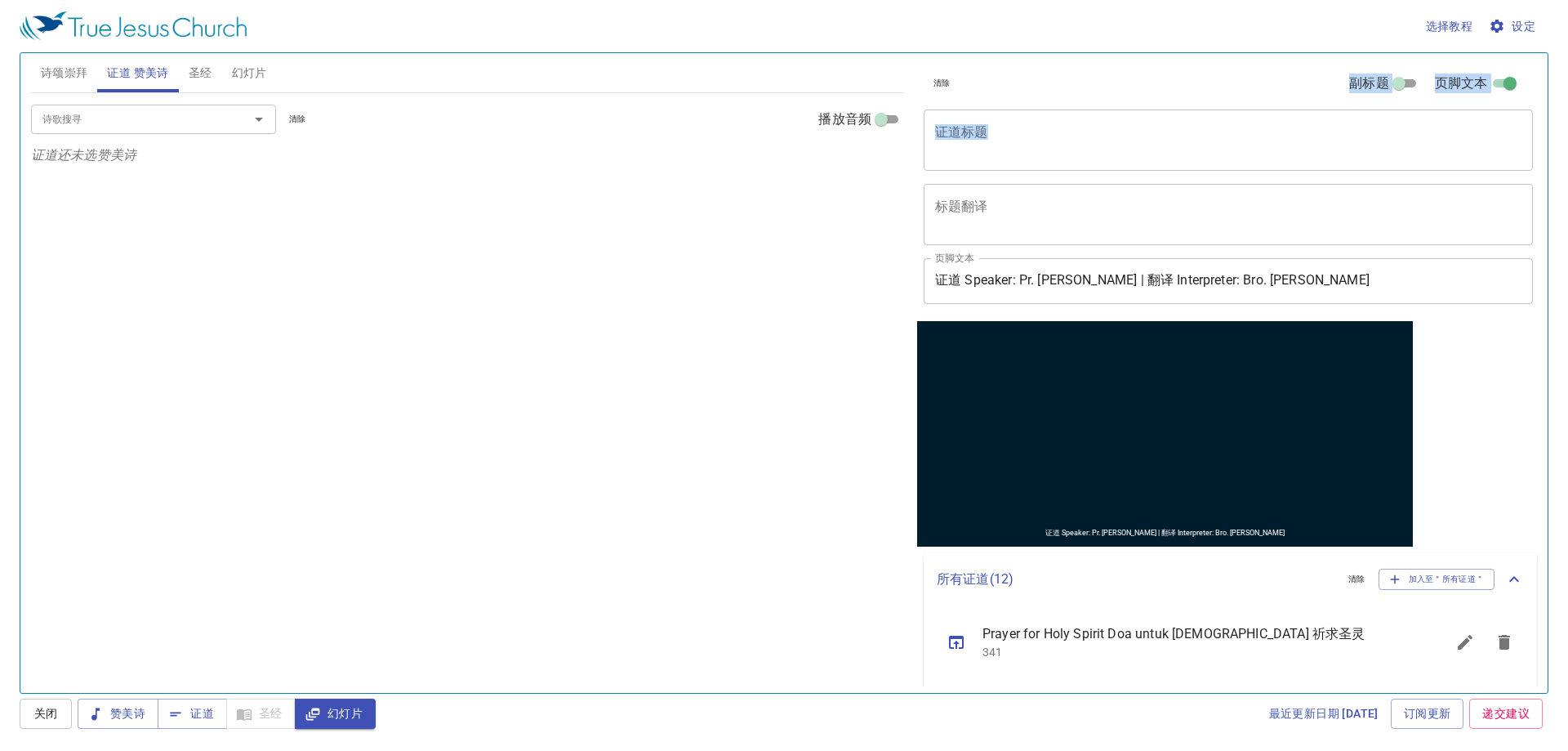
drag, startPoint x: 938, startPoint y: 110, endPoint x: 842, endPoint y: 163, distance: 109.7
click at [842, 163] on div "诗颂崇拜 证道 赞美诗 圣经 幻灯片 诗歌搜寻 诗歌搜寻 清除 播放音频 删除 273、大喜信息 降E大调 ♩=104 1 1C 1C 2 2C 2C 删除 …" at bounding box center [784, 366] width 1519 height 639
click at [739, 475] on div "诗歌搜寻 诗歌搜寻 清除 播放音频 证道还未选赞美诗" at bounding box center [467, 386] width 873 height 586
click at [185, 108] on div "诗歌搜寻" at bounding box center [153, 119] width 245 height 29
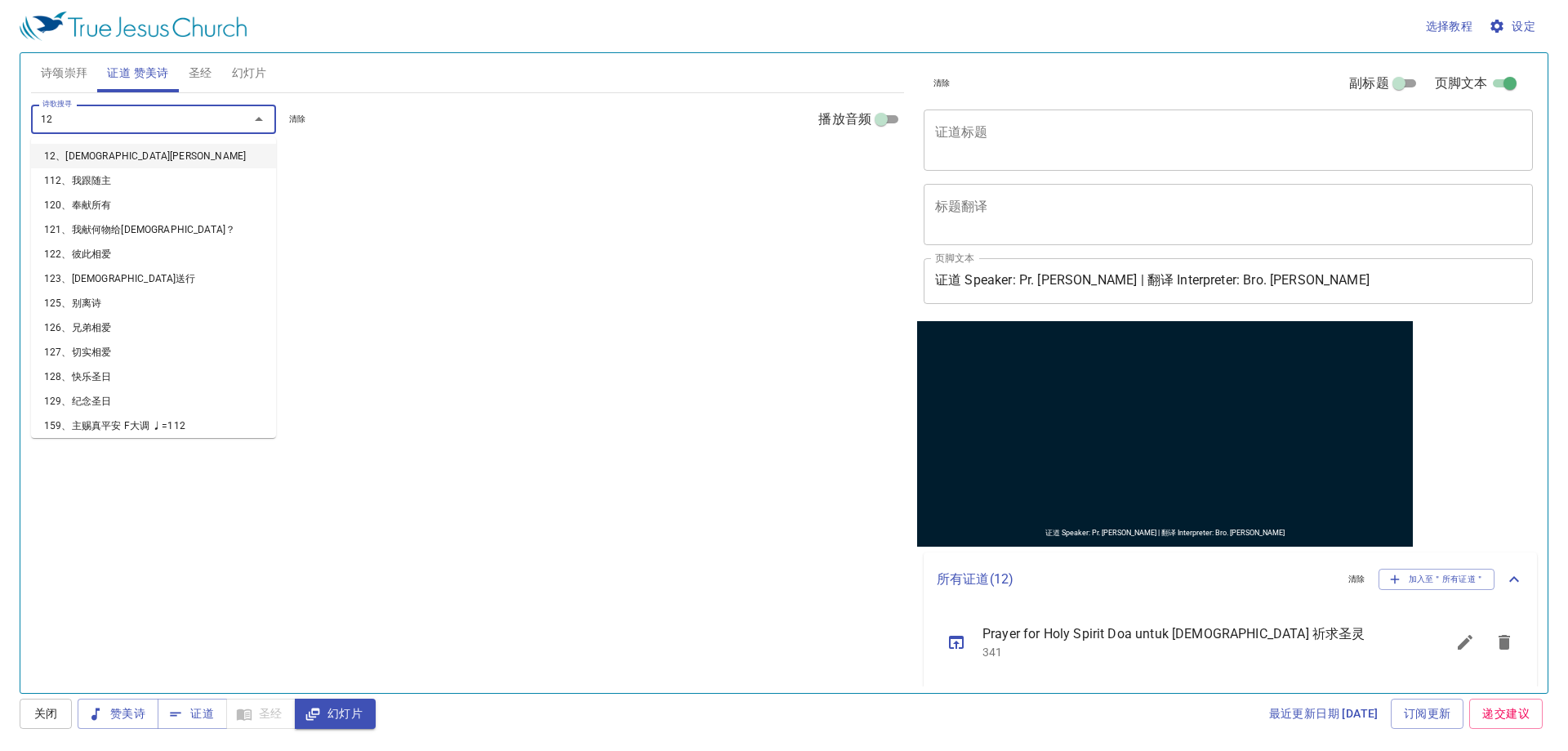
type input "124"
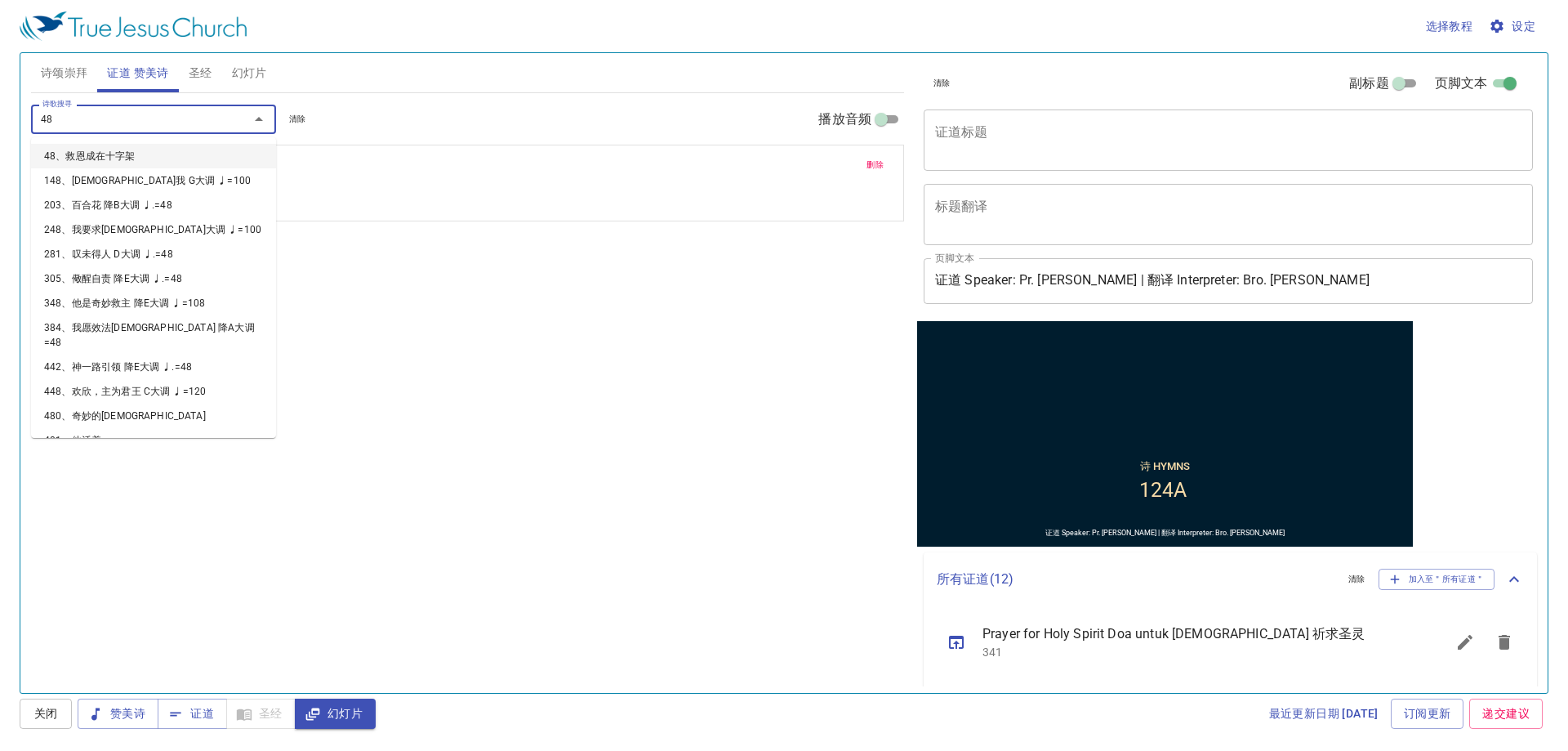
type input "486"
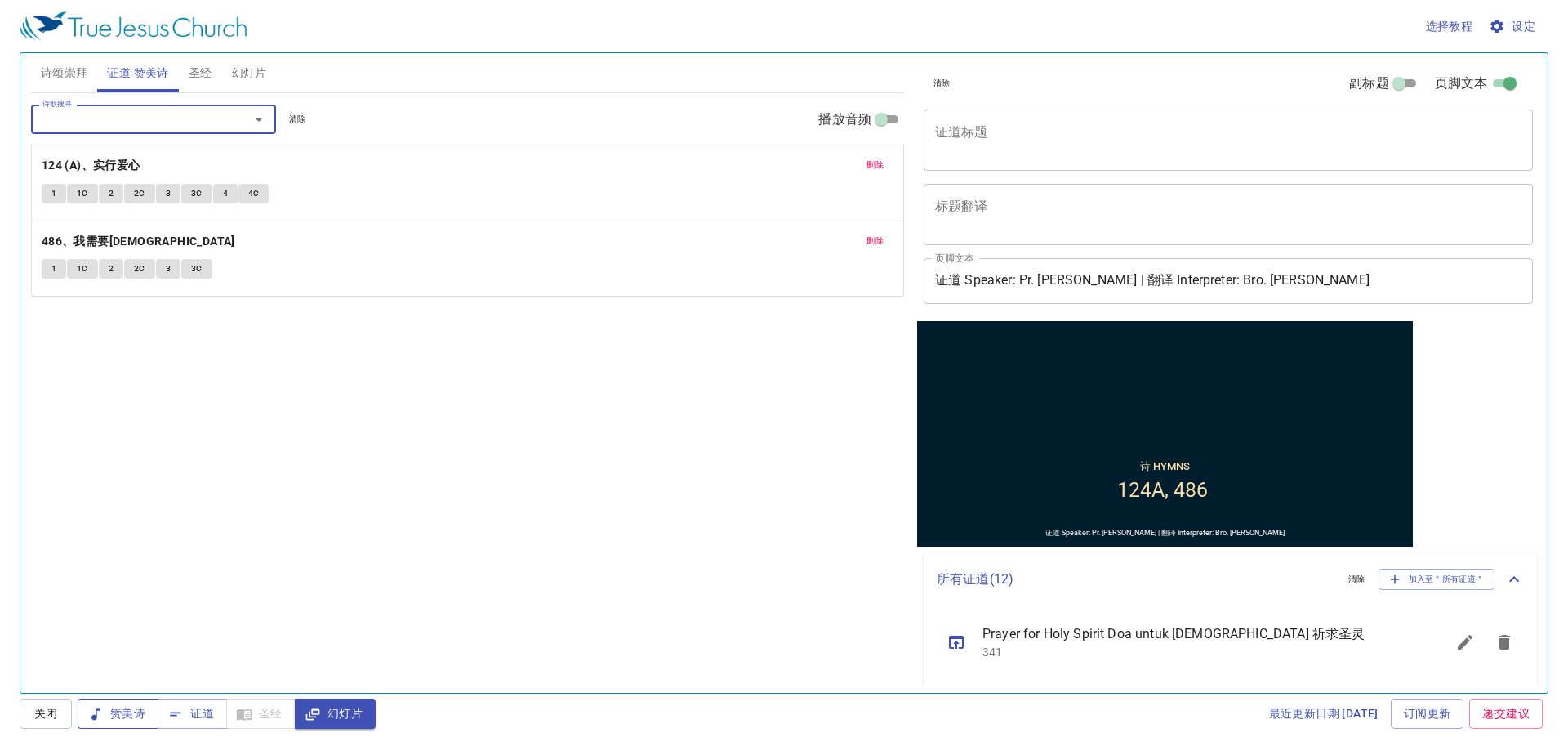
click at [102, 716] on icon "button" at bounding box center [95, 714] width 16 height 16
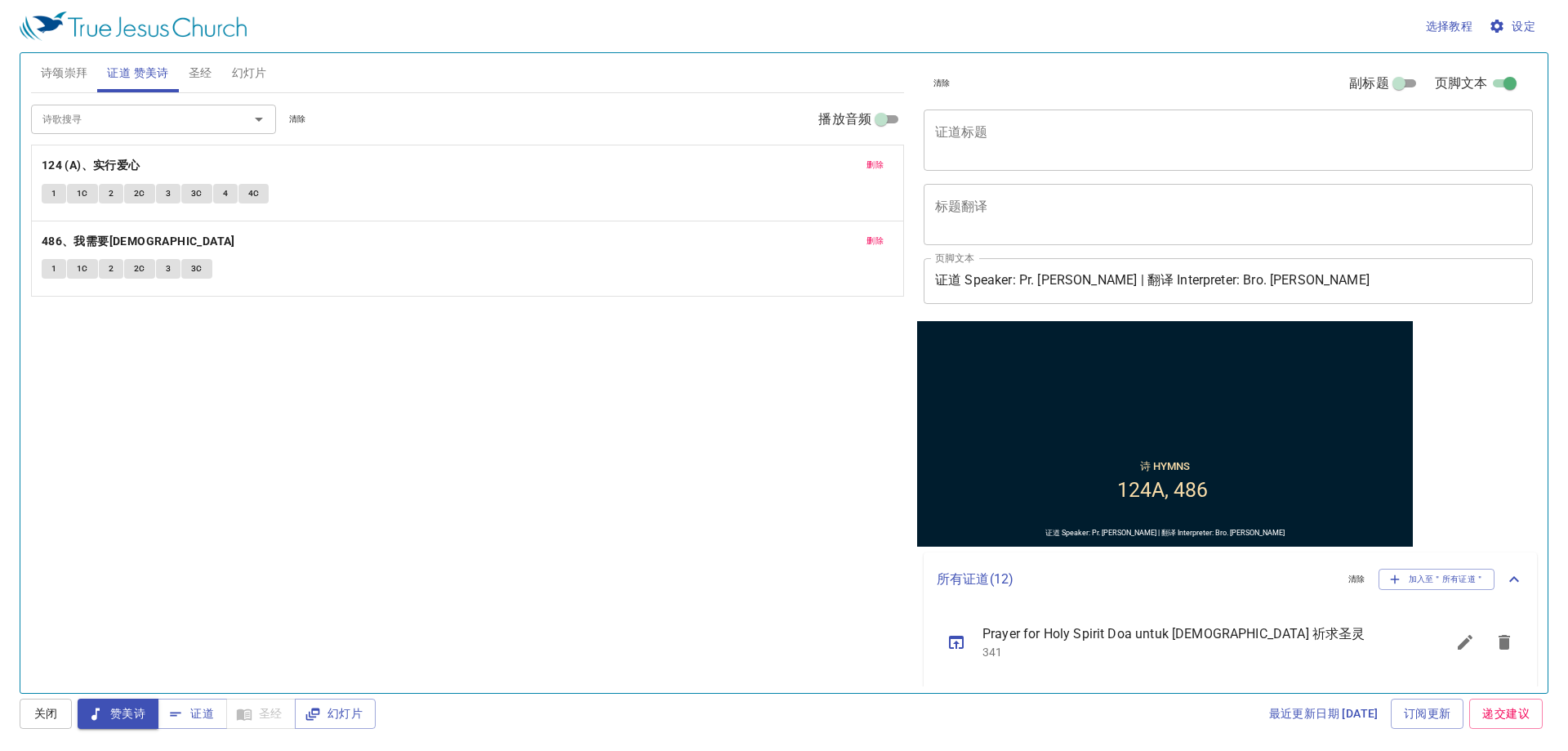
click at [76, 65] on span "诗颂崇拜" at bounding box center [64, 73] width 47 height 21
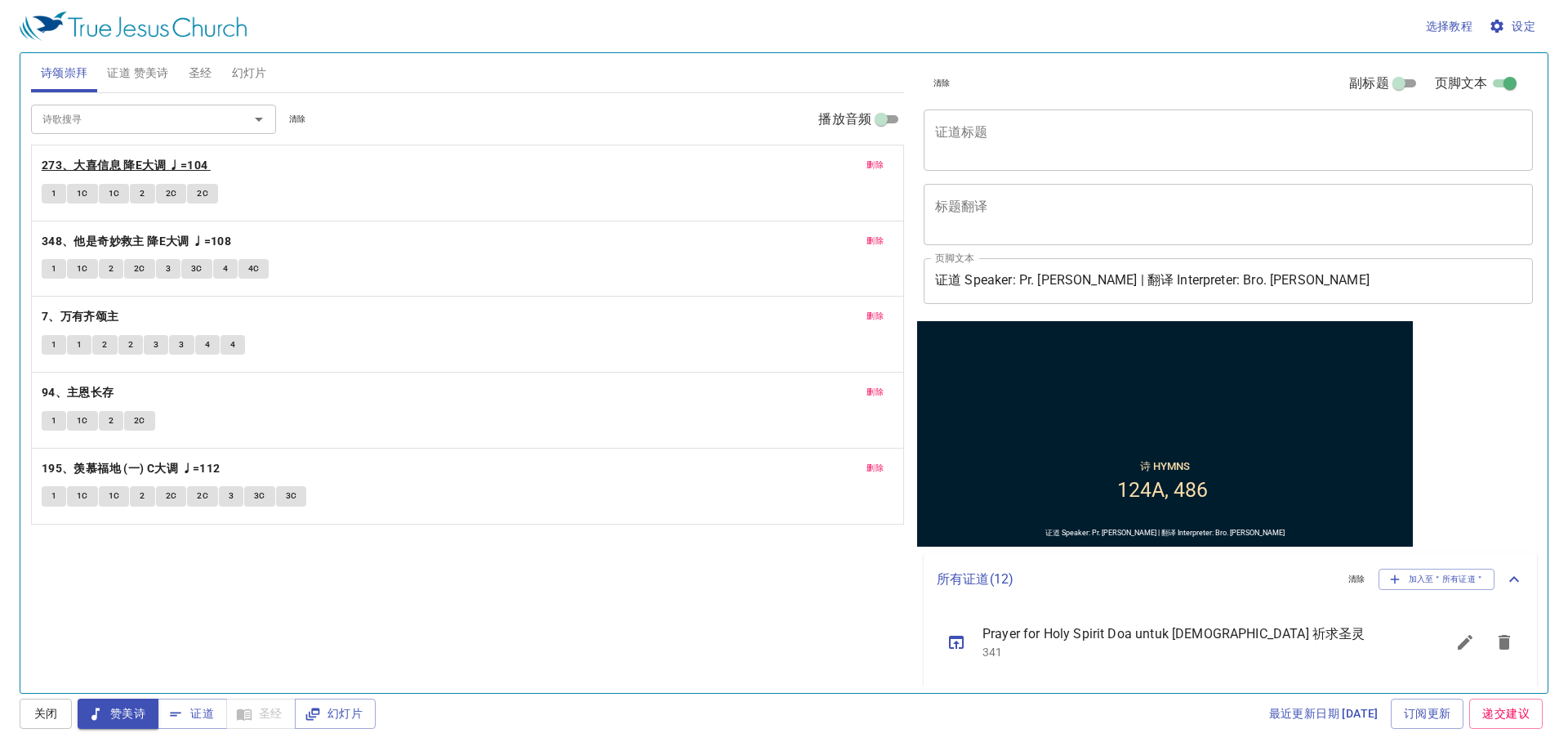
click at [74, 161] on b "273、大喜信息 降E大调 ♩=104" at bounding box center [125, 165] width 167 height 21
click at [49, 195] on button "1" at bounding box center [54, 194] width 24 height 20
click at [77, 196] on span "1C" at bounding box center [83, 193] width 12 height 15
click at [104, 193] on button "1C" at bounding box center [114, 194] width 31 height 20
click at [75, 194] on button "1C" at bounding box center [83, 194] width 31 height 20
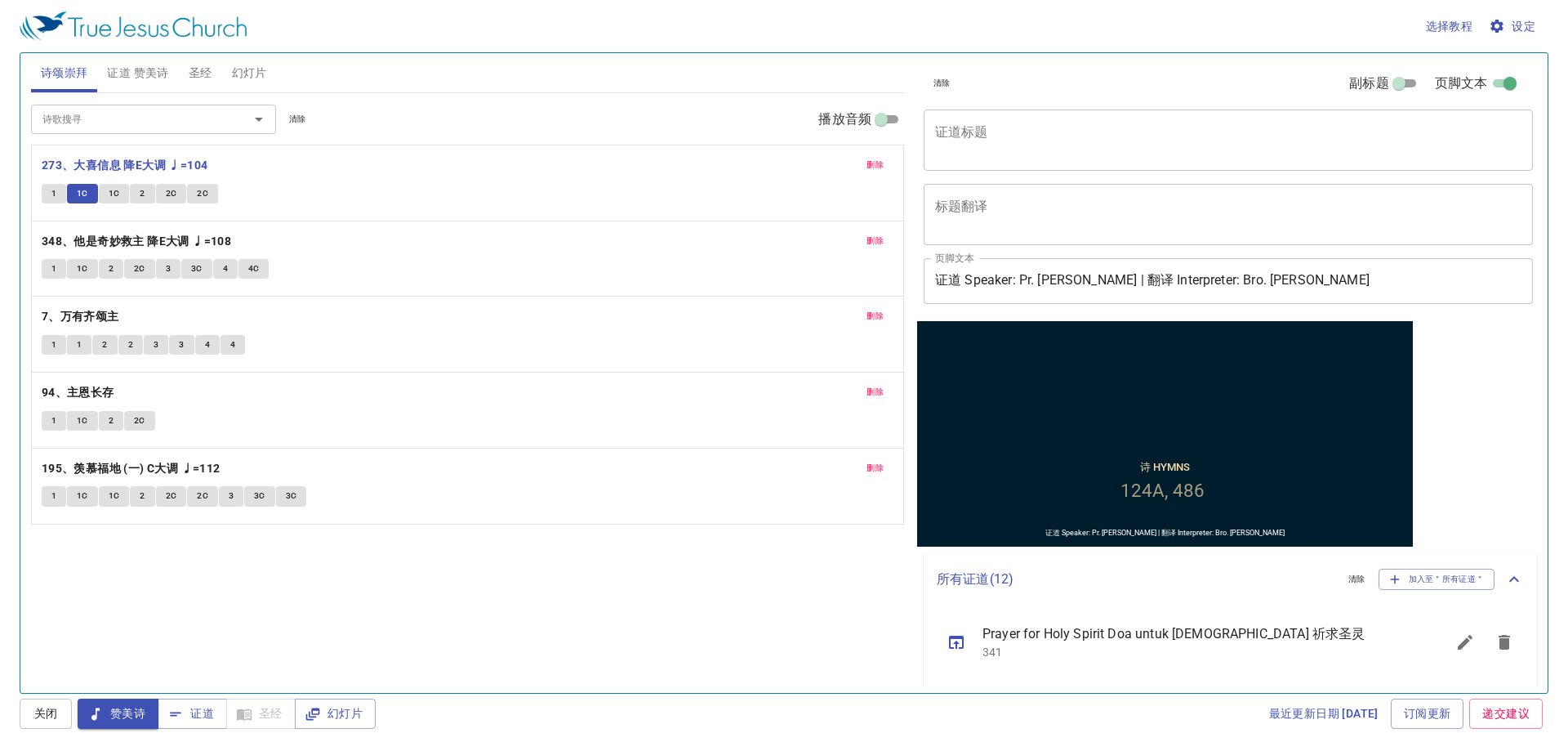
click at [117, 720] on span "赞美诗" at bounding box center [118, 714] width 54 height 21
click at [130, 239] on b "348、他是奇妙救主 降E大调 ♩=108" at bounding box center [136, 241] width 190 height 21
click at [256, 54] on button "幻灯片" at bounding box center [249, 73] width 54 height 39
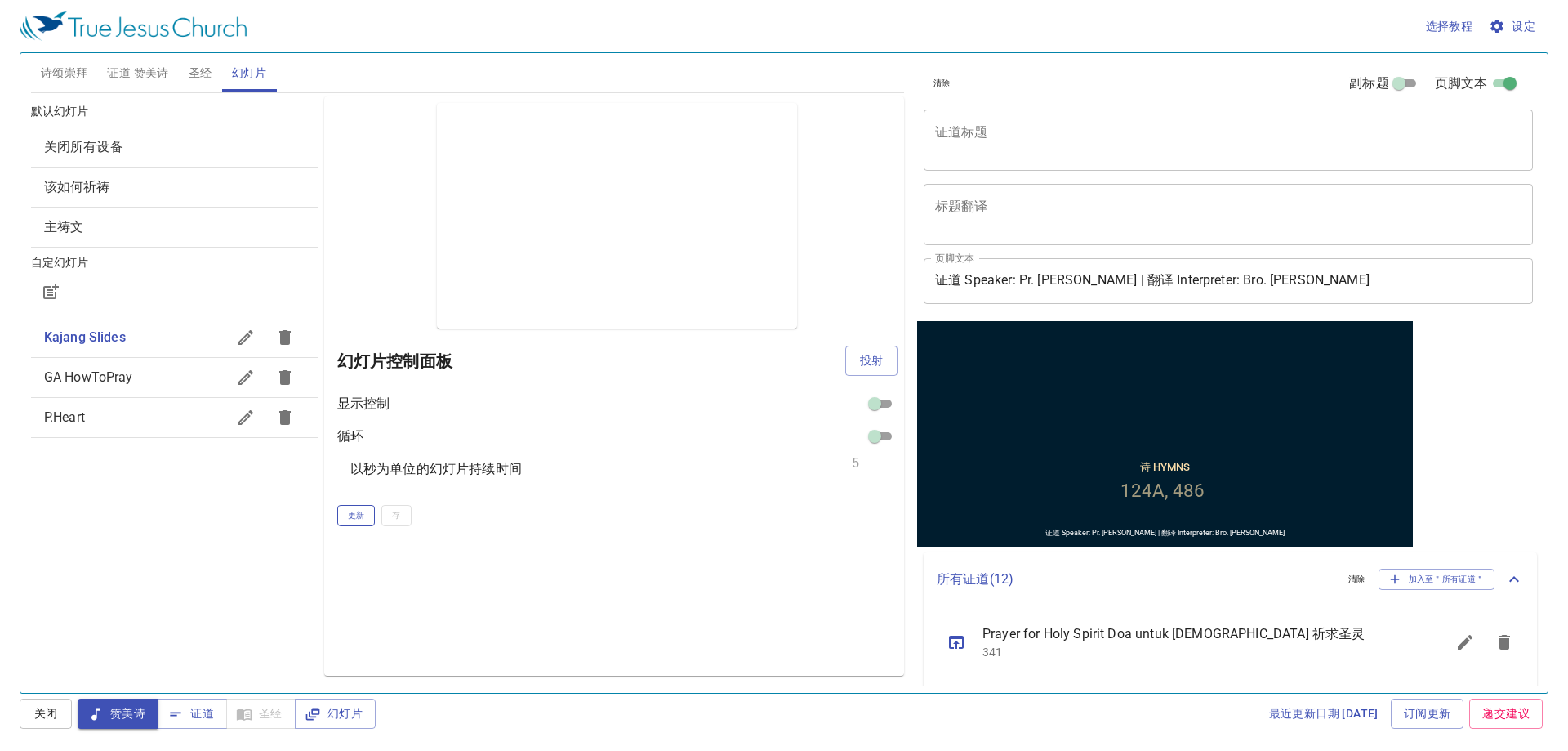
click at [361, 514] on span "更新" at bounding box center [356, 515] width 17 height 15
click at [363, 514] on span "更新" at bounding box center [356, 515] width 17 height 15
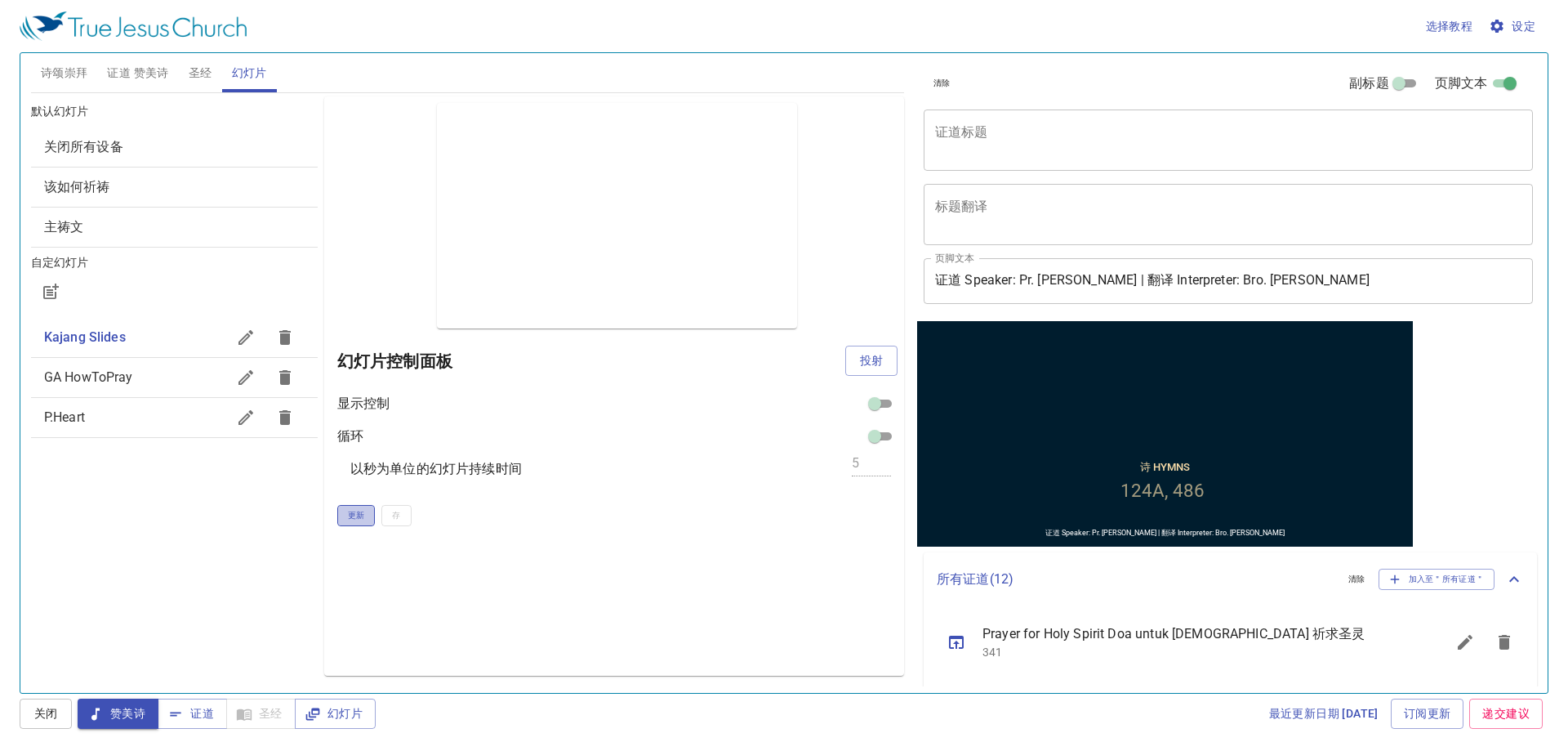
click at [363, 514] on span "更新" at bounding box center [356, 515] width 17 height 15
click at [46, 65] on span "诗颂崇拜" at bounding box center [64, 73] width 47 height 21
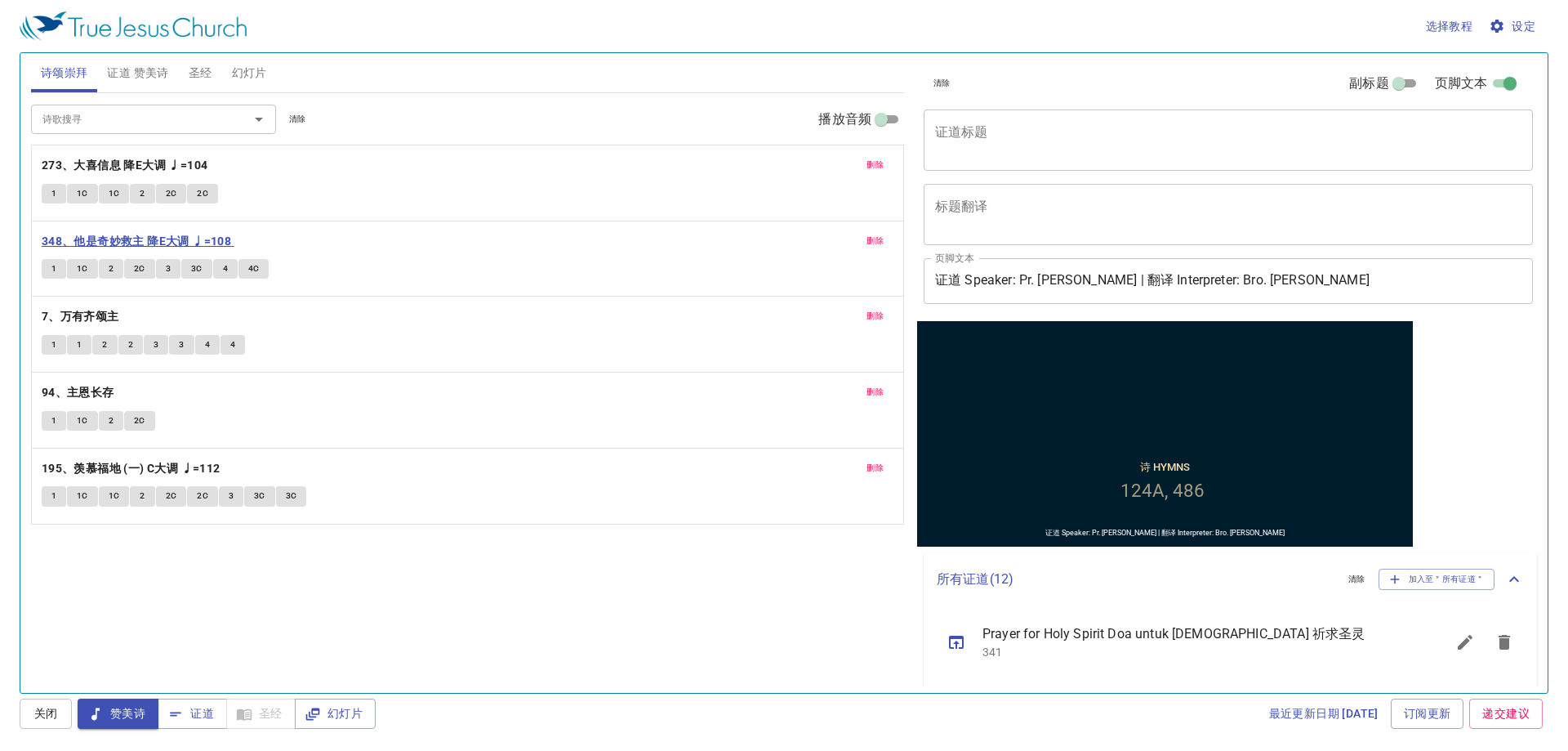
click at [170, 237] on b "348、他是奇妙救主 降E大调 ♩=108" at bounding box center [136, 241] width 190 height 21
click at [88, 315] on b "7、万有齐颂主" at bounding box center [81, 317] width 78 height 21
click at [54, 342] on span "1" at bounding box center [54, 345] width 5 height 15
click at [985, 129] on textarea "证道标题" at bounding box center [1228, 140] width 587 height 31
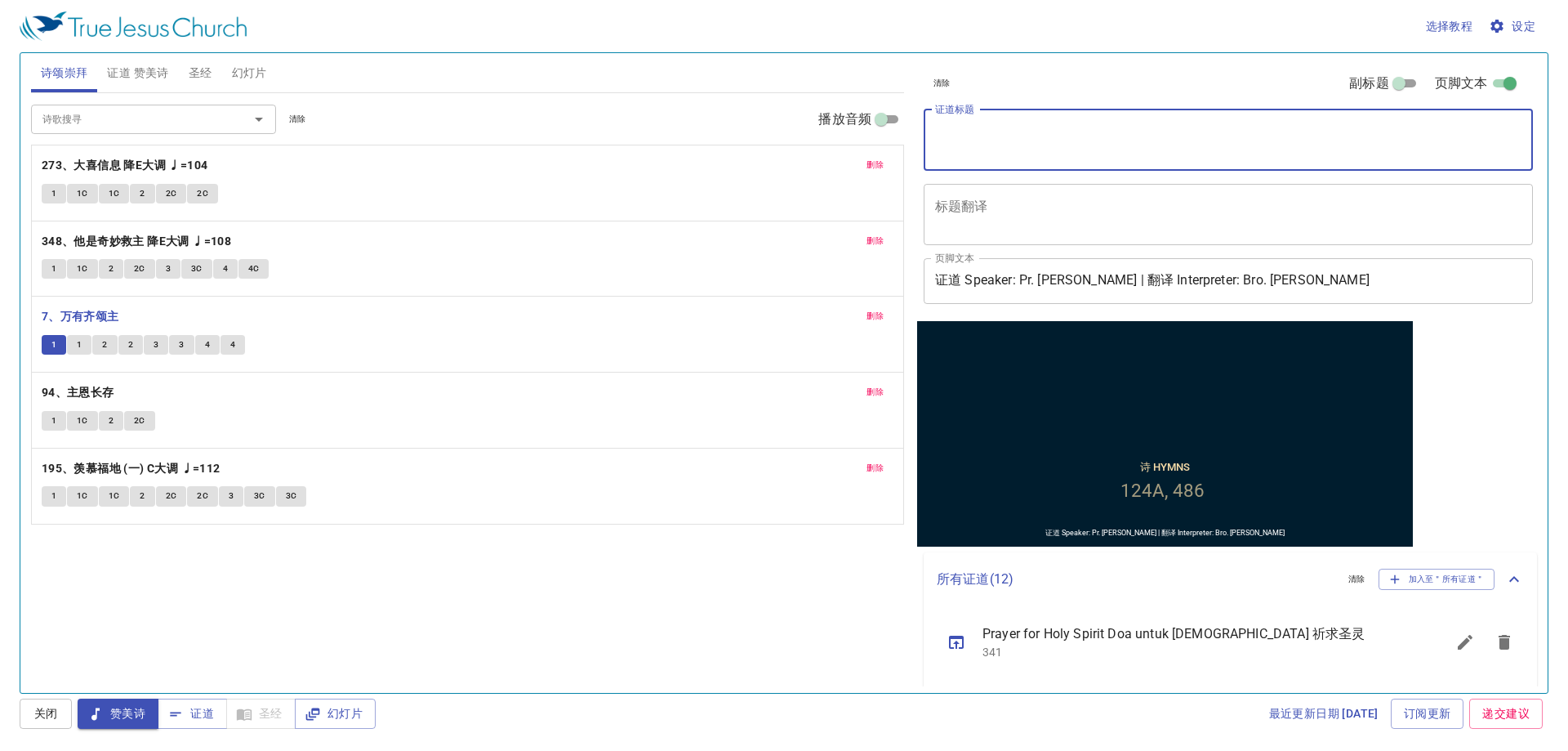
click at [75, 337] on button "1" at bounding box center [79, 345] width 24 height 20
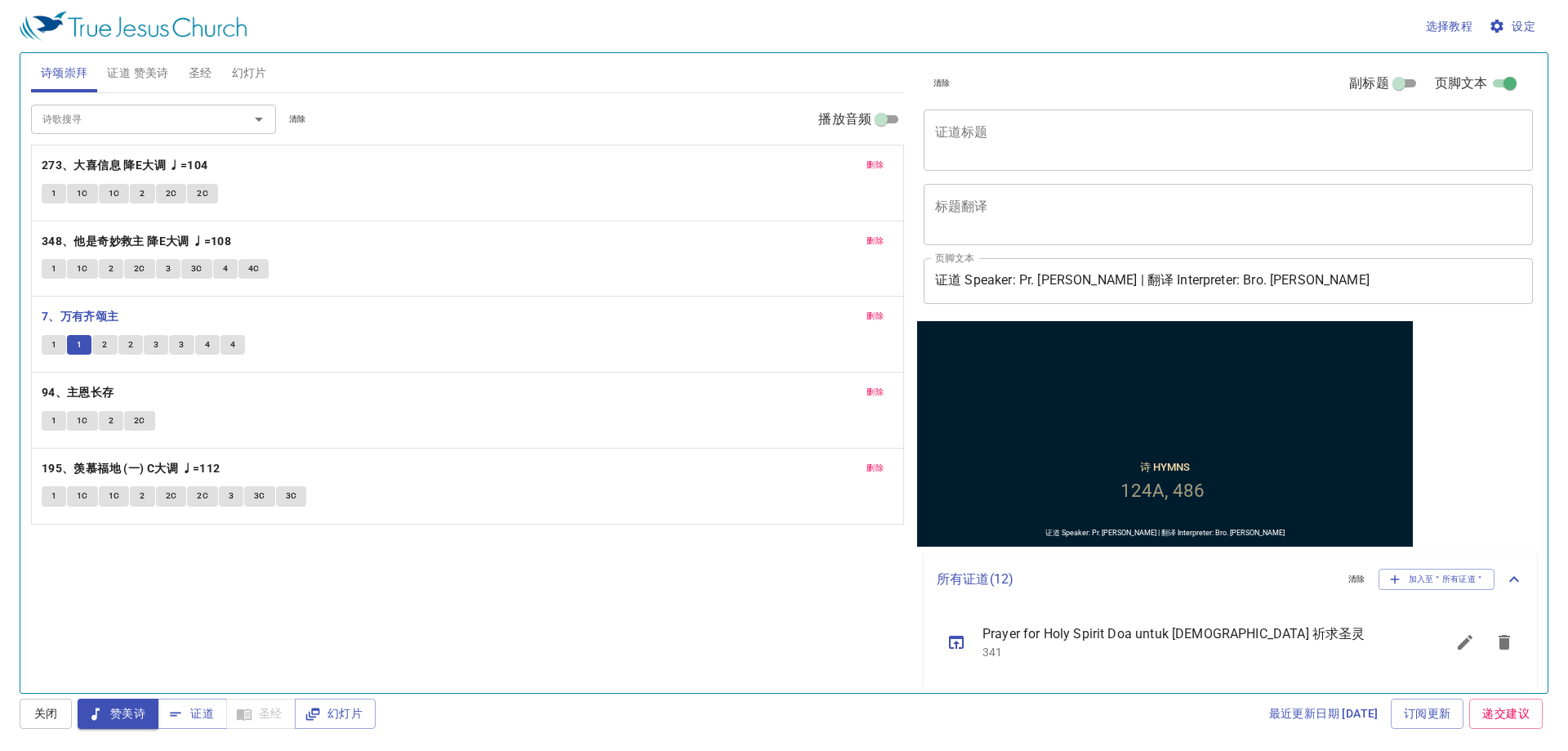
click at [98, 342] on button "2" at bounding box center [104, 345] width 24 height 20
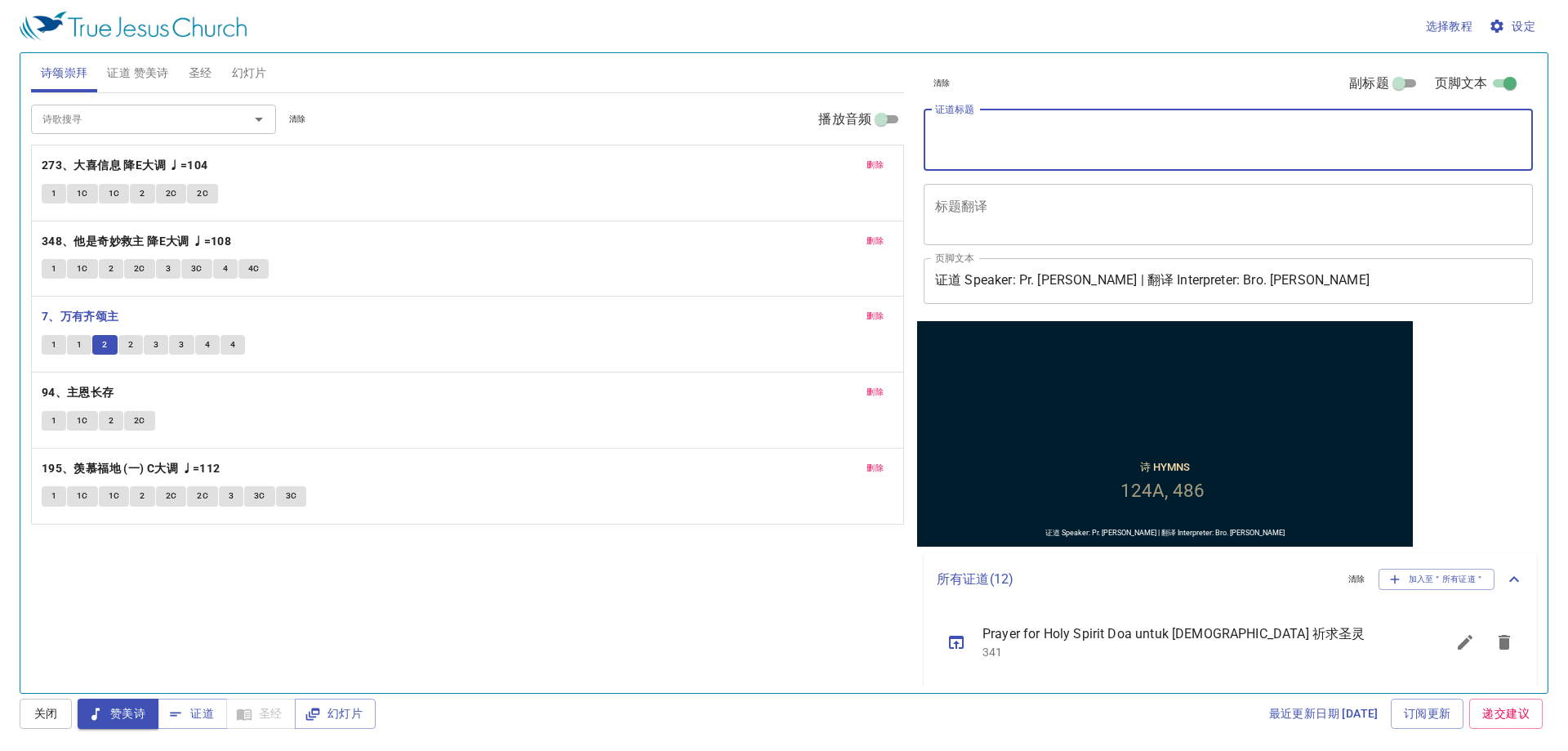
click at [1053, 132] on textarea "证道标题" at bounding box center [1228, 140] width 587 height 31
type textarea "再来一杯（六）"
click at [133, 346] on button "2" at bounding box center [131, 345] width 24 height 20
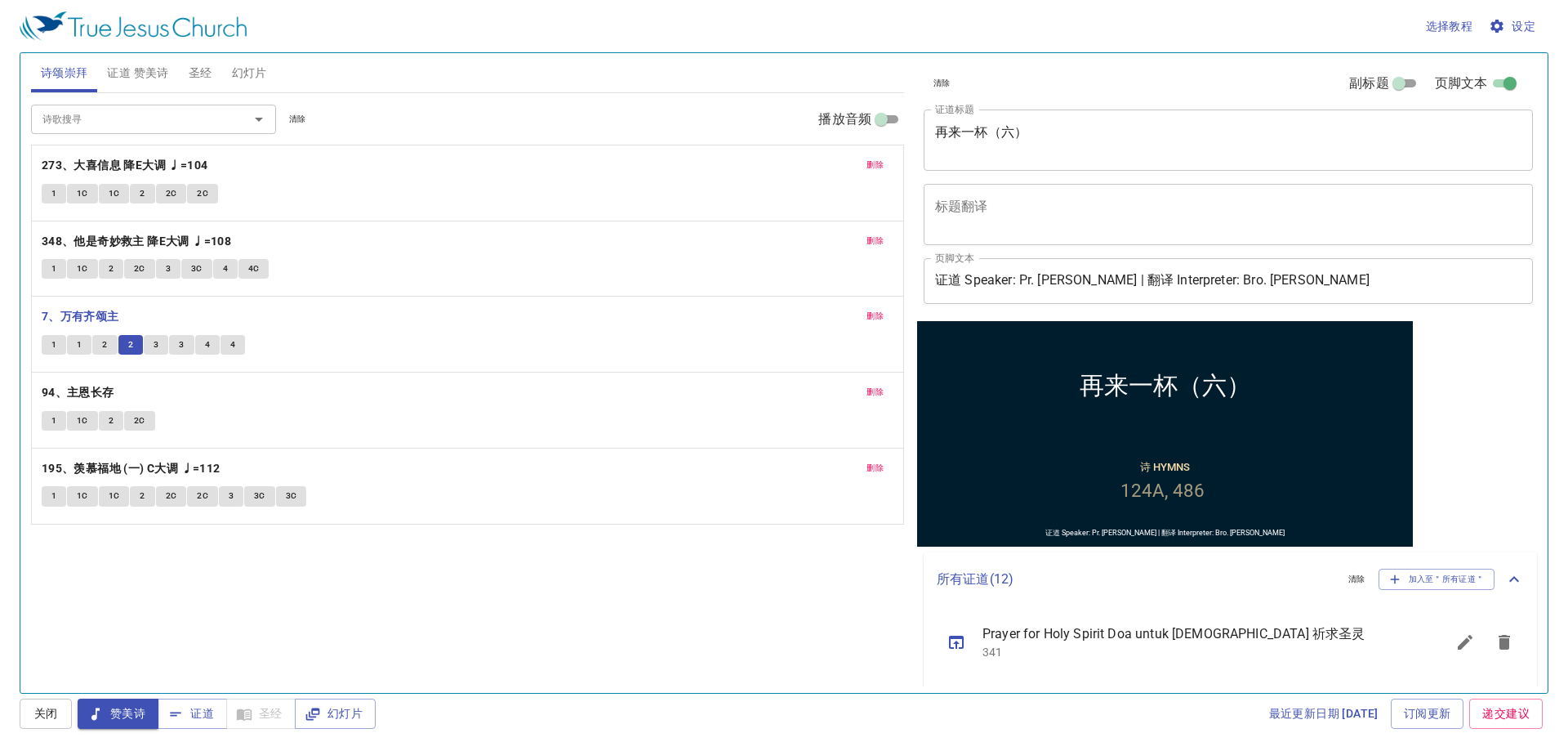
click at [1002, 149] on textarea "再来一杯（六）" at bounding box center [1228, 140] width 587 height 31
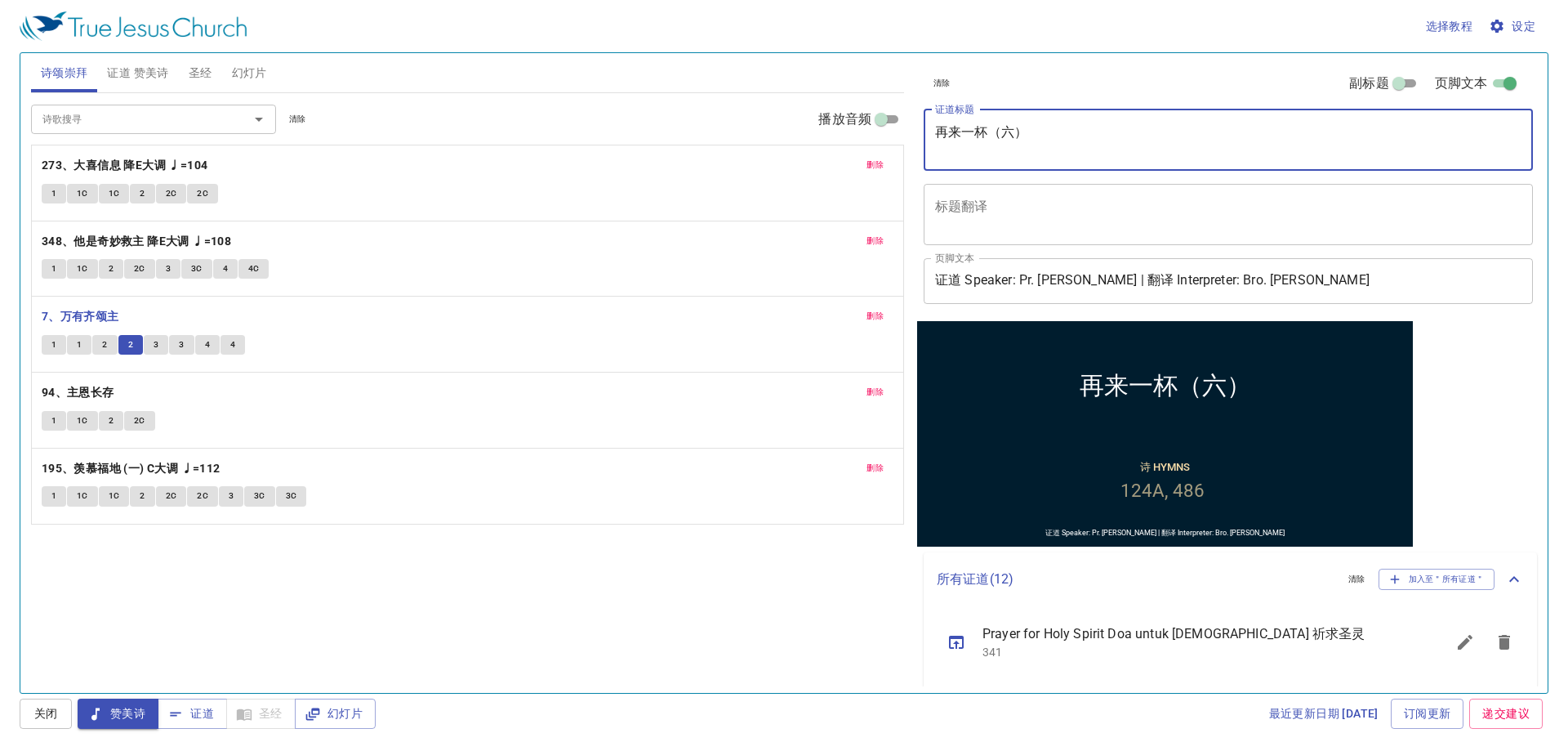
click at [1516, 30] on span "设定" at bounding box center [1514, 26] width 44 height 21
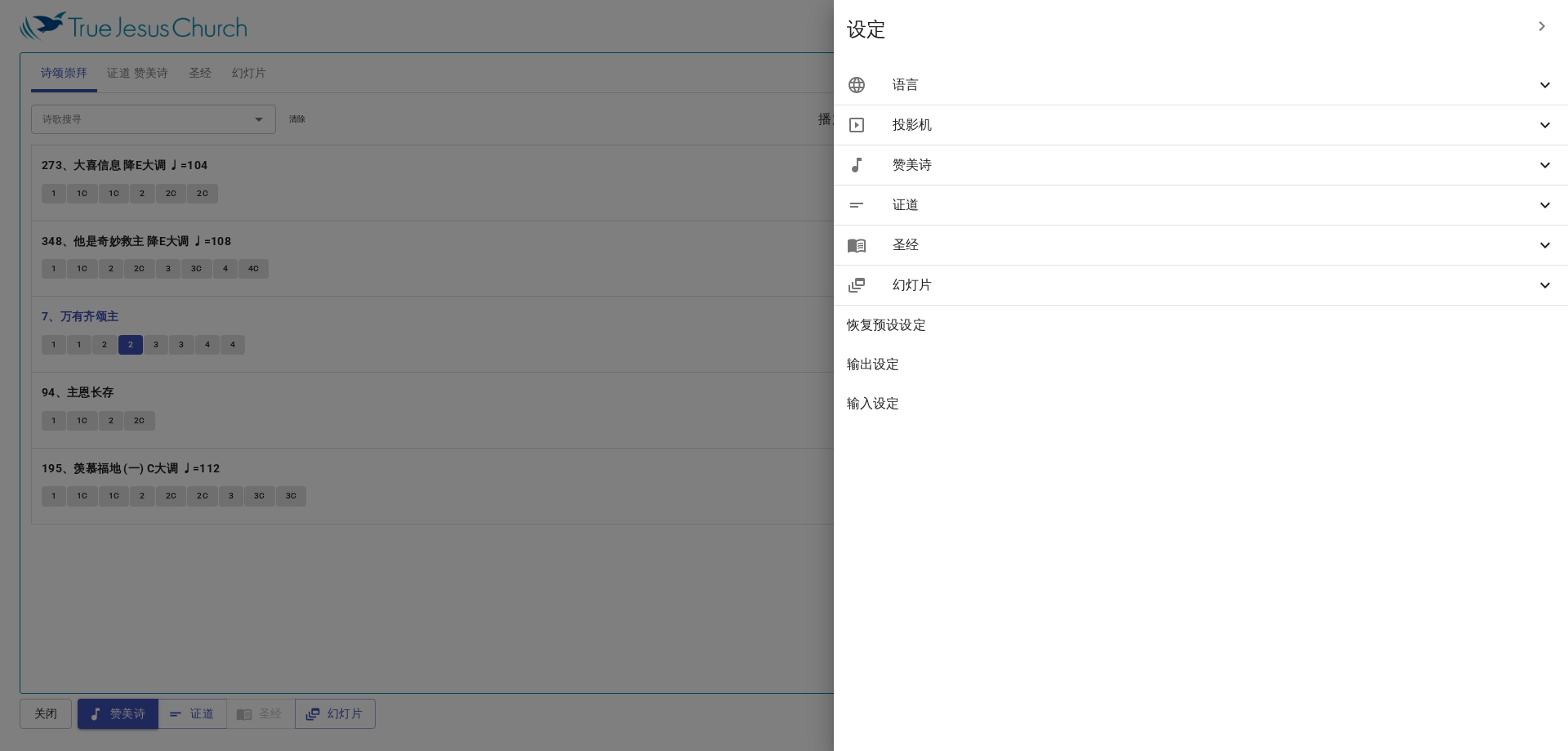
click at [1444, 83] on span "语言" at bounding box center [1214, 85] width 643 height 20
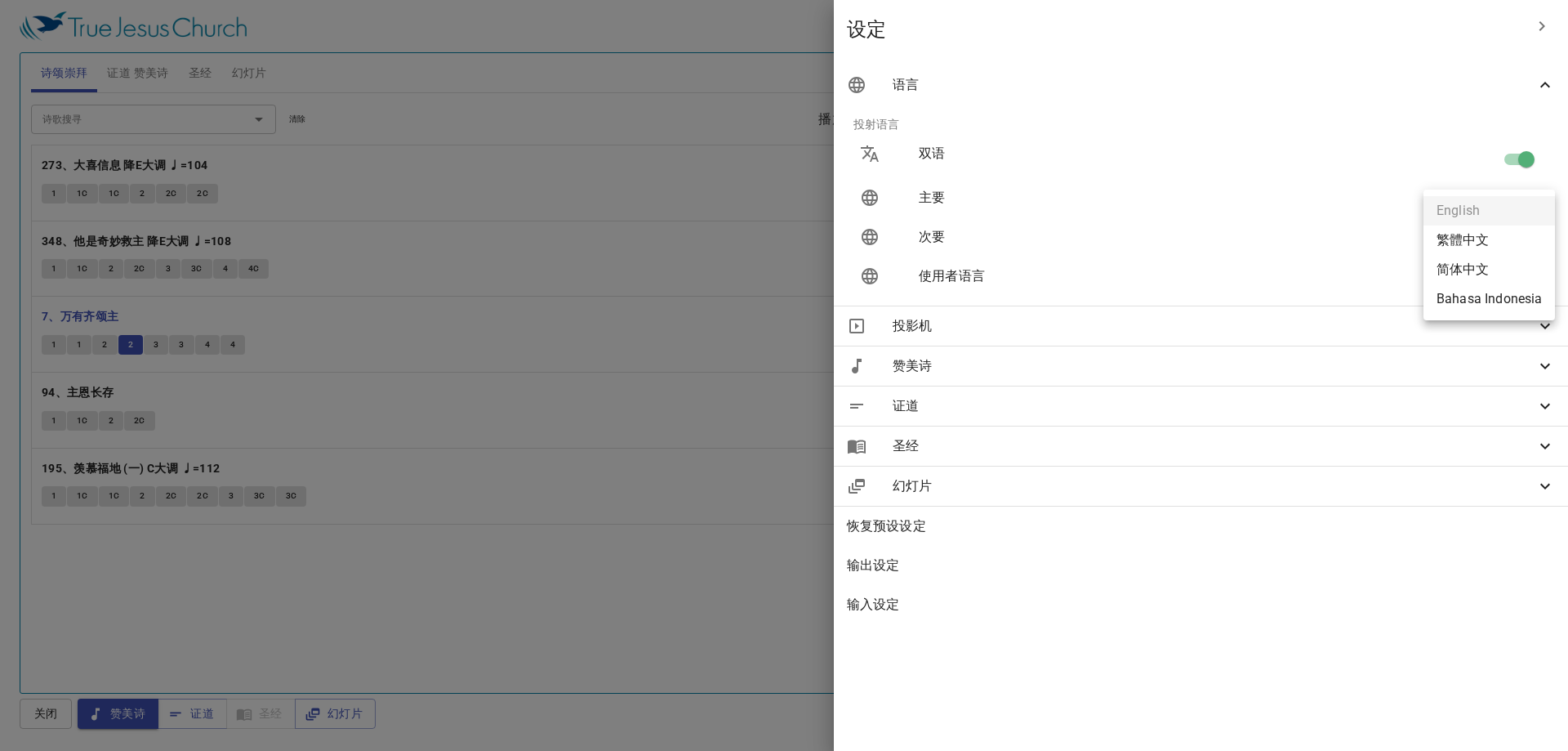
click at [1495, 245] on body "选择教程 设定 诗颂崇拜 证道 赞美诗 圣经 幻灯片 诗歌搜寻 诗歌搜寻 清除 播放音频 删除 273、大喜信息 降E大调 ♩=104 1 1C 1C 2 2…" at bounding box center [784, 376] width 1568 height 751
click at [1487, 305] on li "Bahasa Indonesia" at bounding box center [1489, 298] width 131 height 29
type input "id"
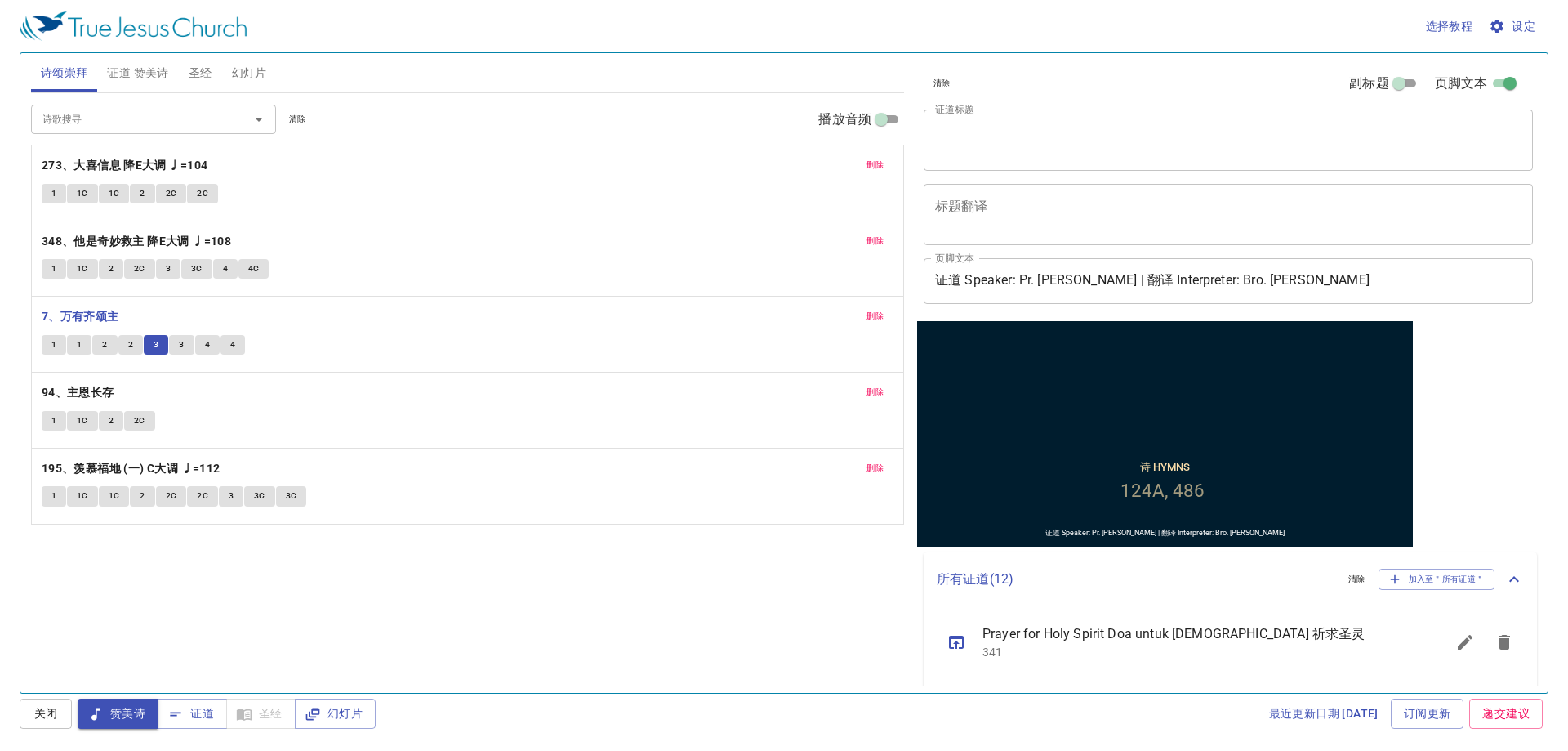
click at [173, 340] on button "3" at bounding box center [180, 345] width 24 height 20
click at [208, 350] on span "4" at bounding box center [207, 345] width 5 height 15
click at [224, 340] on button "4" at bounding box center [232, 345] width 24 height 20
click at [93, 391] on b "94、主恩长存" at bounding box center [78, 393] width 73 height 21
click at [54, 422] on span "1" at bounding box center [54, 421] width 5 height 15
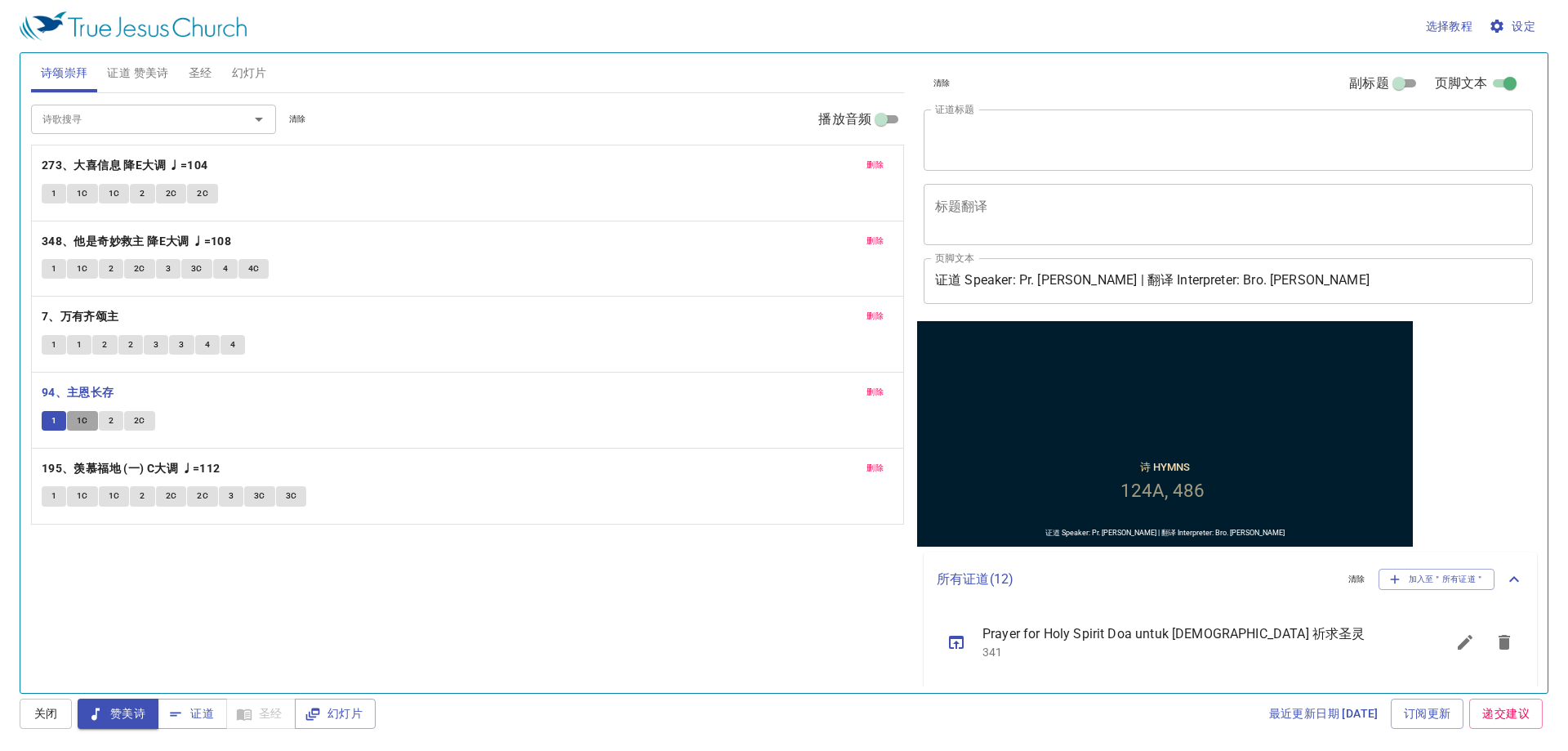
click at [84, 424] on span "1C" at bounding box center [83, 421] width 12 height 15
click at [105, 425] on button "2" at bounding box center [111, 421] width 24 height 20
click at [142, 425] on span "2C" at bounding box center [140, 421] width 12 height 15
click at [63, 471] on b "195、羡慕福地 (一) C大调 ♩=112" at bounding box center [131, 468] width 179 height 21
click at [52, 506] on button "1" at bounding box center [54, 496] width 24 height 20
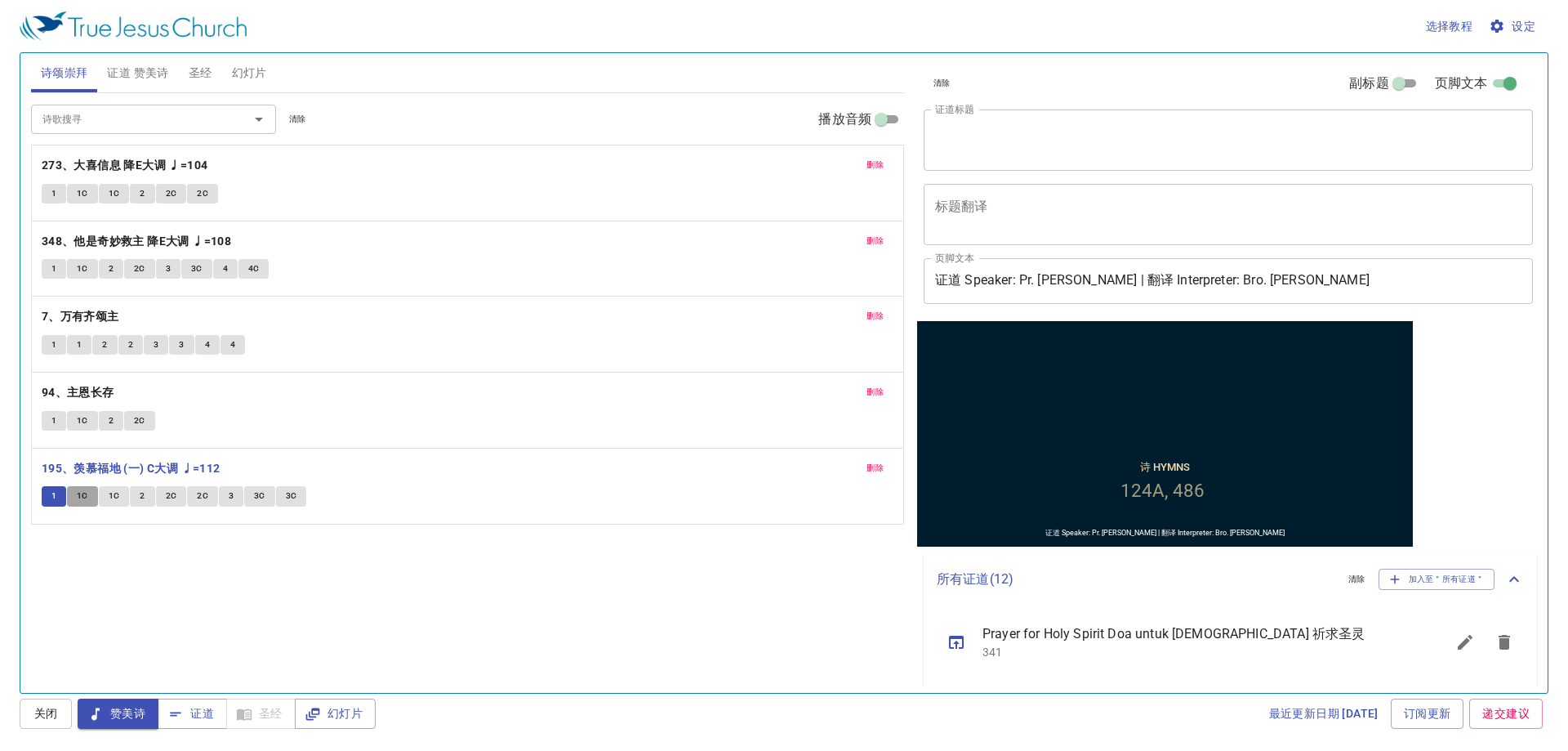
click at [87, 496] on span "1C" at bounding box center [83, 496] width 12 height 15
click at [106, 493] on button "1C" at bounding box center [114, 496] width 31 height 20
click at [150, 498] on button "2" at bounding box center [141, 496] width 24 height 20
click at [166, 497] on span "2C" at bounding box center [171, 496] width 12 height 15
click at [198, 499] on span "2C" at bounding box center [202, 496] width 12 height 15
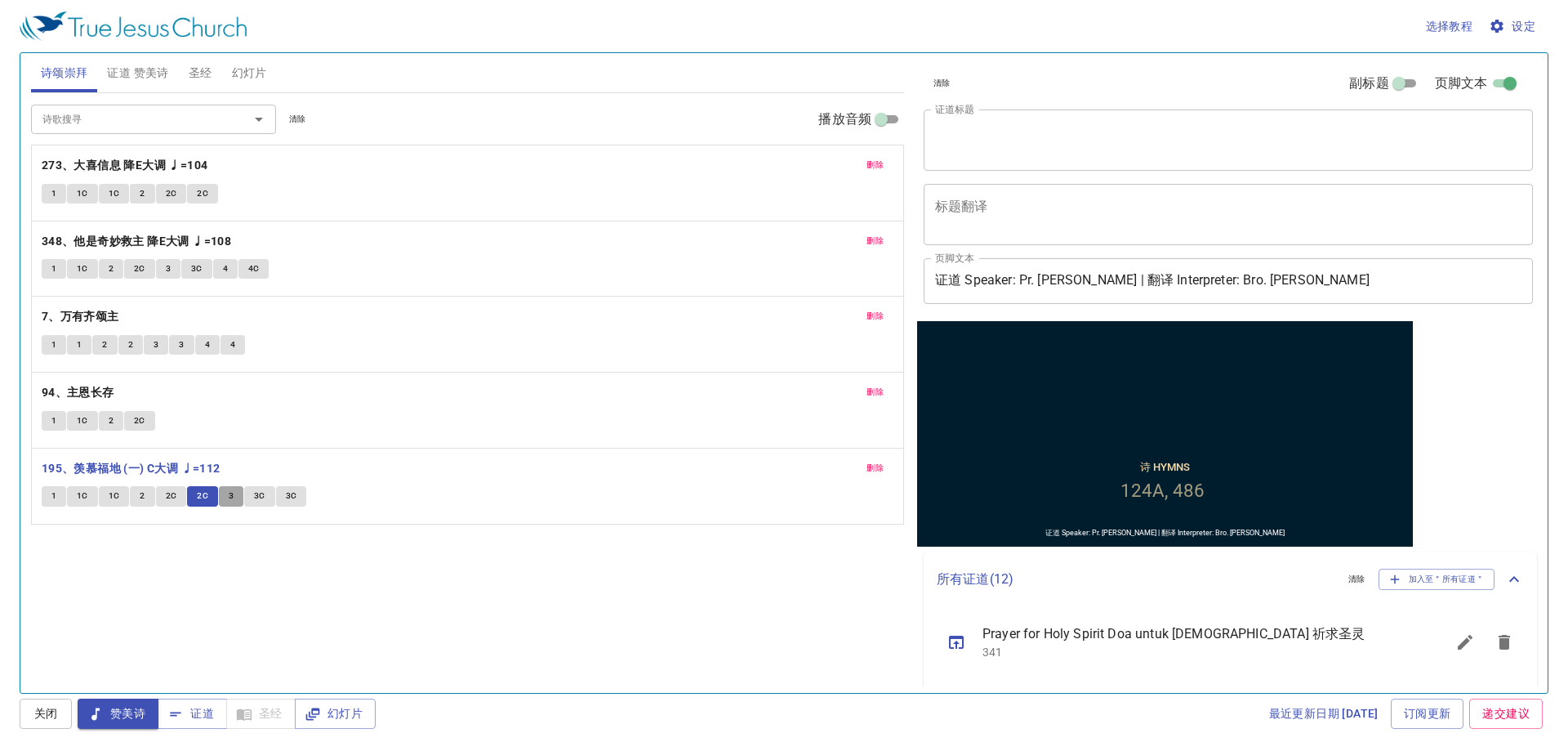
click at [226, 493] on button "3" at bounding box center [230, 496] width 24 height 20
click at [256, 497] on span "3C" at bounding box center [259, 496] width 12 height 15
click at [287, 490] on span "3C" at bounding box center [291, 496] width 12 height 15
click at [105, 715] on span "赞美诗" at bounding box center [118, 714] width 54 height 21
click at [252, 63] on span "幻灯片" at bounding box center [249, 73] width 35 height 21
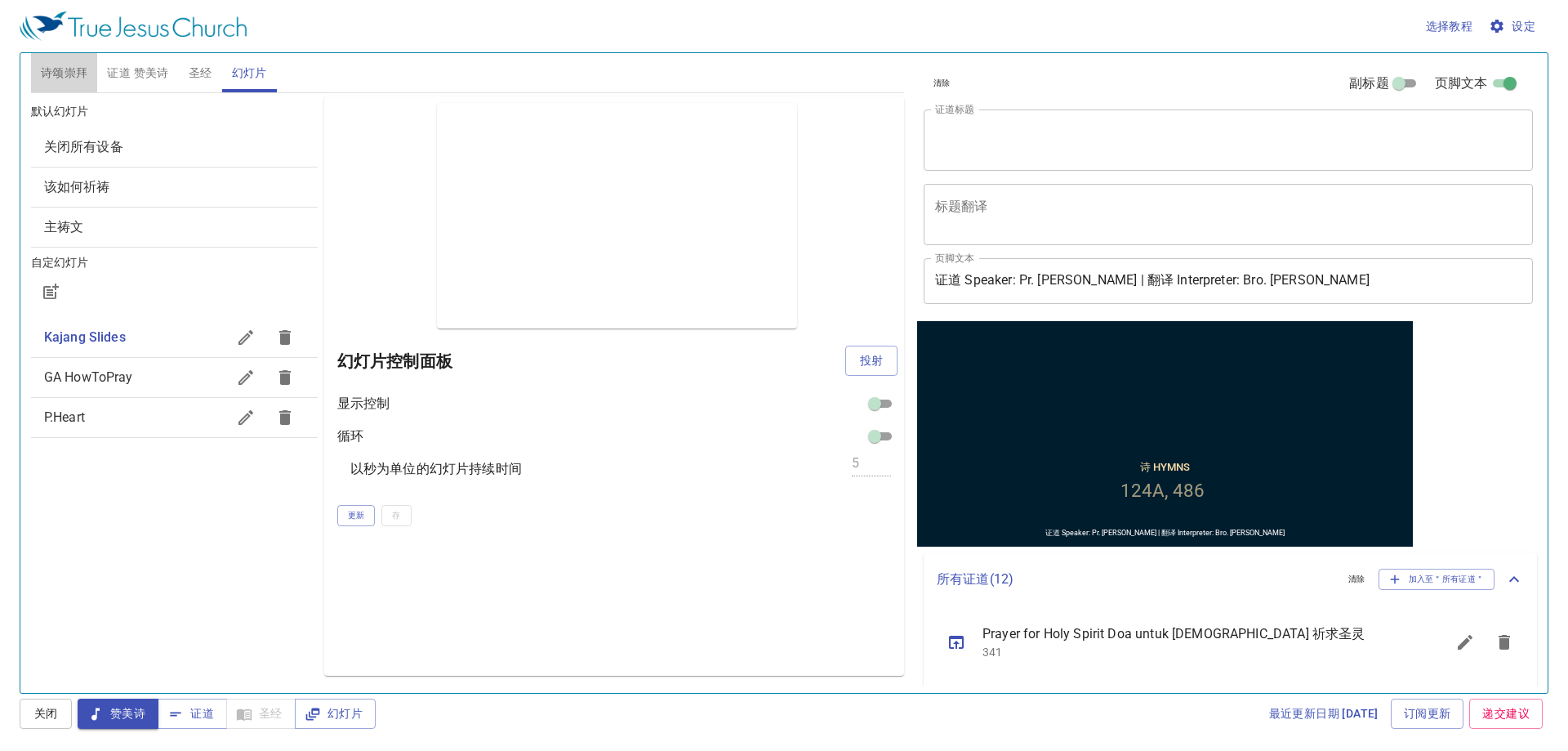
click at [78, 61] on button "诗颂崇拜" at bounding box center [64, 73] width 67 height 39
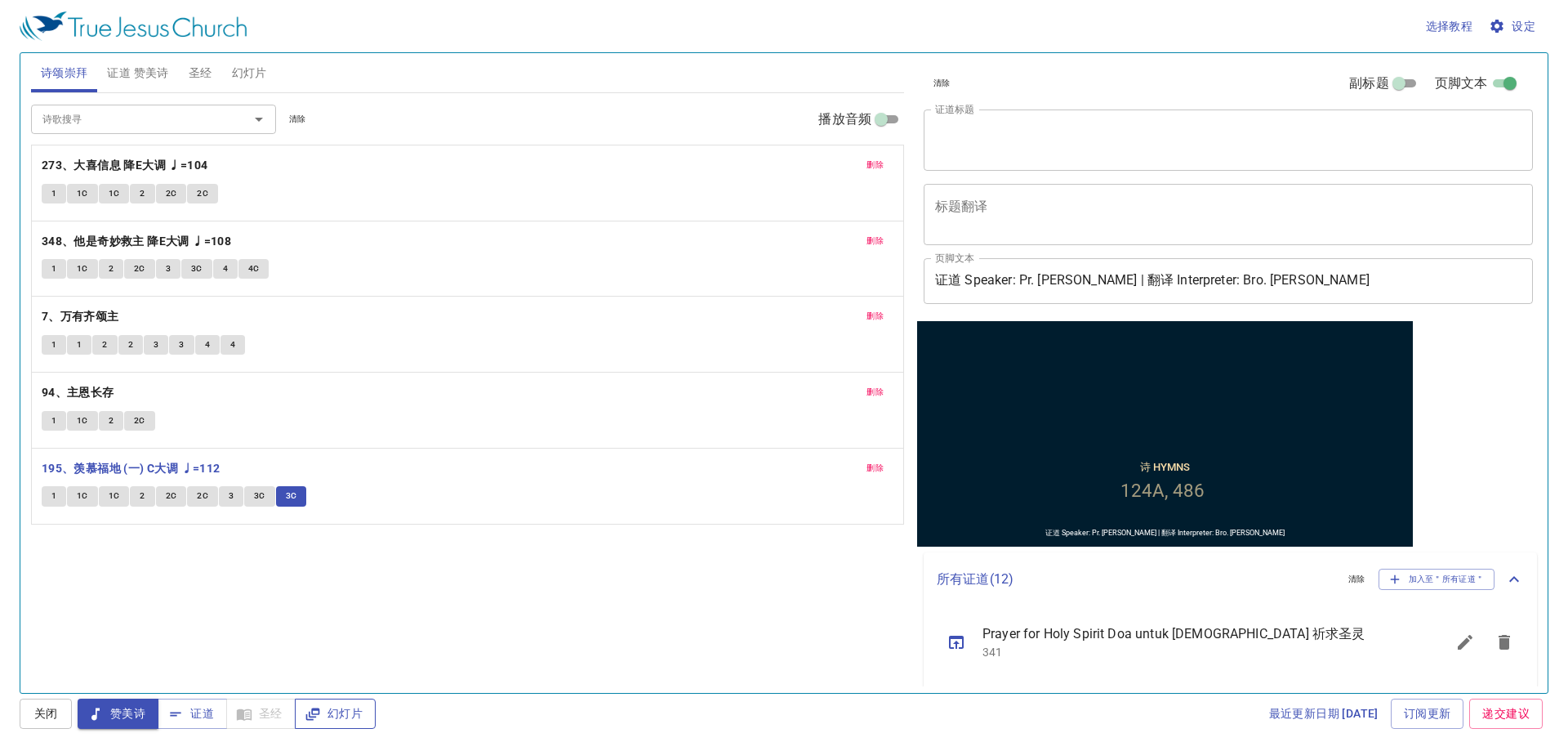
click at [351, 705] on span "幻灯片" at bounding box center [336, 714] width 54 height 21
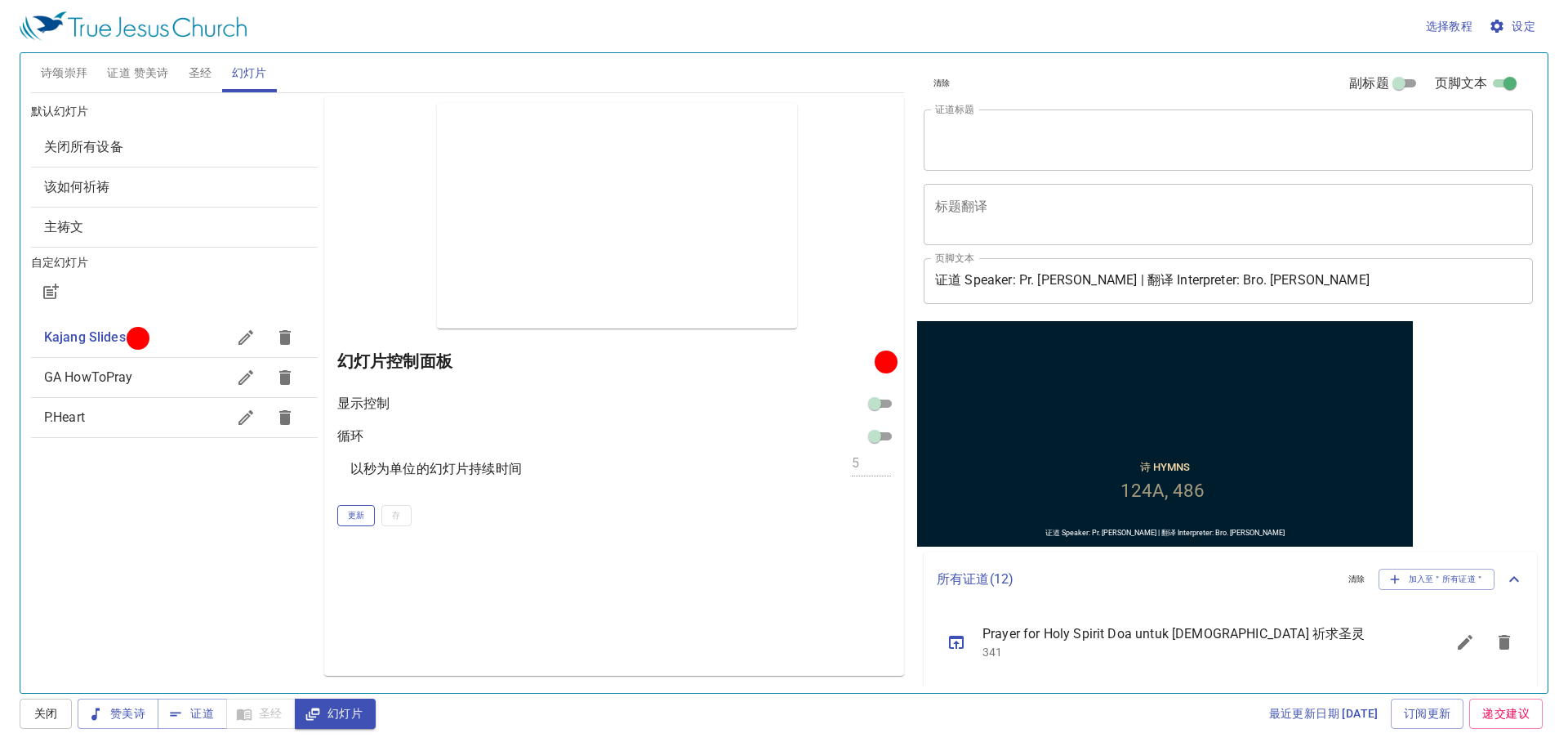
click at [364, 522] on button "更新" at bounding box center [356, 515] width 38 height 21
click at [364, 522] on span "更新" at bounding box center [356, 515] width 17 height 15
click at [350, 513] on span "更新" at bounding box center [356, 515] width 17 height 15
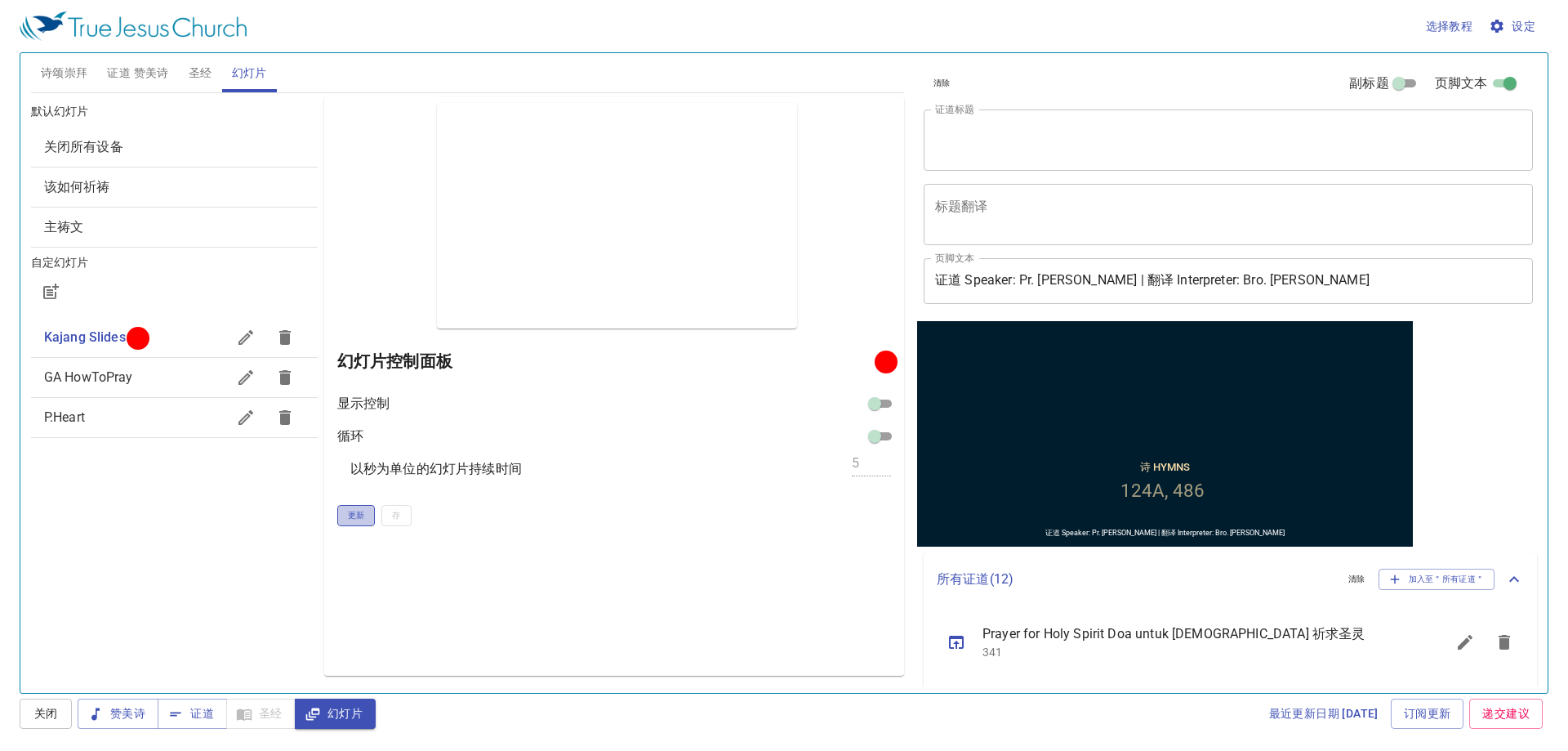
click at [349, 520] on span "更新" at bounding box center [356, 515] width 17 height 15
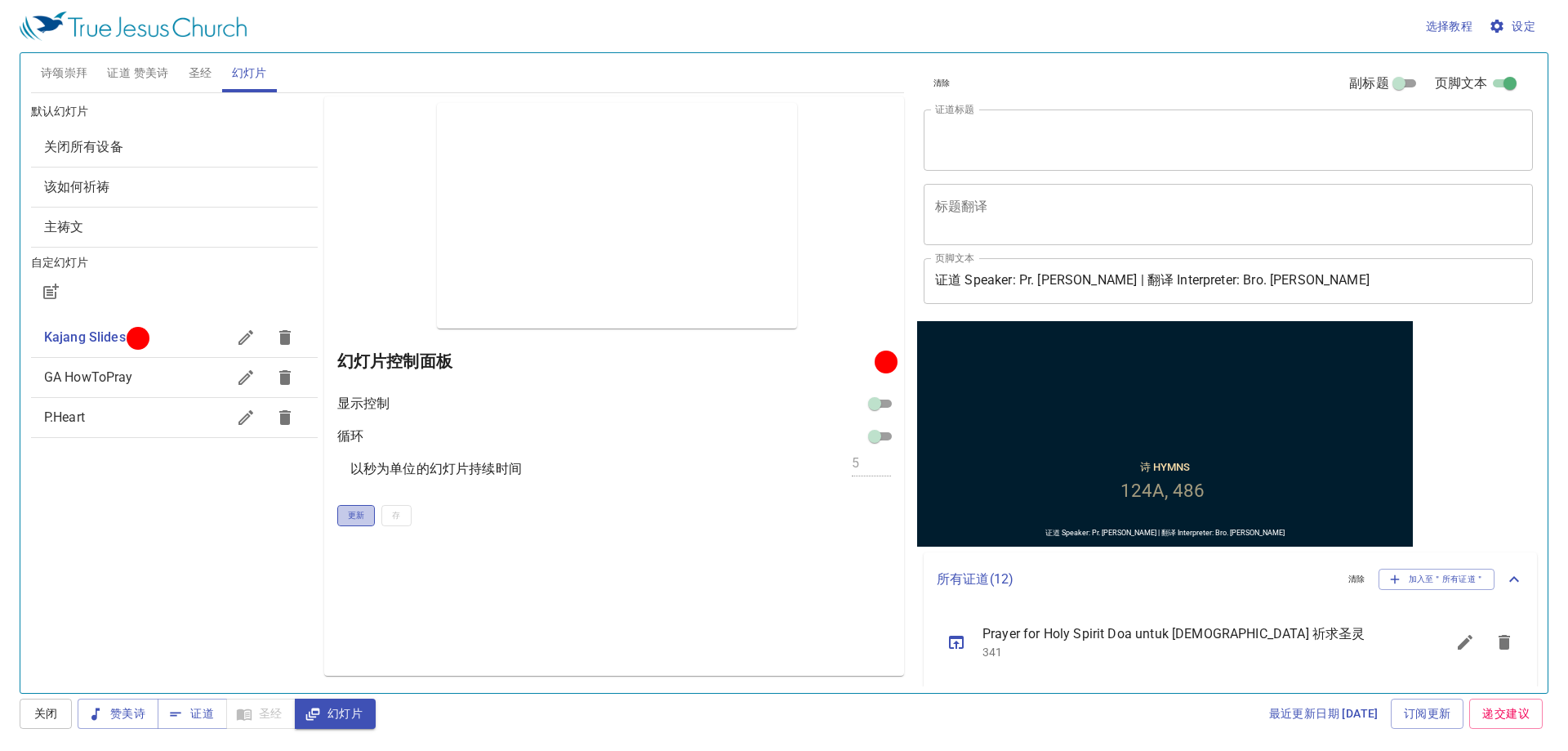
click at [349, 520] on span "更新" at bounding box center [356, 515] width 17 height 15
click at [366, 513] on button "更新" at bounding box center [356, 515] width 38 height 21
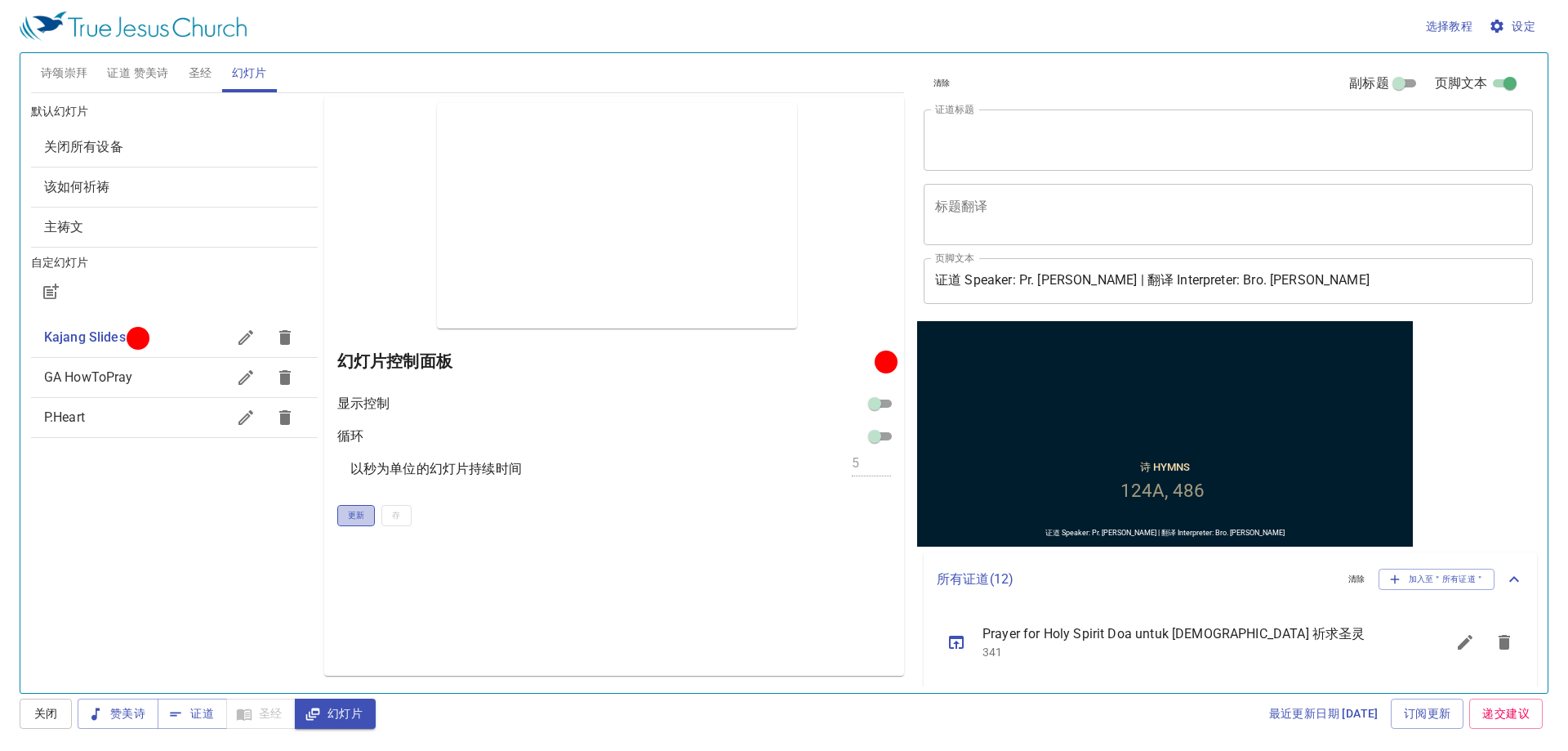
click at [366, 513] on button "更新" at bounding box center [356, 515] width 38 height 21
click at [146, 66] on span "证道 赞美诗" at bounding box center [138, 73] width 62 height 21
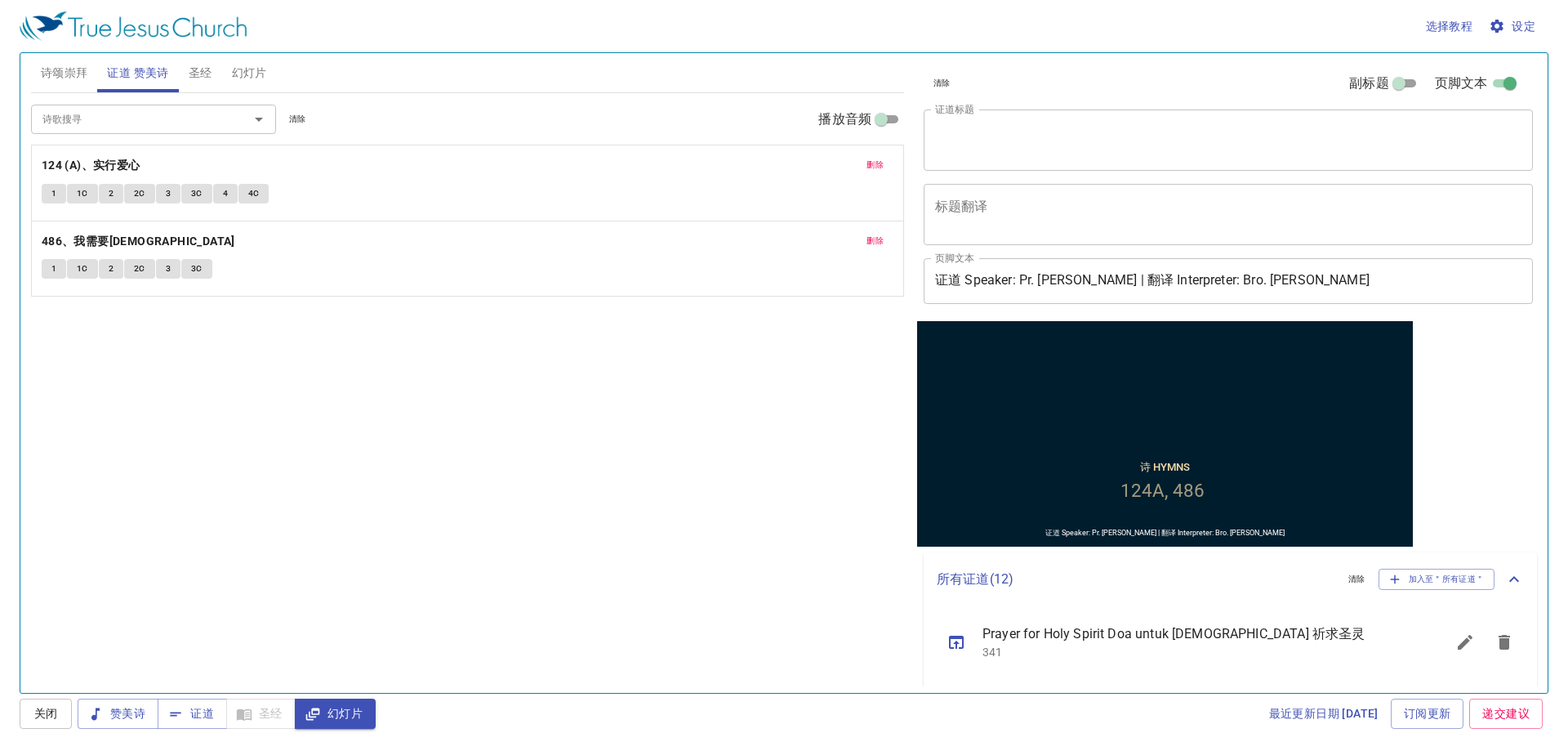
click at [52, 201] on button "1" at bounding box center [54, 194] width 24 height 20
click at [83, 186] on span "1C" at bounding box center [83, 193] width 12 height 15
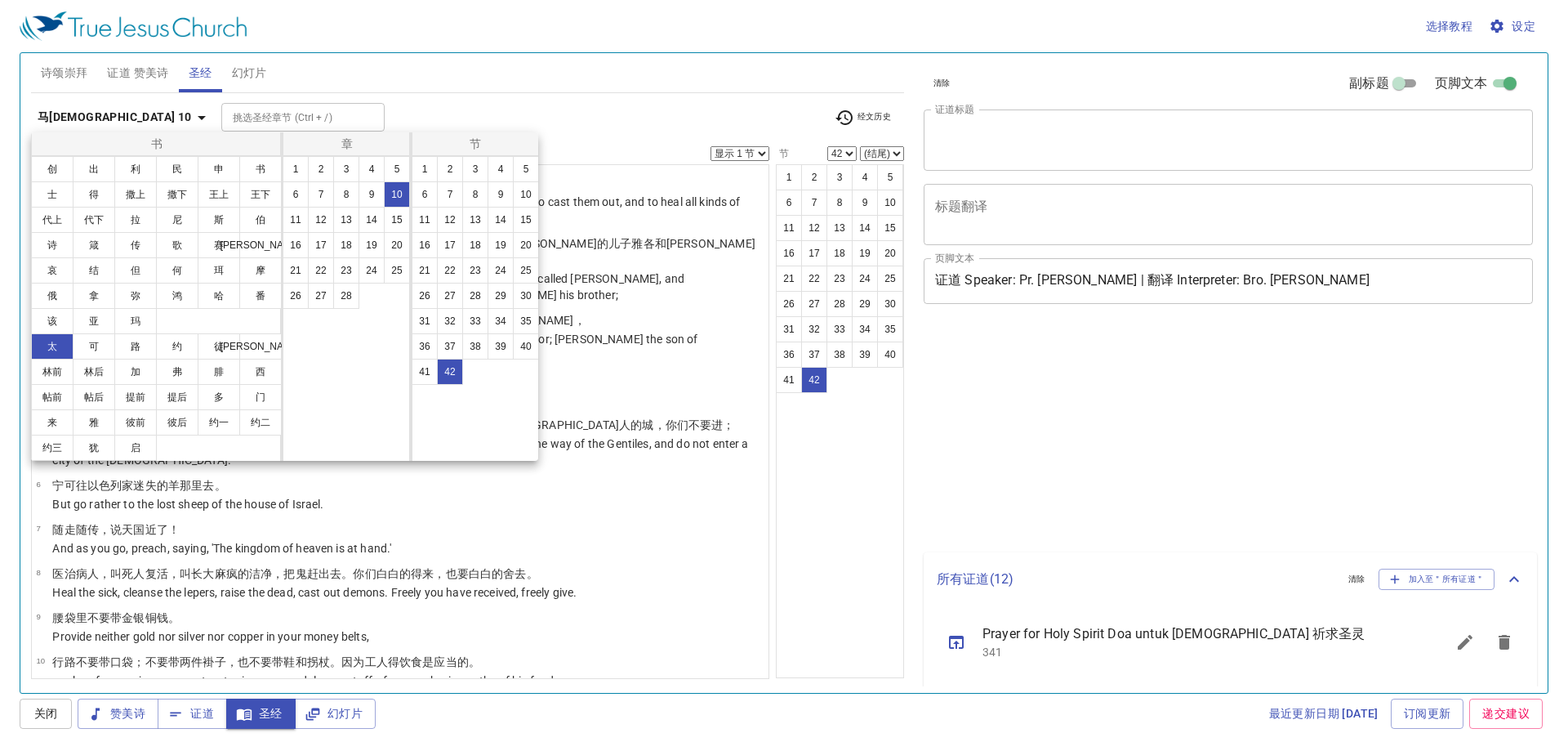
select select "42"
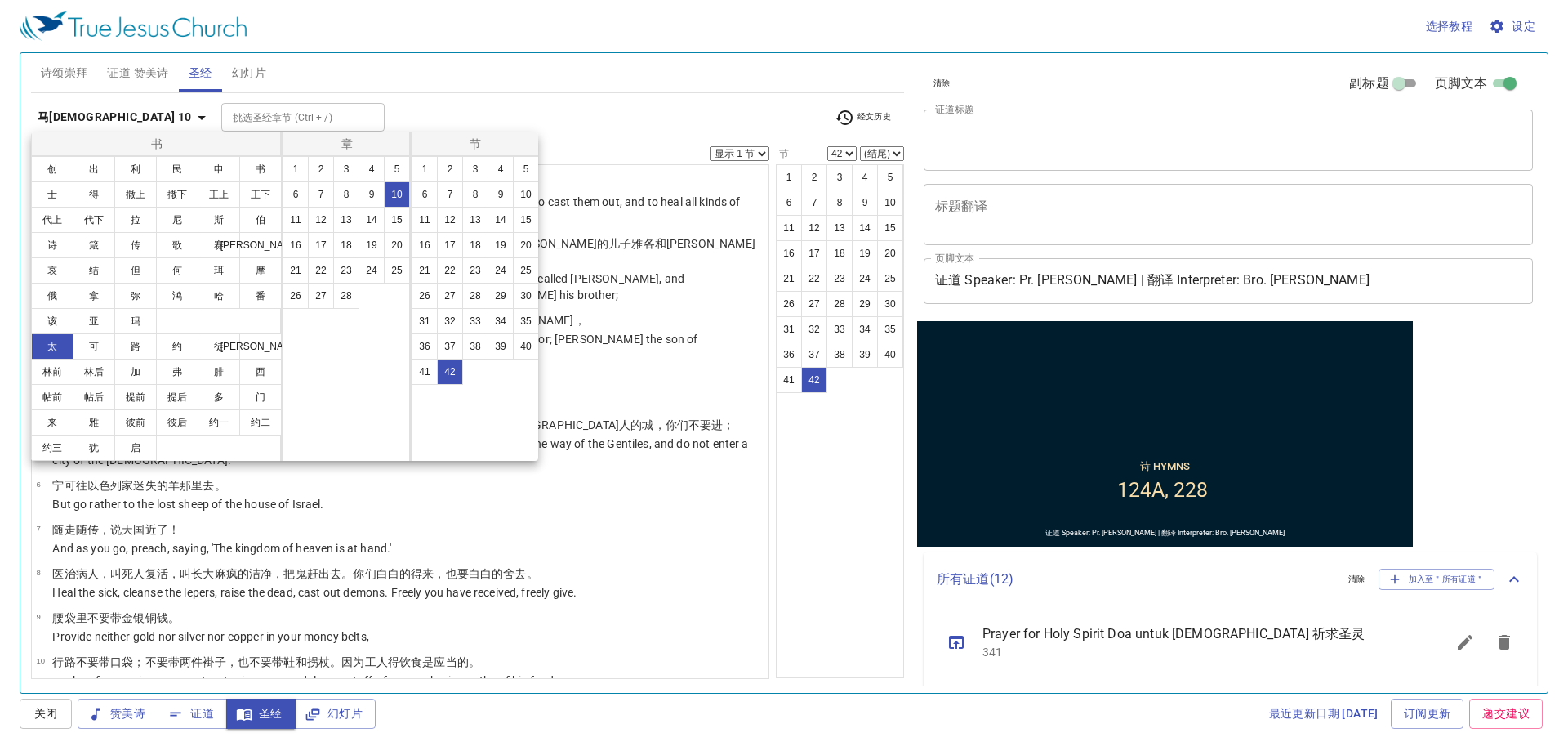
scroll to position [1533, 0]
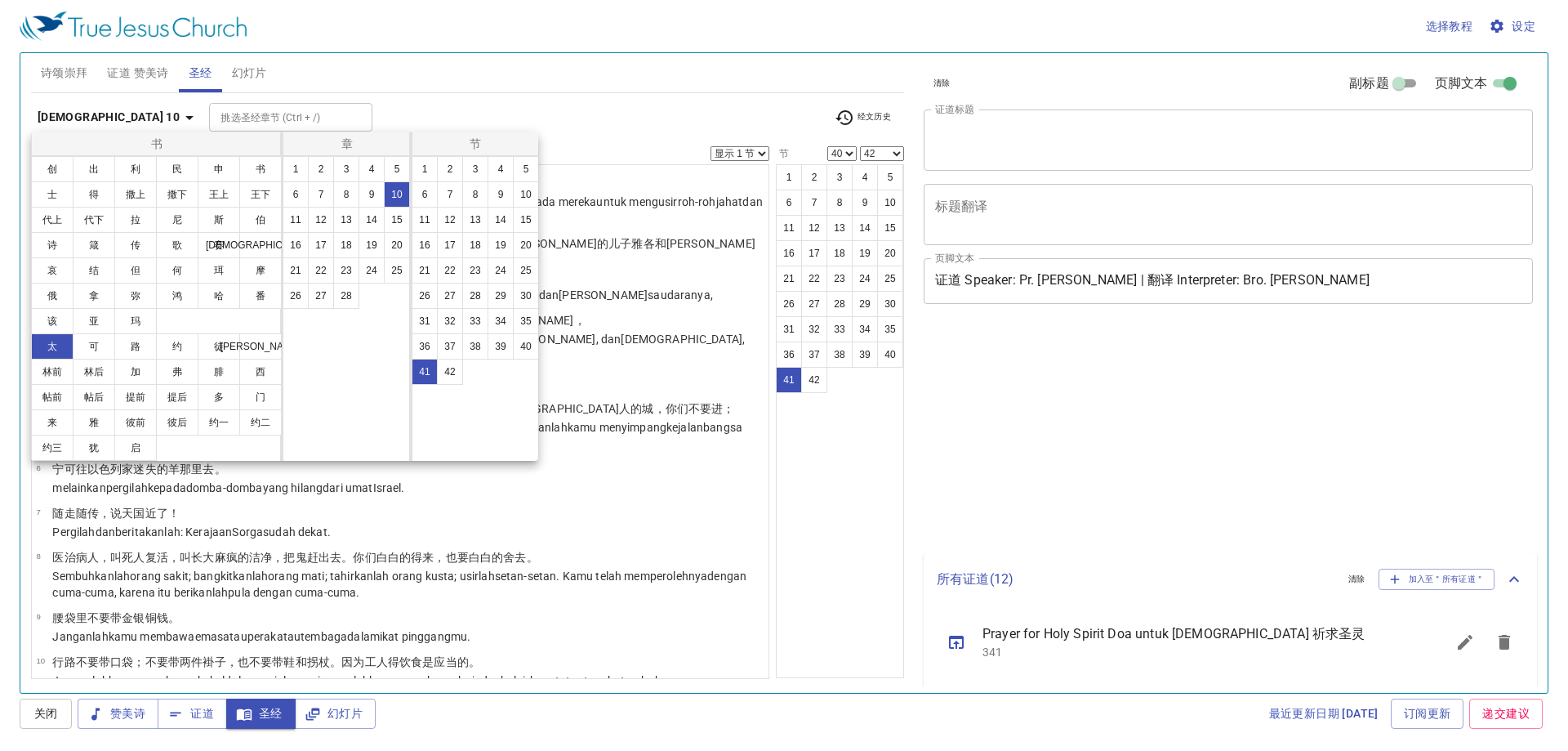
select select "40"
select select "42"
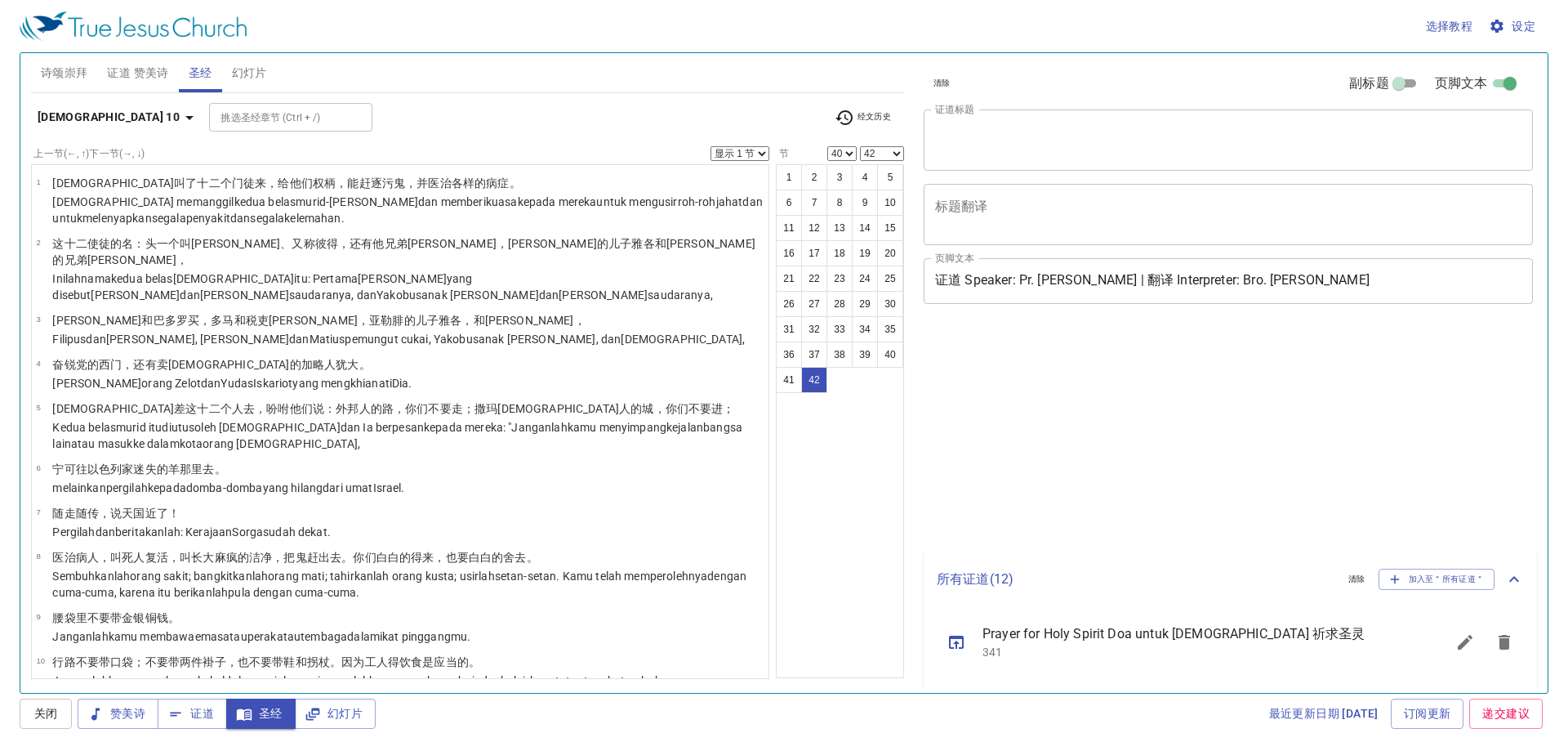
select select "40"
select select "42"
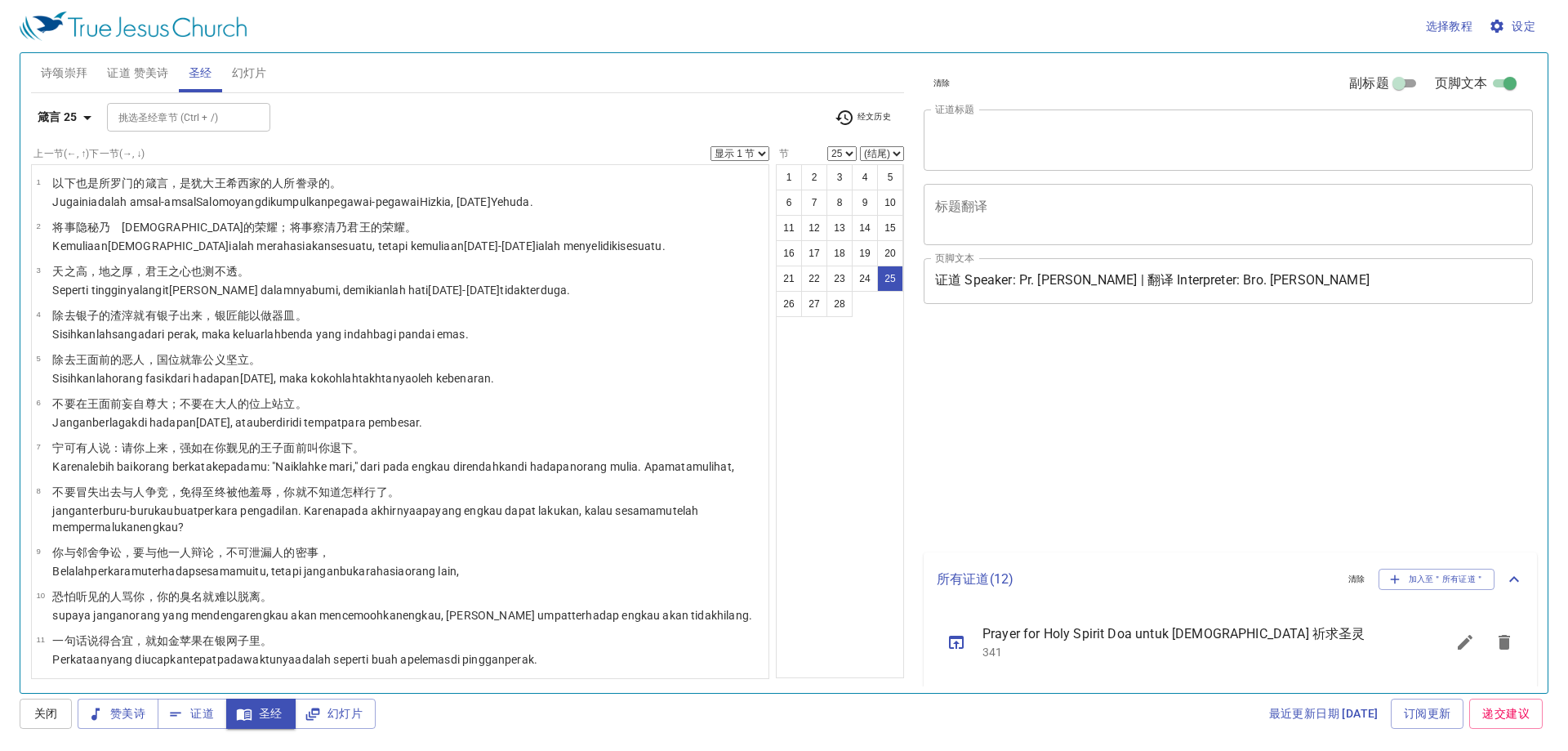
select select "25"
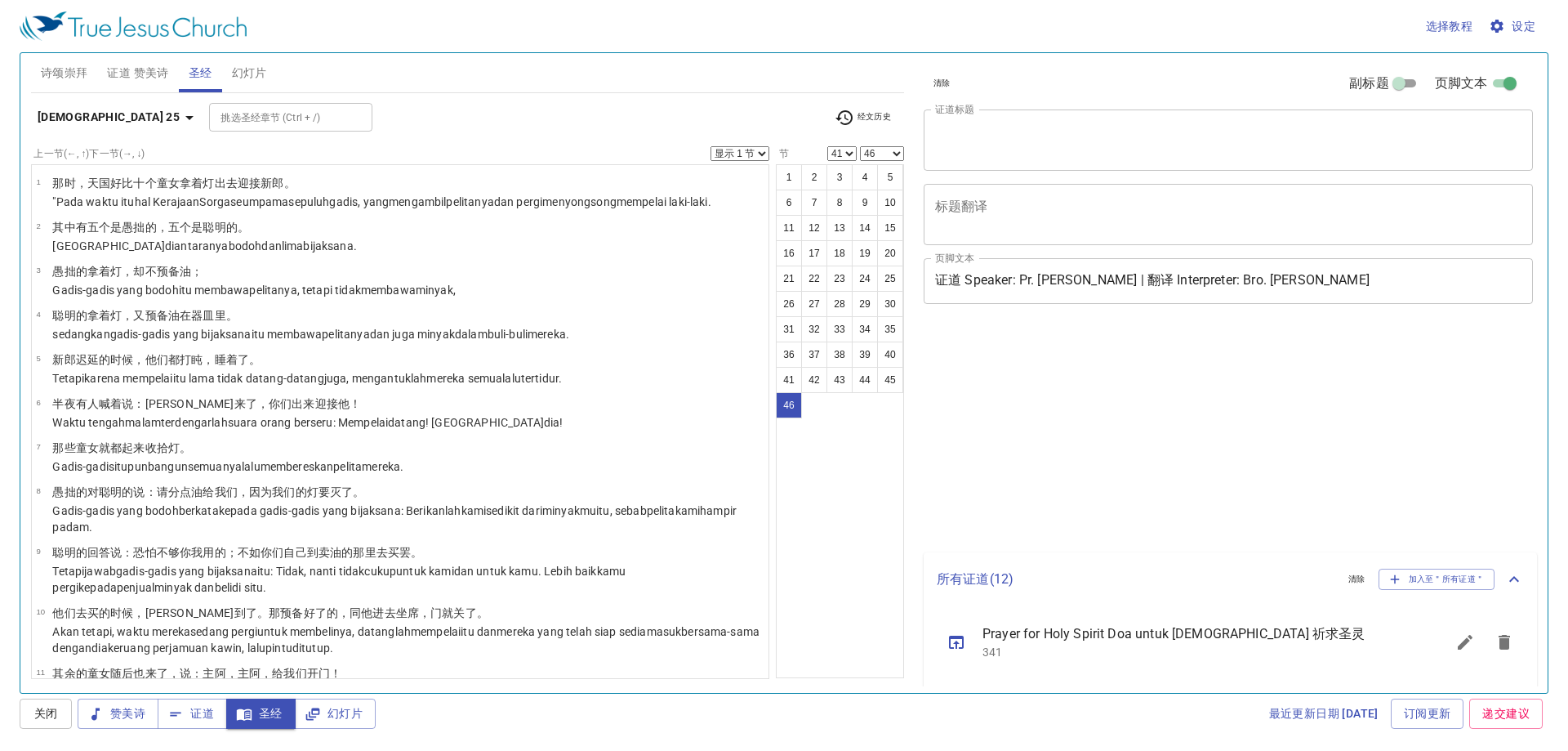
select select "41"
select select "46"
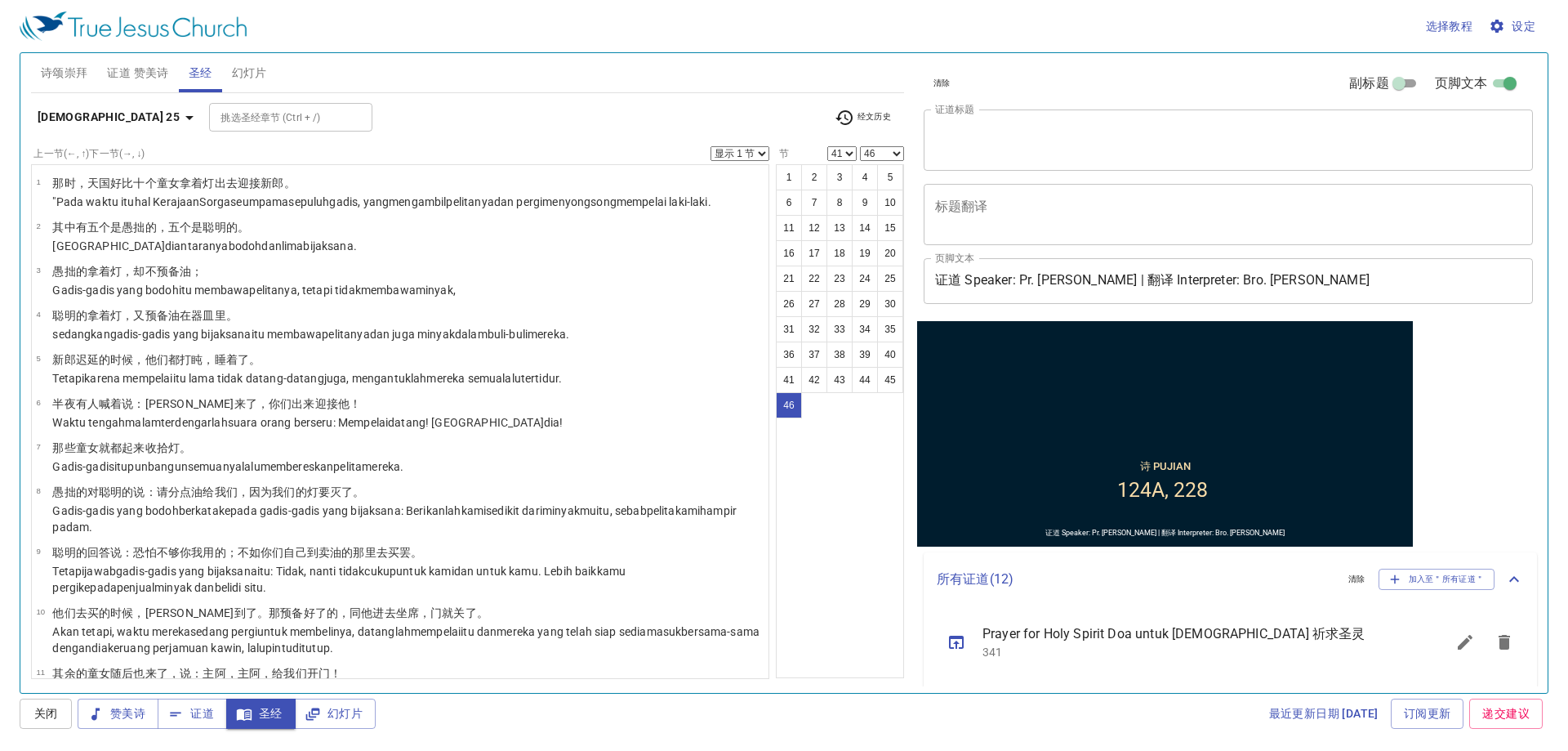
scroll to position [1971, 0]
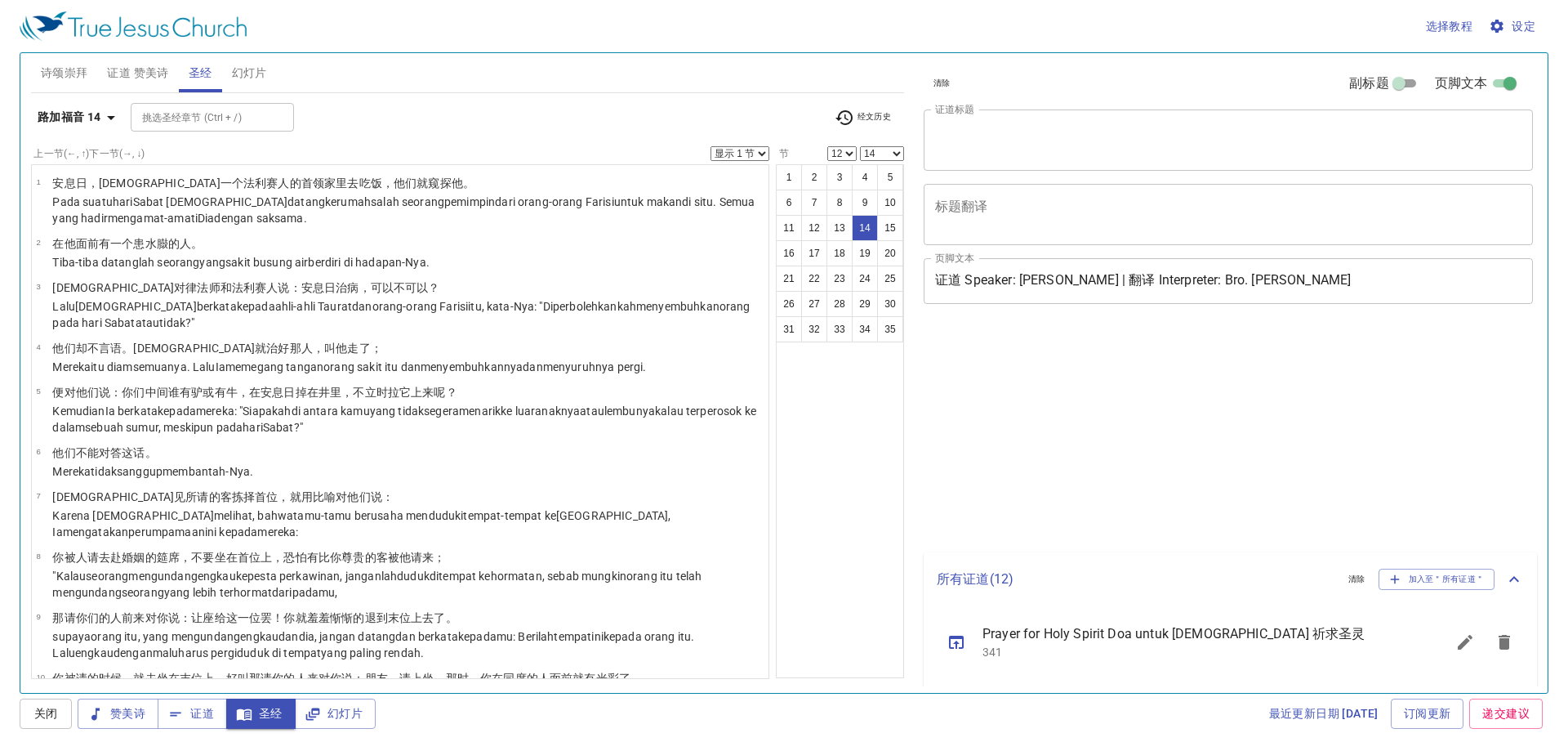
select select "12"
select select "14"
select select "12"
select select "14"
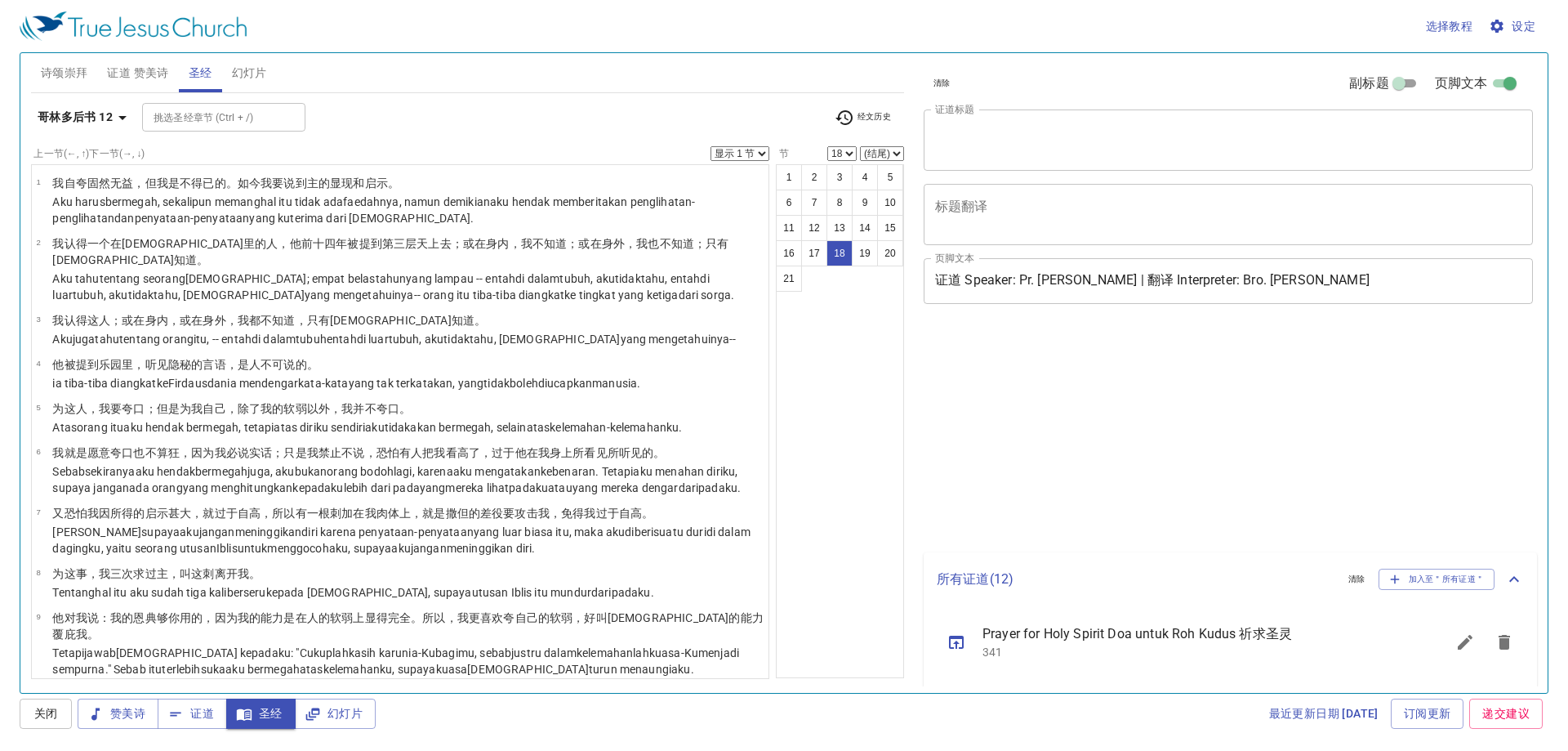
select select "18"
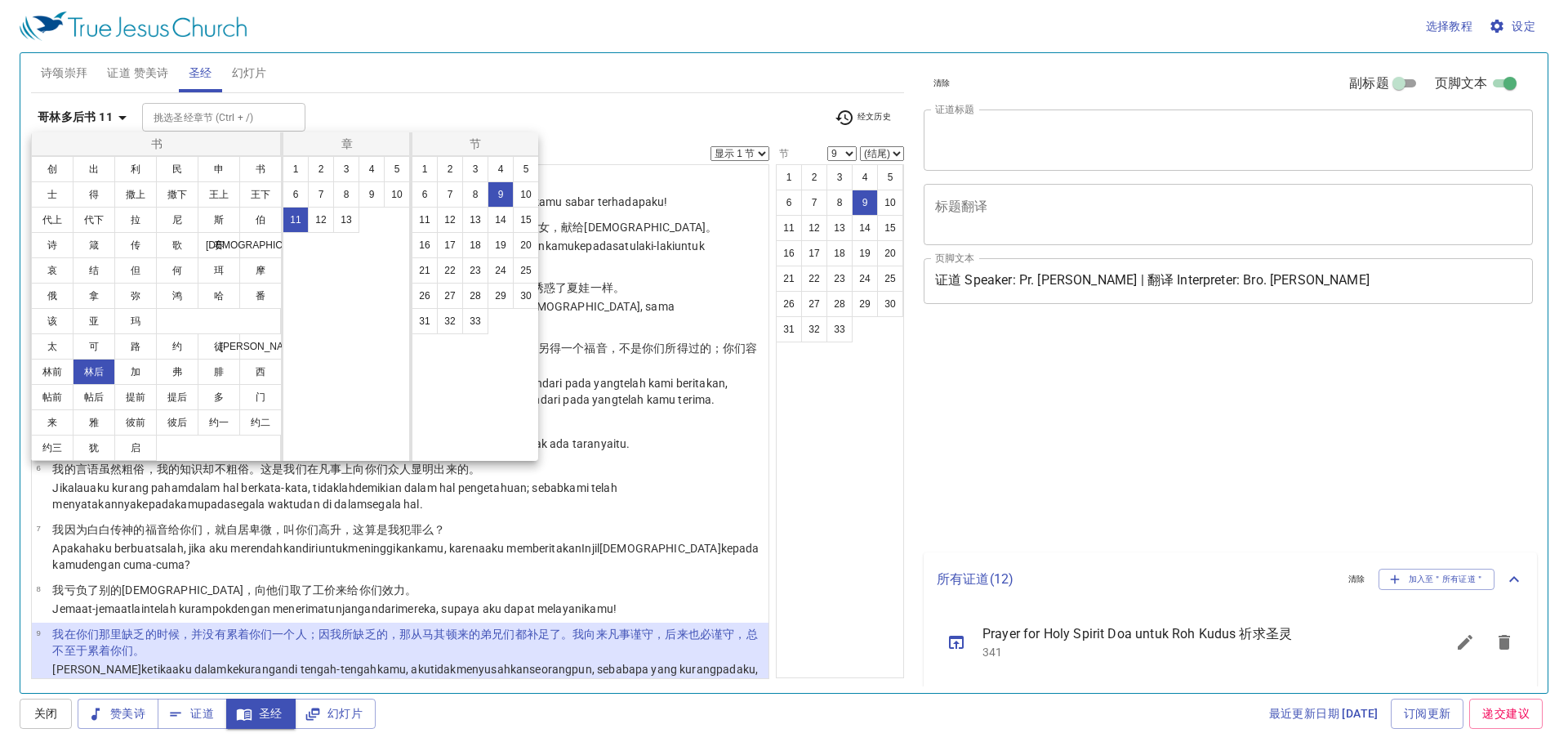
select select "9"
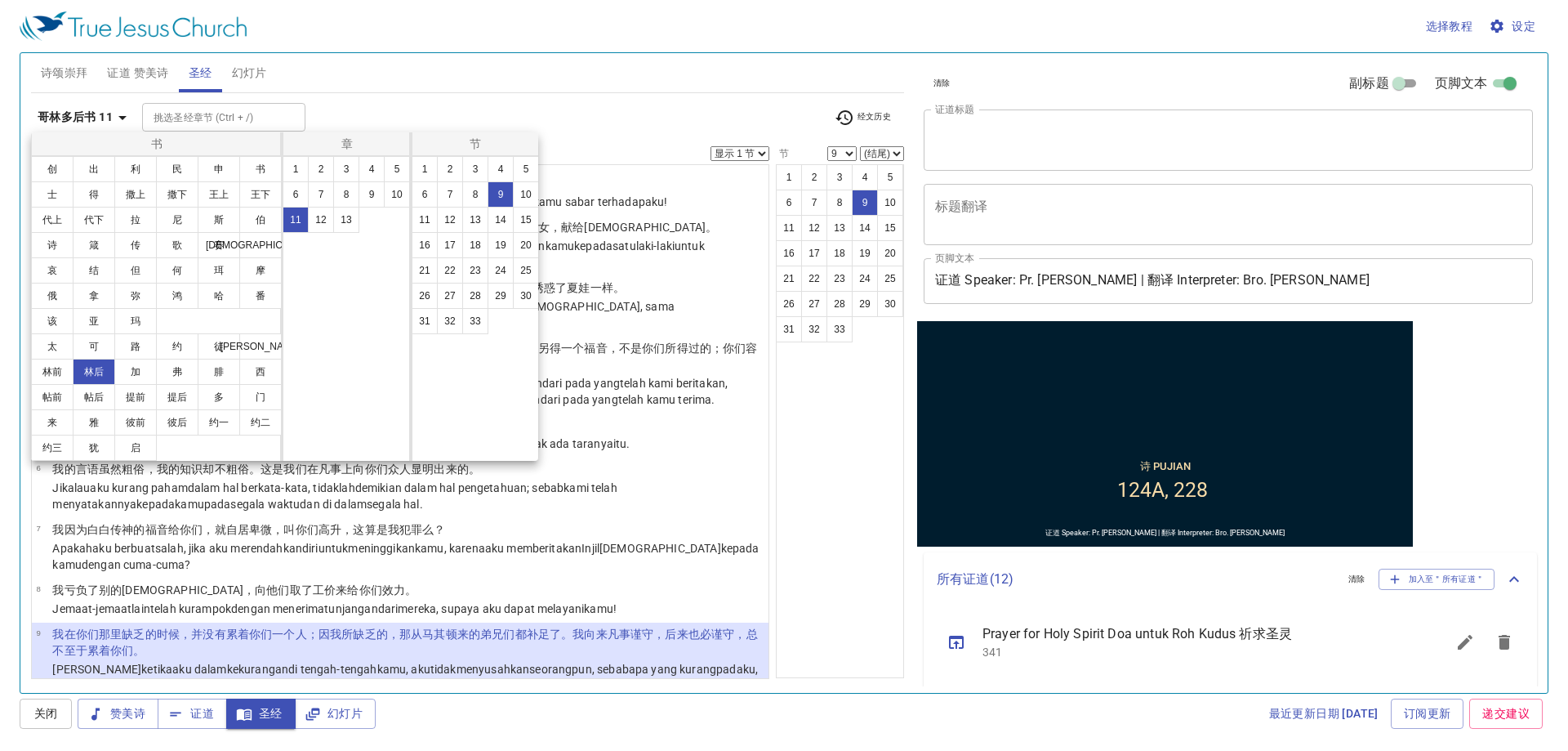
scroll to position [248, 0]
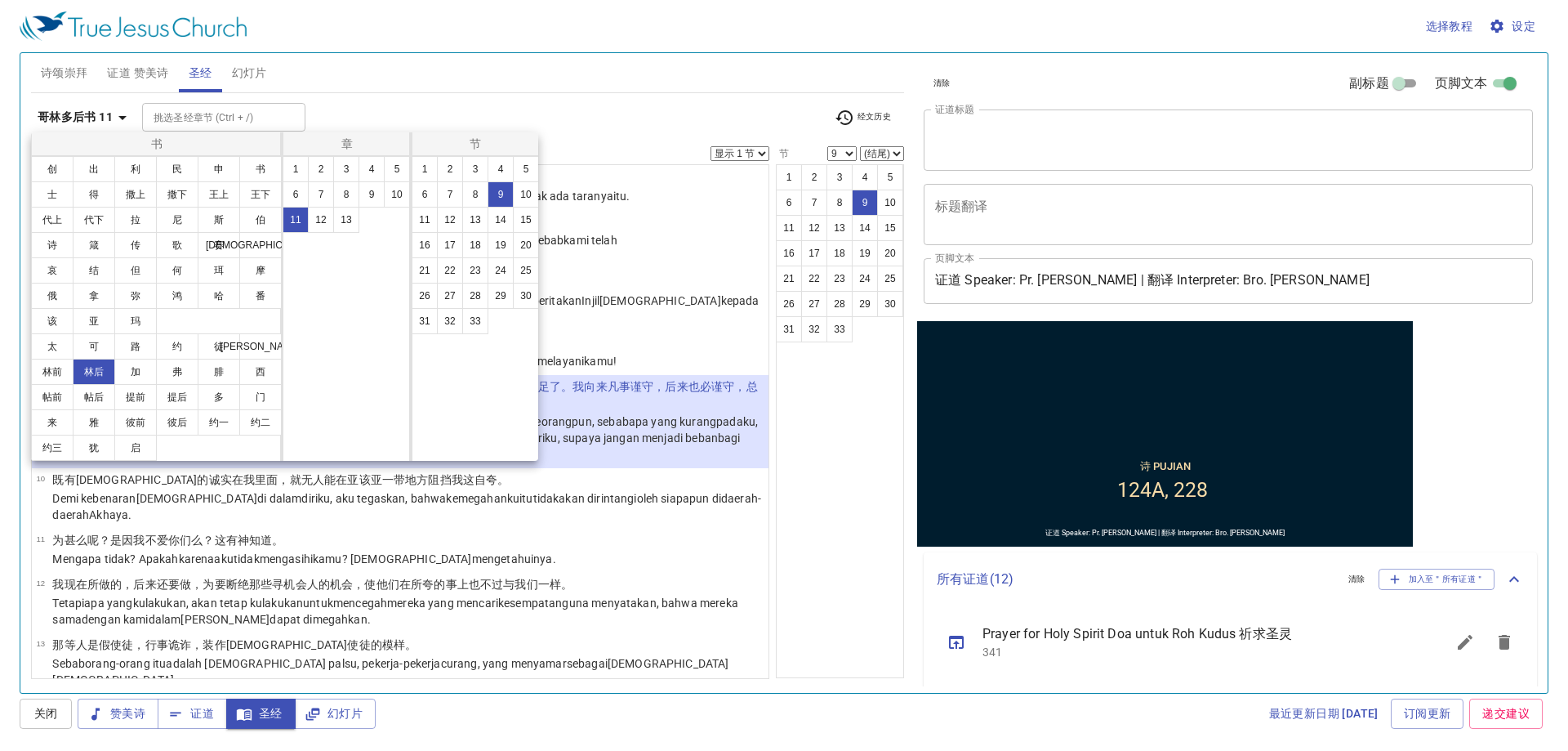
click at [798, 516] on div at bounding box center [784, 376] width 1568 height 751
